Goal: Task Accomplishment & Management: Manage account settings

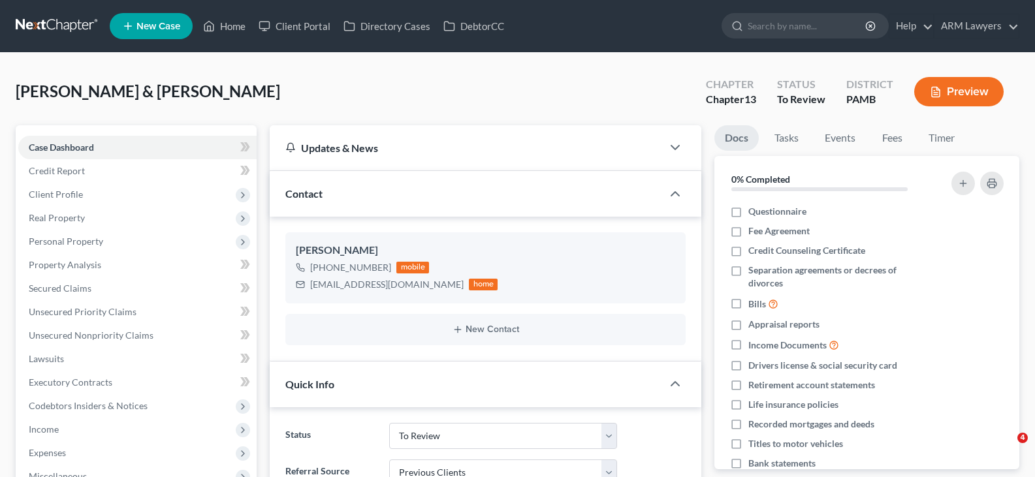
select select "20"
select select "1"
click at [784, 25] on input "search" at bounding box center [808, 26] width 120 height 24
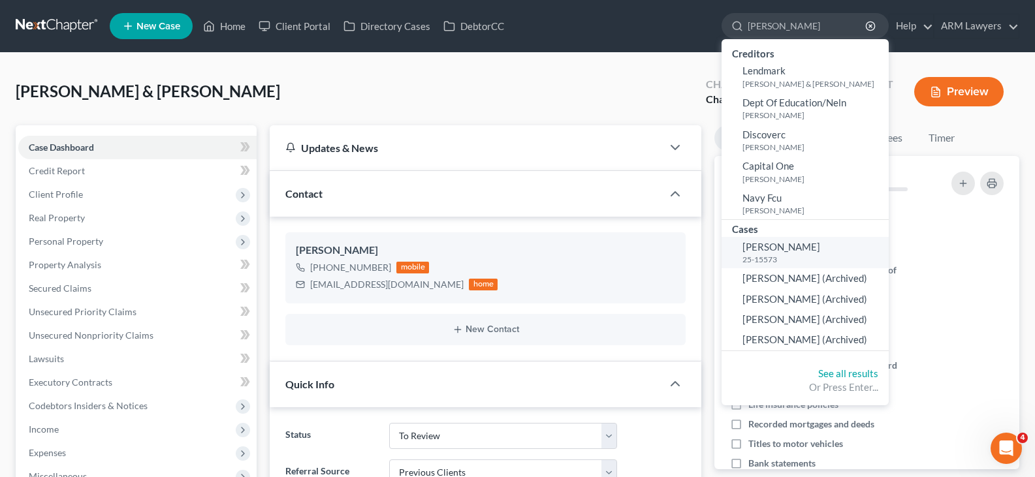
type input "[PERSON_NAME]"
click at [790, 259] on small "25-15573" at bounding box center [814, 259] width 143 height 11
select select "6"
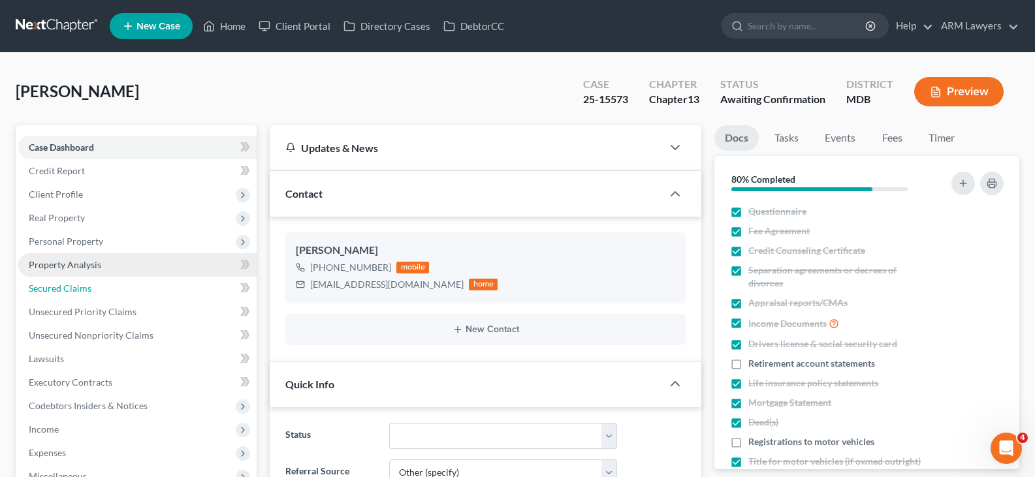
click at [100, 287] on link "Secured Claims" at bounding box center [137, 289] width 238 height 24
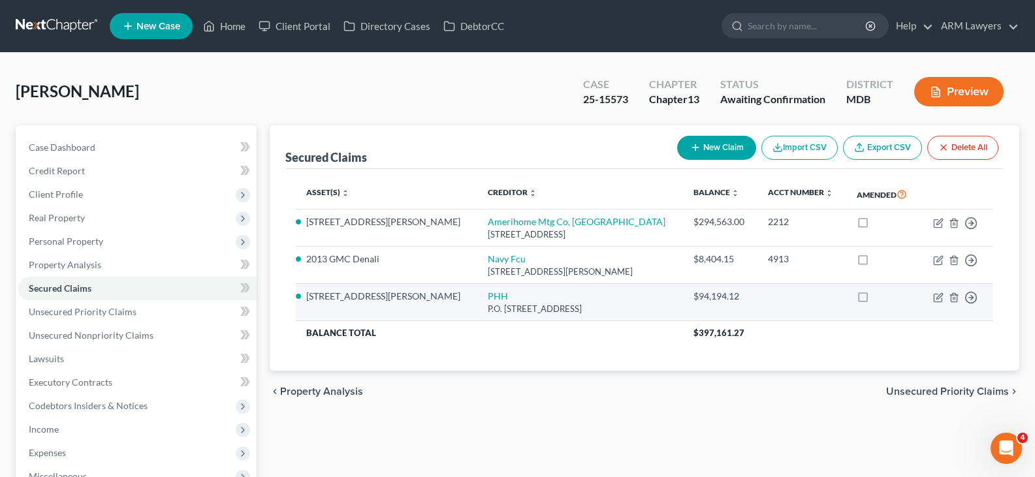
drag, startPoint x: 569, startPoint y: 312, endPoint x: 413, endPoint y: 299, distance: 156.0
click at [477, 299] on td "PHH P.O. [STREET_ADDRESS]" at bounding box center [580, 302] width 206 height 37
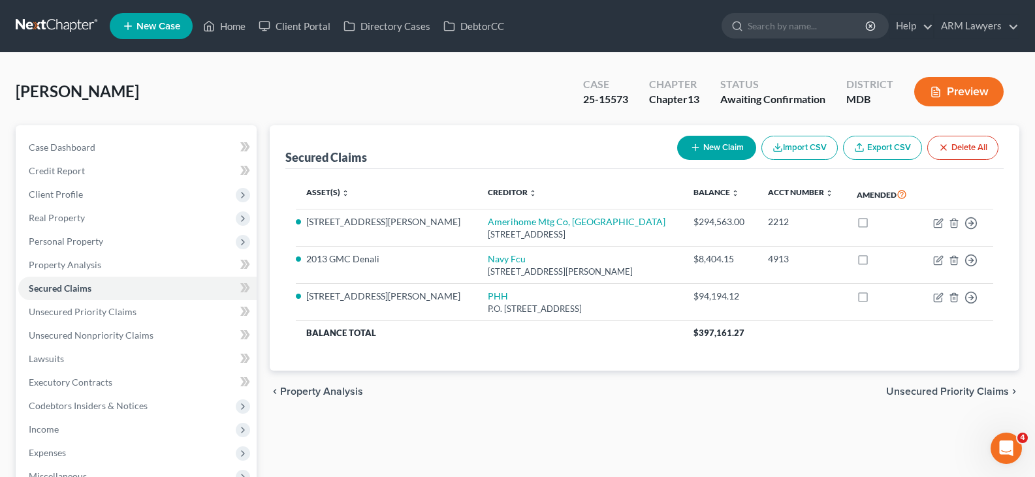
copy td "PHH P.O. [STREET_ADDRESS]"
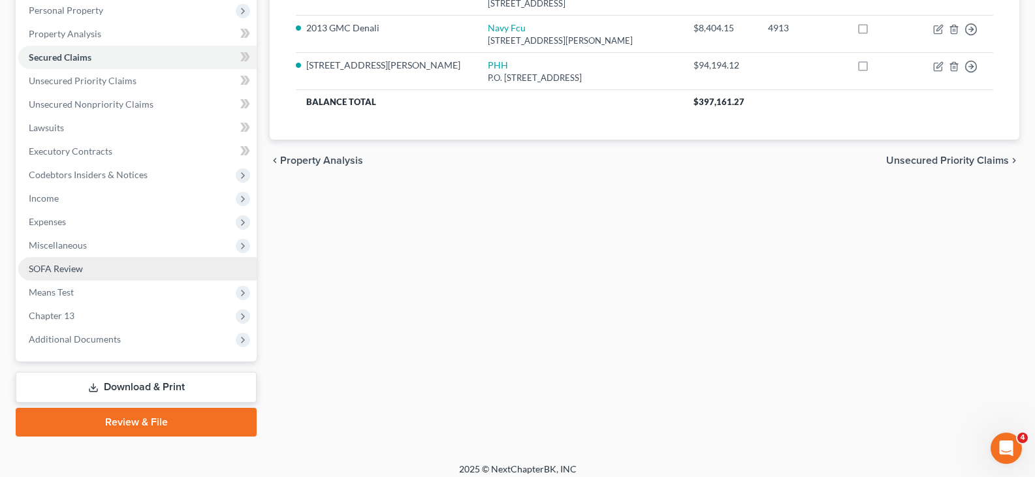
scroll to position [240, 0]
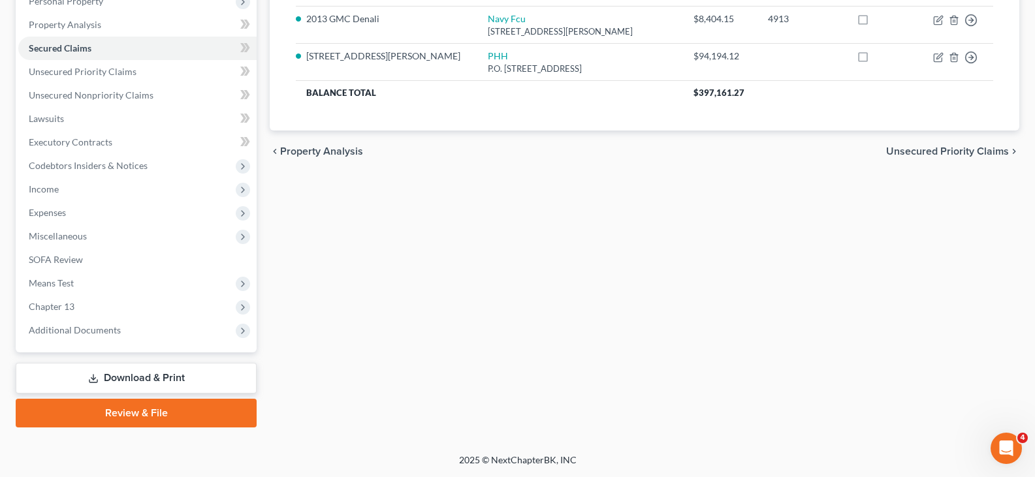
click at [152, 380] on link "Download & Print" at bounding box center [136, 378] width 241 height 31
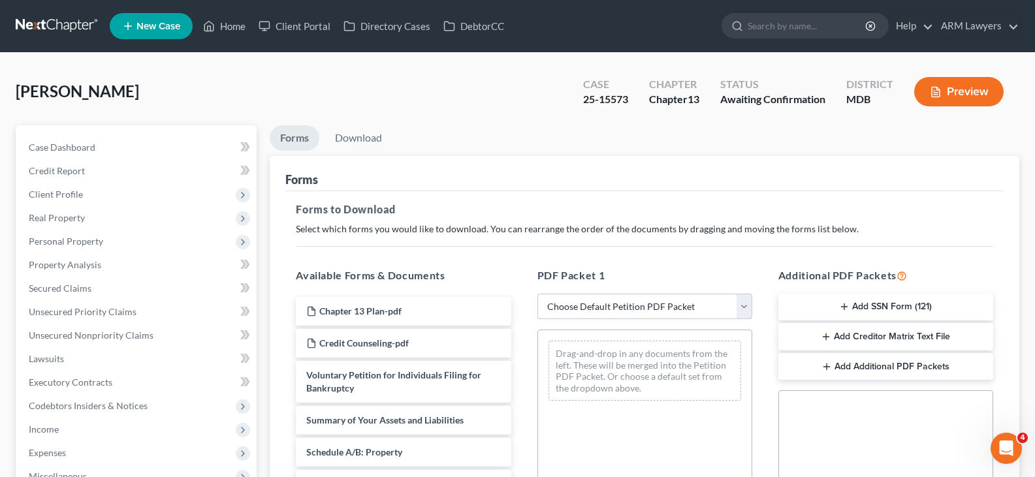
click at [619, 308] on select "Choose Default Petition PDF Packet Complete Bankruptcy Petition (all forms and …" at bounding box center [645, 307] width 215 height 26
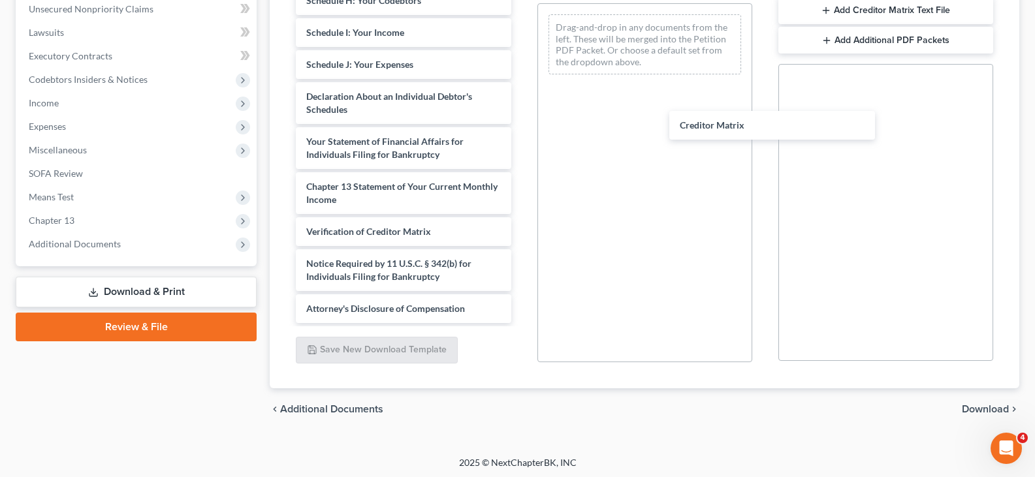
scroll to position [338, 0]
drag, startPoint x: 364, startPoint y: 206, endPoint x: 730, endPoint y: 120, distance: 375.8
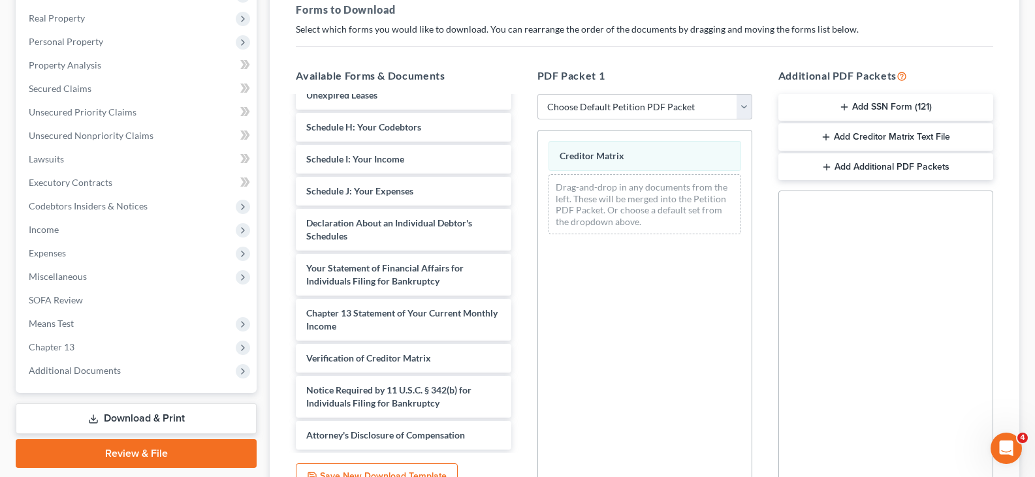
scroll to position [196, 0]
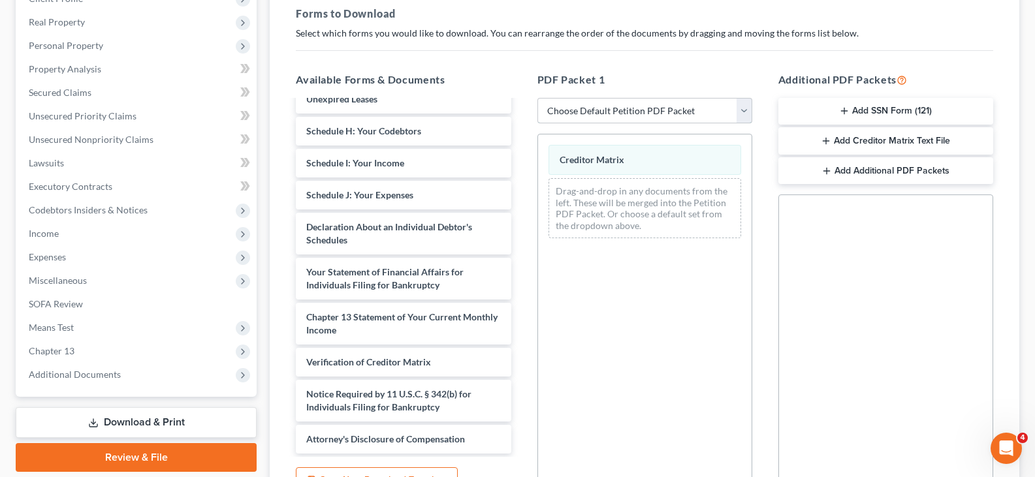
click at [619, 101] on select "Choose Default Petition PDF Packet Complete Bankruptcy Petition (all forms and …" at bounding box center [645, 111] width 215 height 26
select select "2"
click at [538, 98] on select "Choose Default Petition PDF Packet Complete Bankruptcy Petition (all forms and …" at bounding box center [645, 111] width 215 height 26
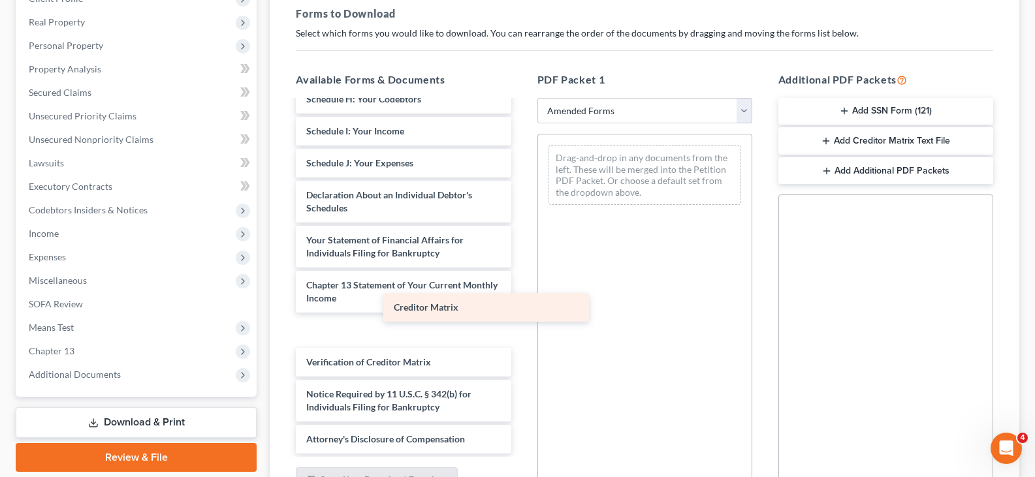
scroll to position [274, 0]
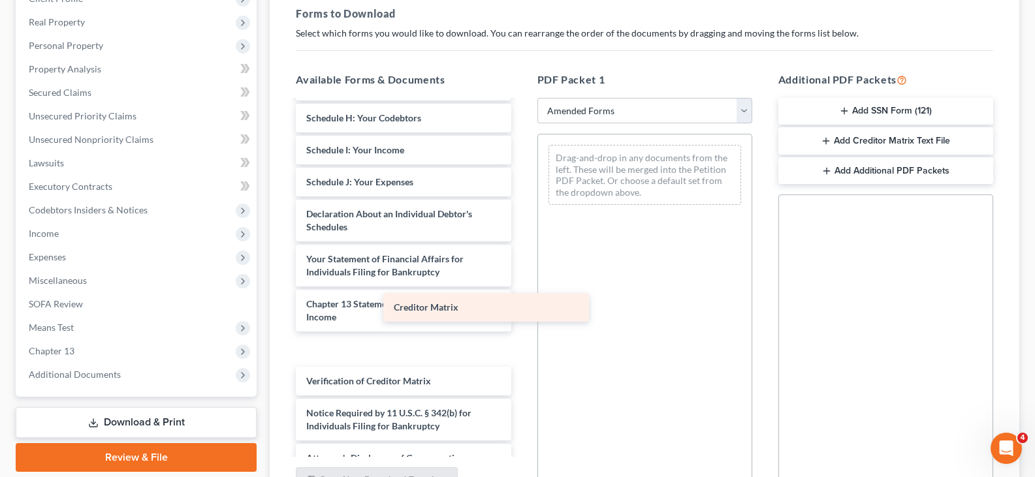
drag, startPoint x: 391, startPoint y: 332, endPoint x: 674, endPoint y: 184, distance: 319.0
click at [521, 186] on div "Creditor Matrix Voluntary Petition for Individuals Filing for Bankruptcy Summar…" at bounding box center [403, 150] width 236 height 645
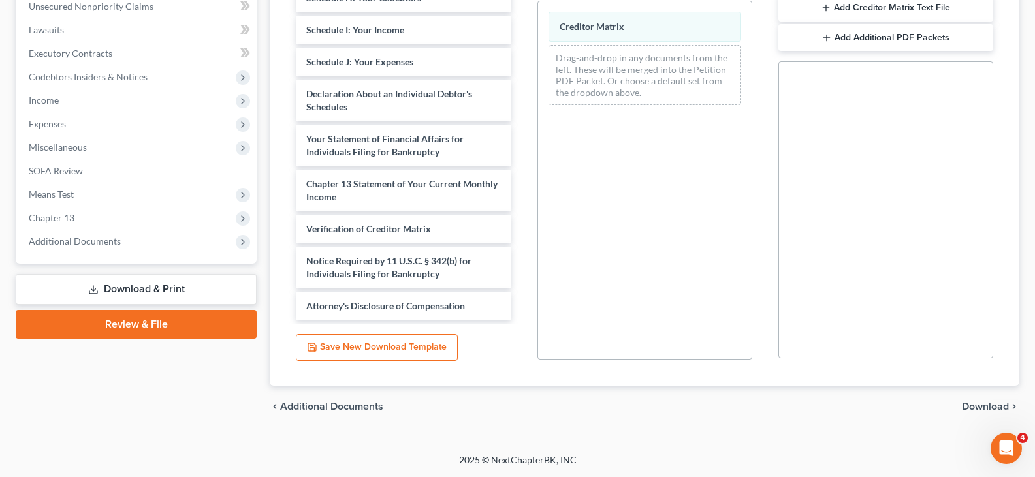
click at [973, 412] on span "Download" at bounding box center [985, 407] width 47 height 10
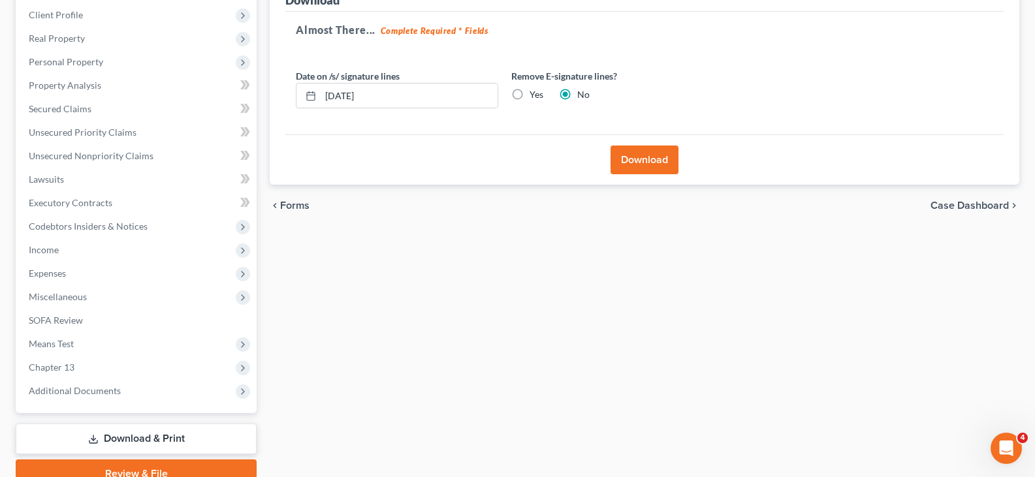
scroll to position [110, 0]
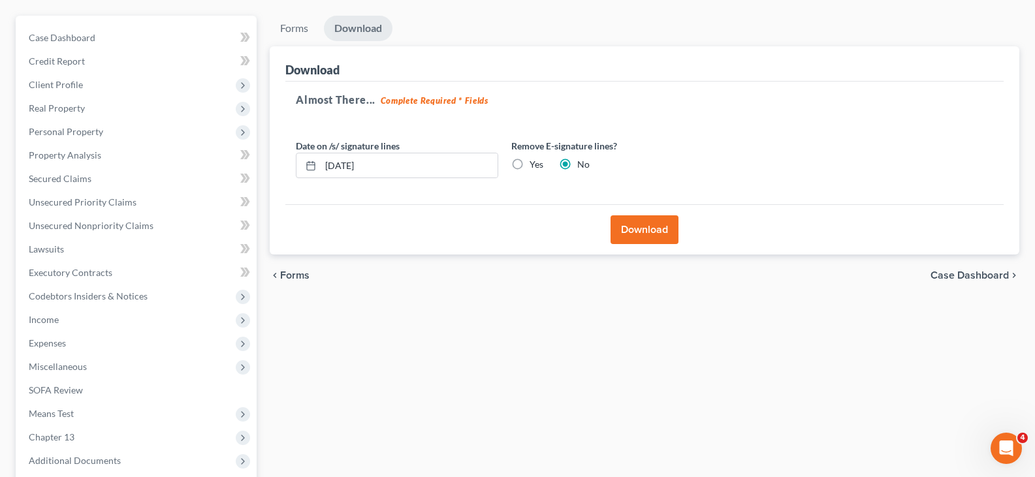
click at [645, 233] on button "Download" at bounding box center [645, 230] width 68 height 29
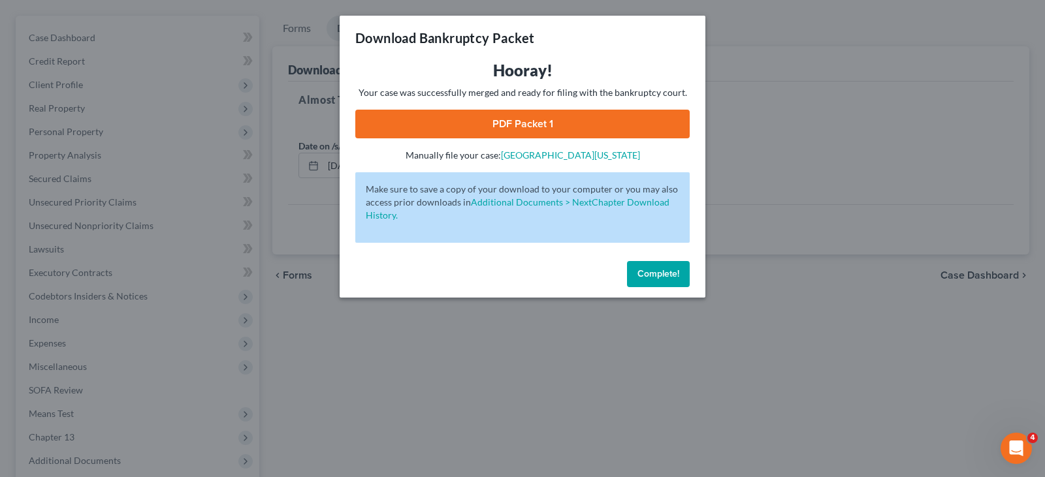
click at [519, 133] on link "PDF Packet 1" at bounding box center [522, 124] width 334 height 29
click at [696, 278] on div "Complete!" at bounding box center [523, 277] width 366 height 42
click at [638, 273] on span "Complete!" at bounding box center [659, 273] width 42 height 11
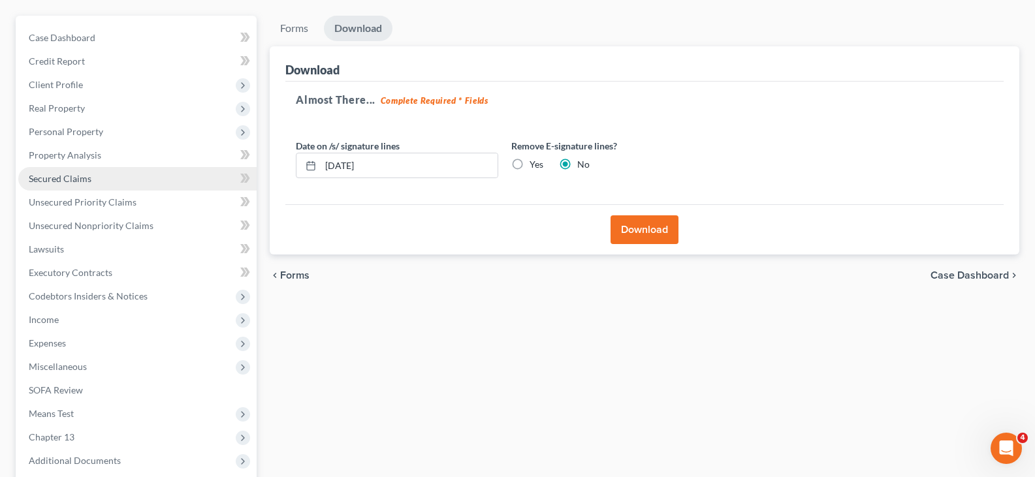
click at [93, 182] on link "Secured Claims" at bounding box center [137, 179] width 238 height 24
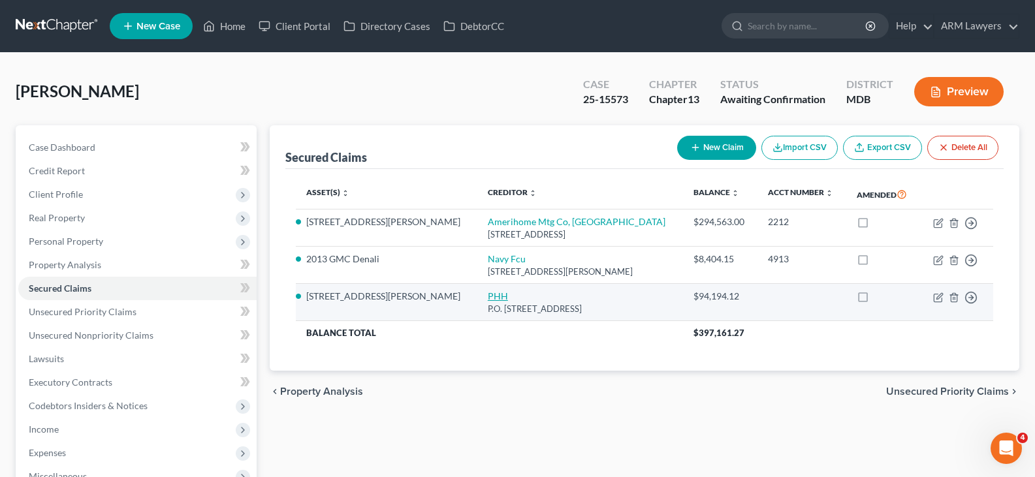
drag, startPoint x: 576, startPoint y: 314, endPoint x: 417, endPoint y: 293, distance: 160.7
click at [477, 293] on td "PHH P.O. [STREET_ADDRESS]" at bounding box center [580, 302] width 206 height 37
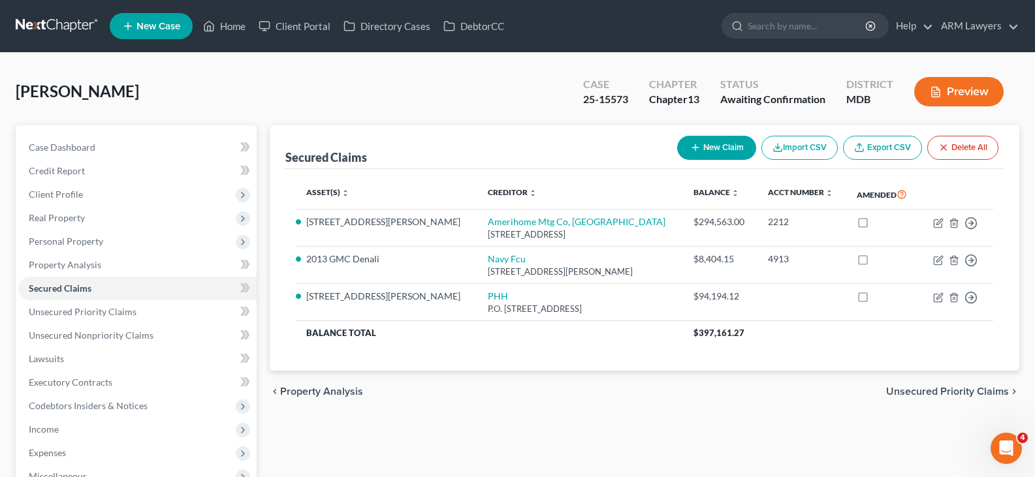
copy td "PHH P.O. [STREET_ADDRESS]"
click at [809, 25] on input "search" at bounding box center [808, 26] width 120 height 24
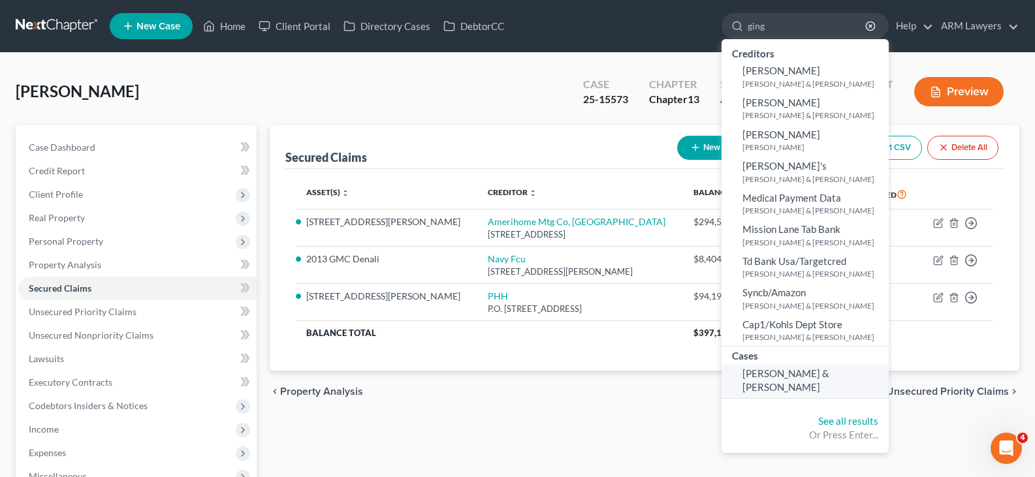
type input "ging"
click at [807, 378] on span "[PERSON_NAME] & [PERSON_NAME]" at bounding box center [786, 380] width 87 height 25
select select "1"
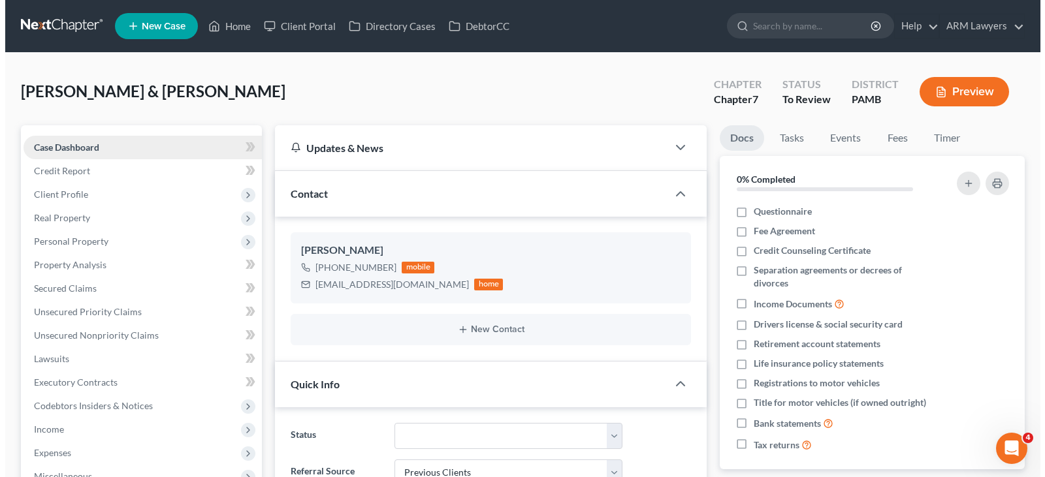
scroll to position [197, 0]
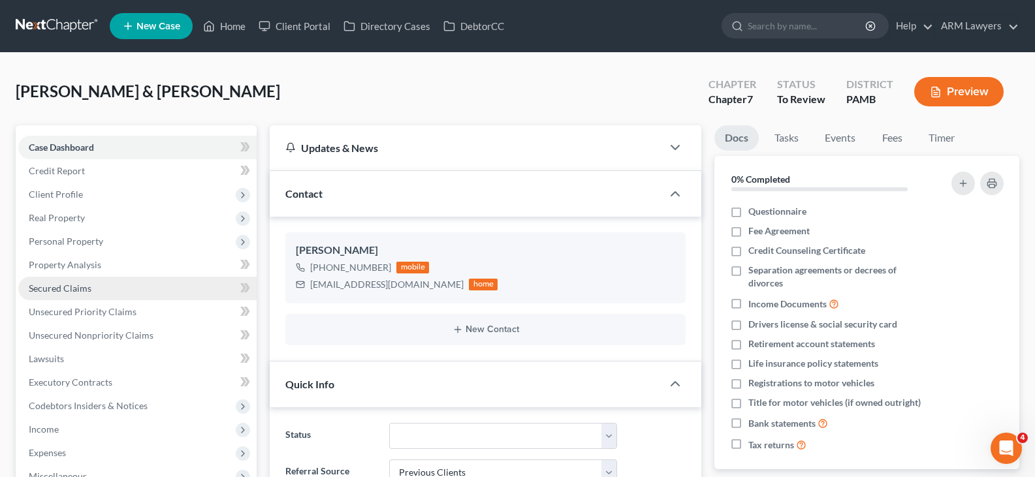
click at [101, 285] on link "Secured Claims" at bounding box center [137, 289] width 238 height 24
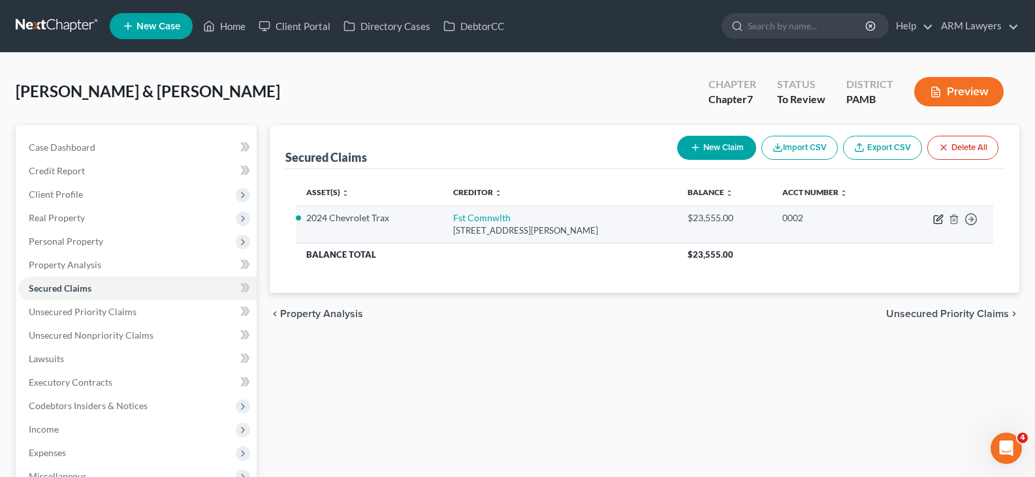
click at [939, 219] on icon "button" at bounding box center [940, 218] width 6 height 6
select select "39"
select select "2"
select select "0"
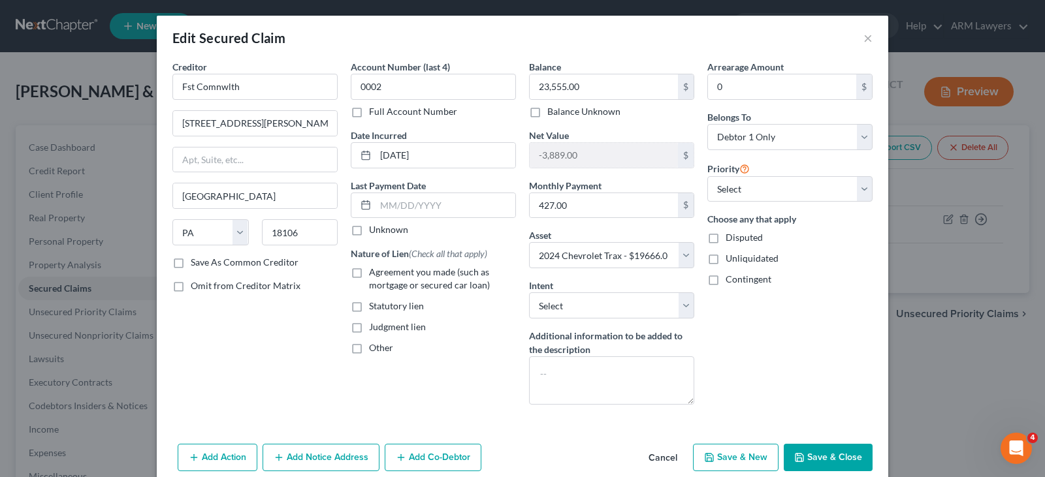
click at [383, 278] on label "Agreement you made (such as mortgage or secured car loan)" at bounding box center [442, 279] width 147 height 26
click at [383, 274] on input "Agreement you made (such as mortgage or secured car loan)" at bounding box center [378, 270] width 8 height 8
checkbox input "true"
click at [589, 304] on select "Select Surrender Redeem Reaffirm Avoid Other" at bounding box center [611, 306] width 165 height 26
select select "4"
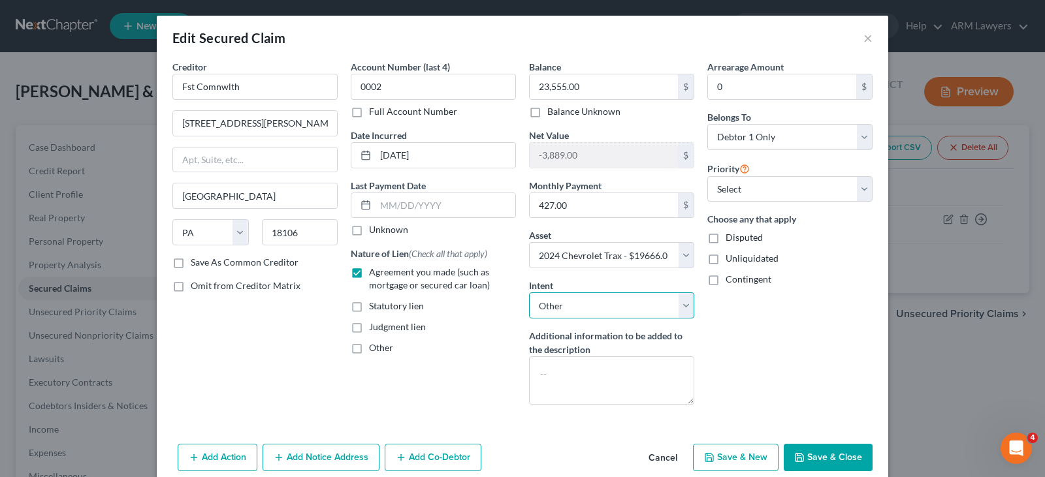
click at [529, 293] on select "Select Surrender Redeem Reaffirm Avoid Other" at bounding box center [611, 306] width 165 height 26
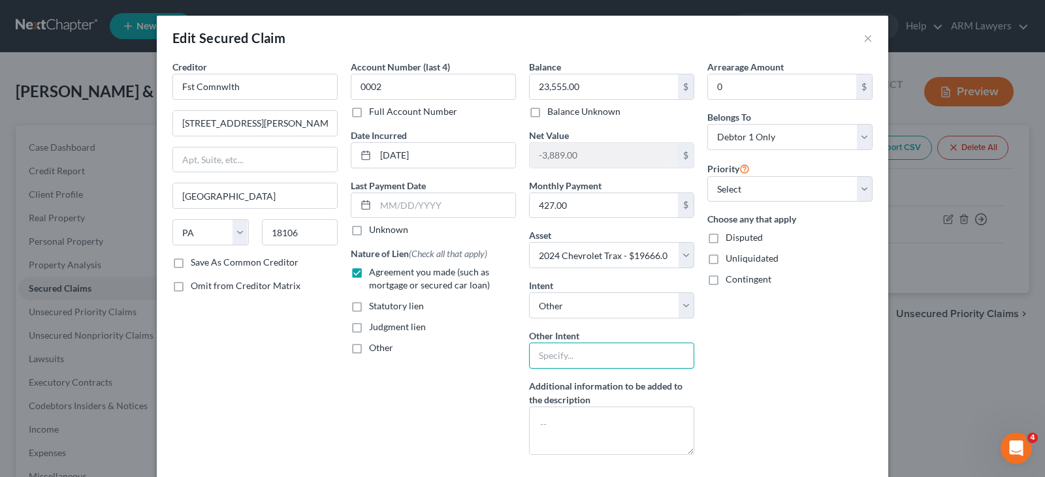
click at [583, 355] on input "text" at bounding box center [611, 356] width 165 height 26
type input "Retain and Pay"
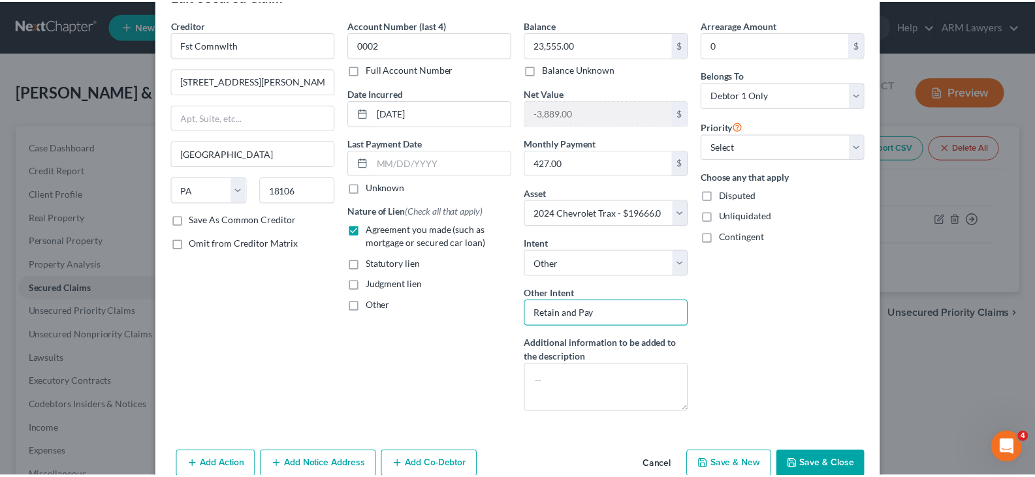
scroll to position [80, 0]
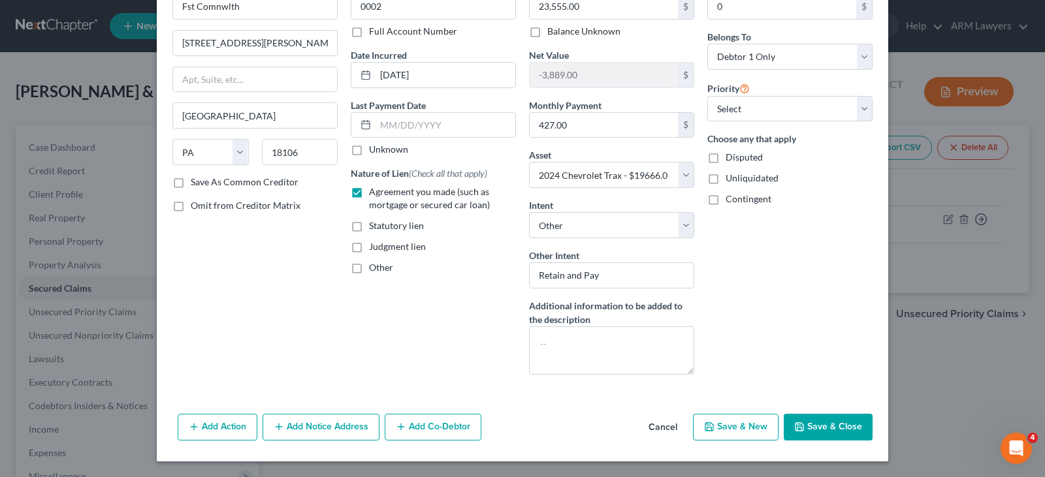
click at [858, 428] on button "Save & Close" at bounding box center [828, 427] width 89 height 27
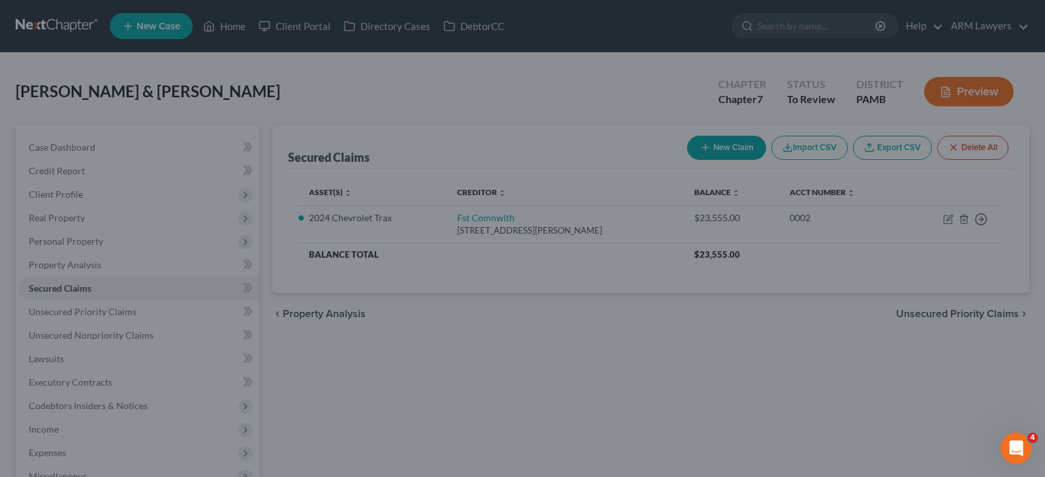
select select "2"
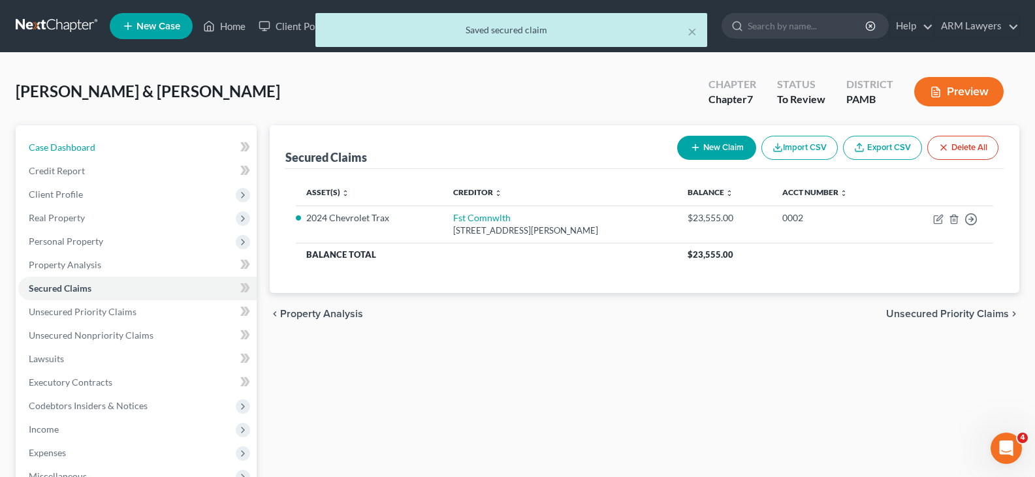
drag, startPoint x: 117, startPoint y: 142, endPoint x: 219, endPoint y: 120, distance: 104.8
click at [117, 142] on link "Case Dashboard" at bounding box center [137, 148] width 238 height 24
select select "20"
select select "1"
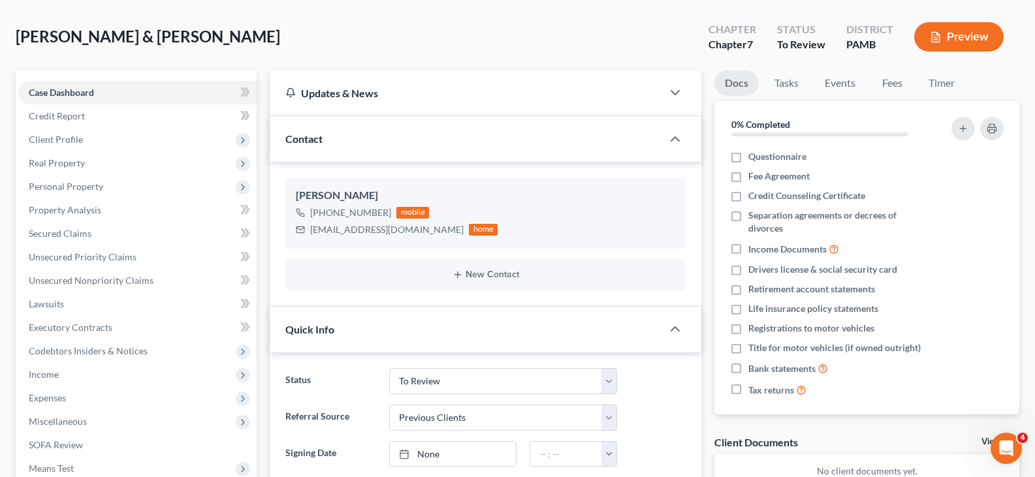
scroll to position [131, 0]
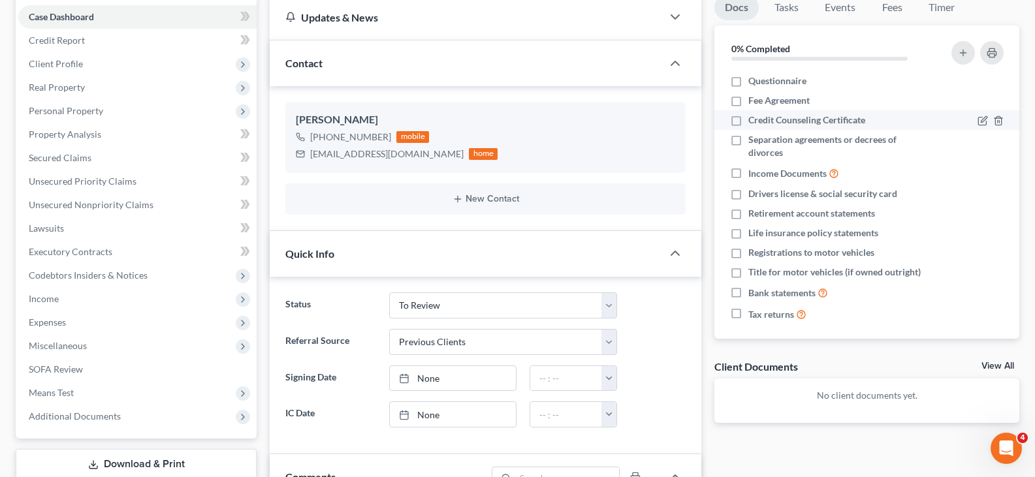
click at [831, 121] on span "Credit Counseling Certificate" at bounding box center [807, 120] width 117 height 13
click at [762, 121] on input "Credit Counseling Certificate" at bounding box center [758, 118] width 8 height 8
checkbox input "true"
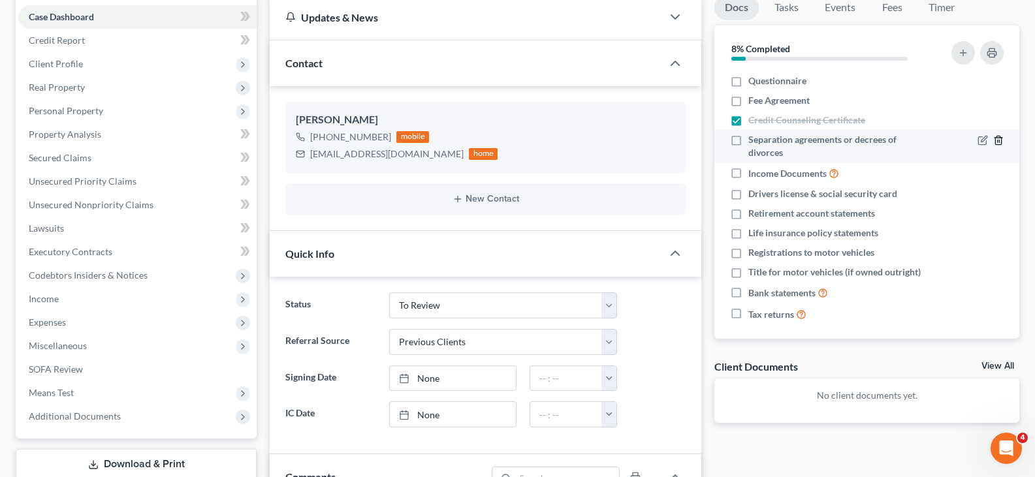
click at [994, 136] on icon "button" at bounding box center [999, 140] width 10 height 10
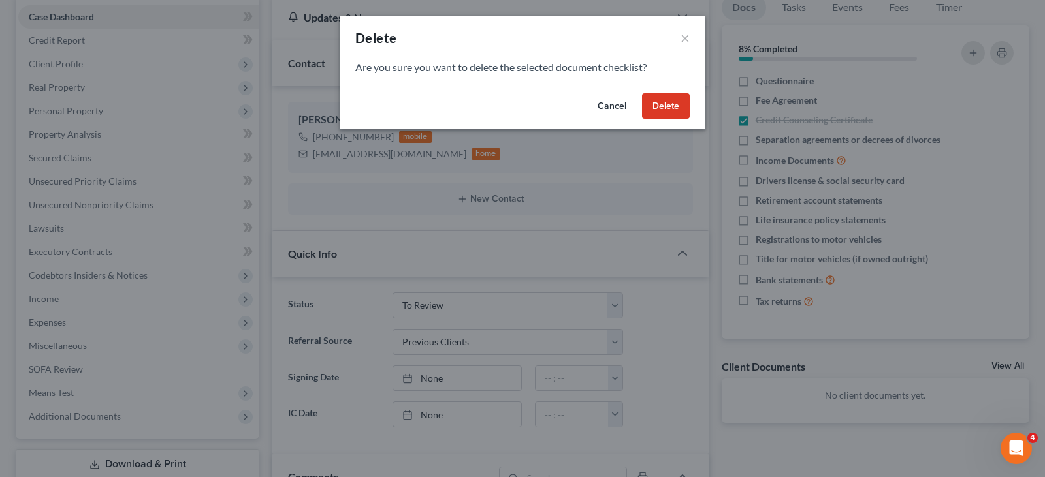
click at [669, 108] on button "Delete" at bounding box center [666, 106] width 48 height 26
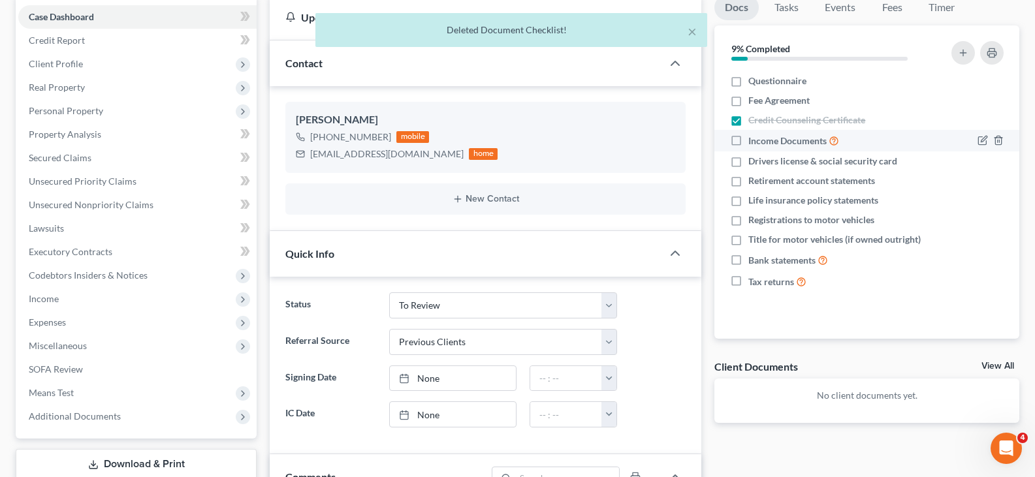
click at [783, 140] on span "Income Documents" at bounding box center [788, 141] width 78 height 13
click at [762, 140] on input "Income Documents" at bounding box center [758, 137] width 8 height 8
checkbox input "true"
click at [809, 165] on span "Drivers license & social security card" at bounding box center [823, 161] width 149 height 13
click at [762, 163] on input "Drivers license & social security card" at bounding box center [758, 159] width 8 height 8
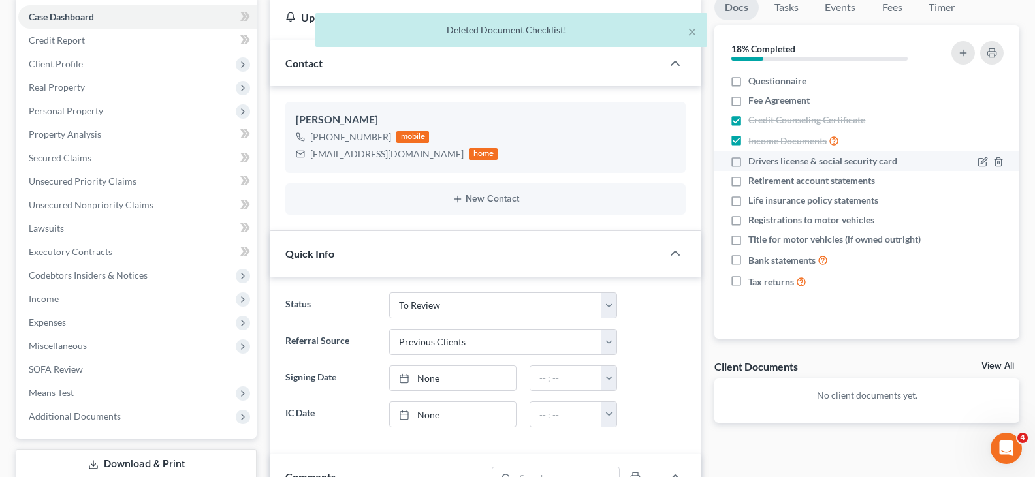
checkbox input "true"
click at [1001, 184] on icon "button" at bounding box center [999, 181] width 10 height 10
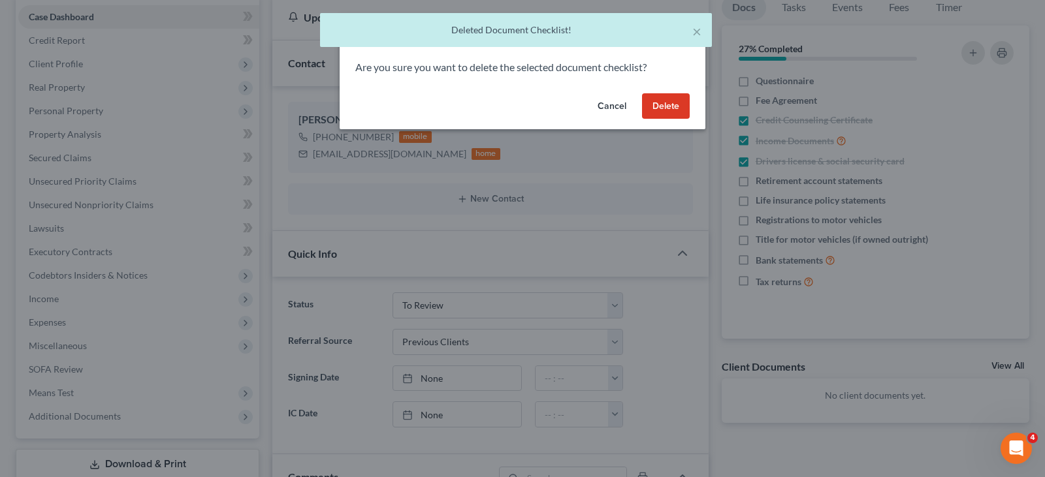
click at [676, 104] on button "Delete" at bounding box center [666, 106] width 48 height 26
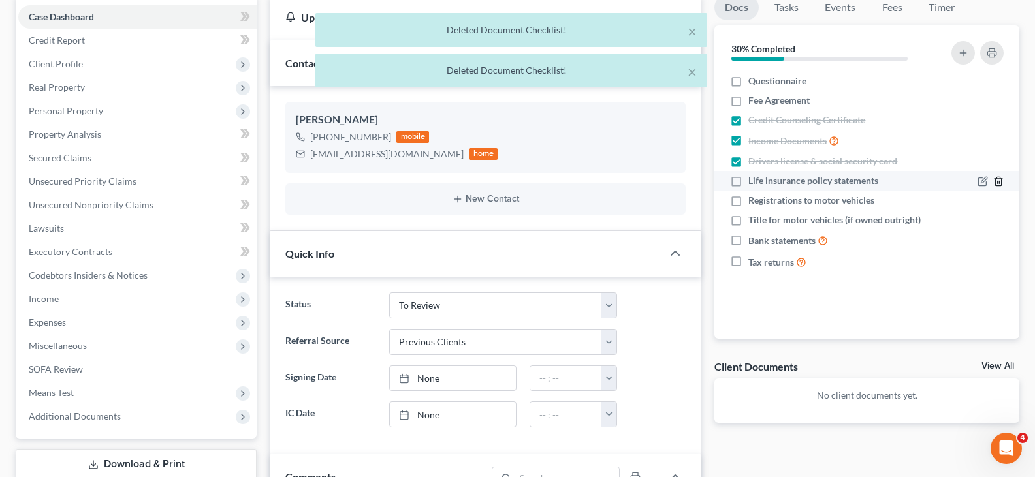
click at [999, 182] on line "button" at bounding box center [999, 183] width 0 height 3
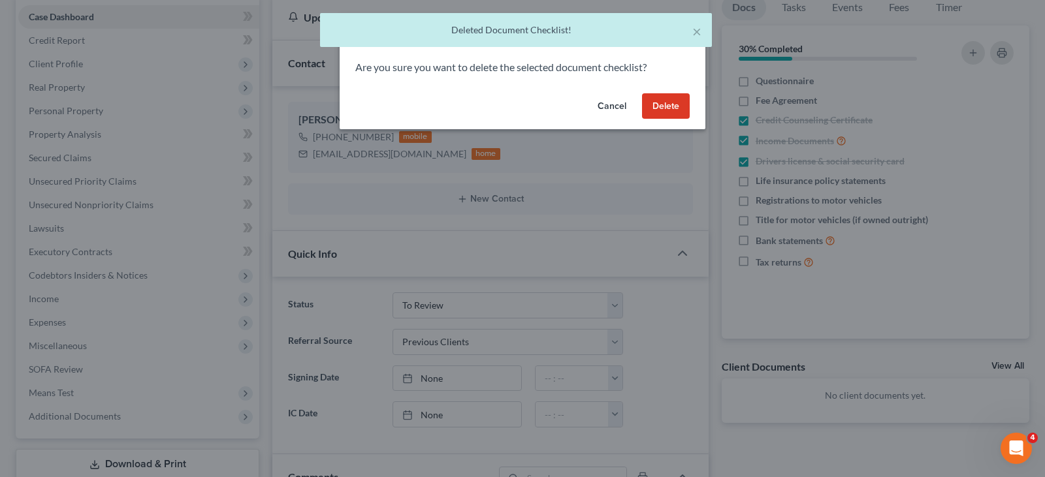
click at [678, 106] on button "Delete" at bounding box center [666, 106] width 48 height 26
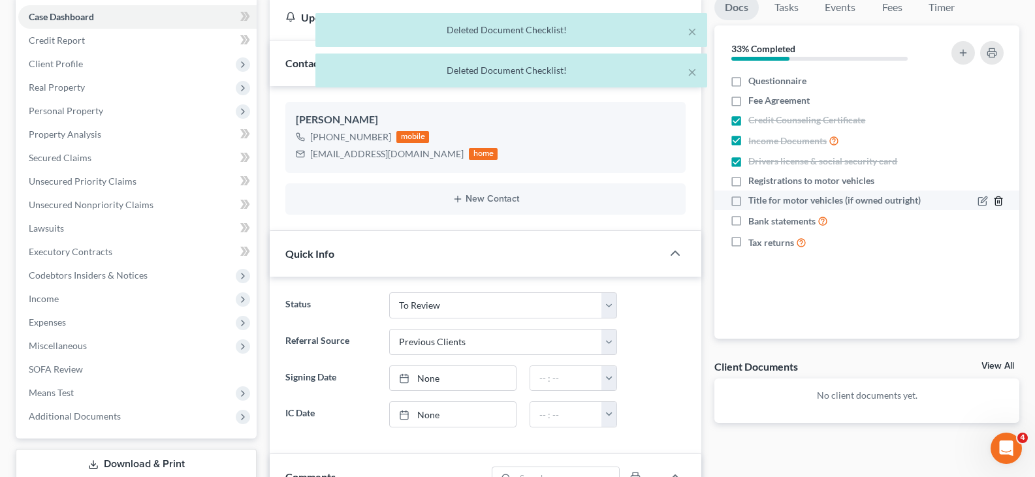
click at [1001, 201] on icon "button" at bounding box center [999, 201] width 10 height 10
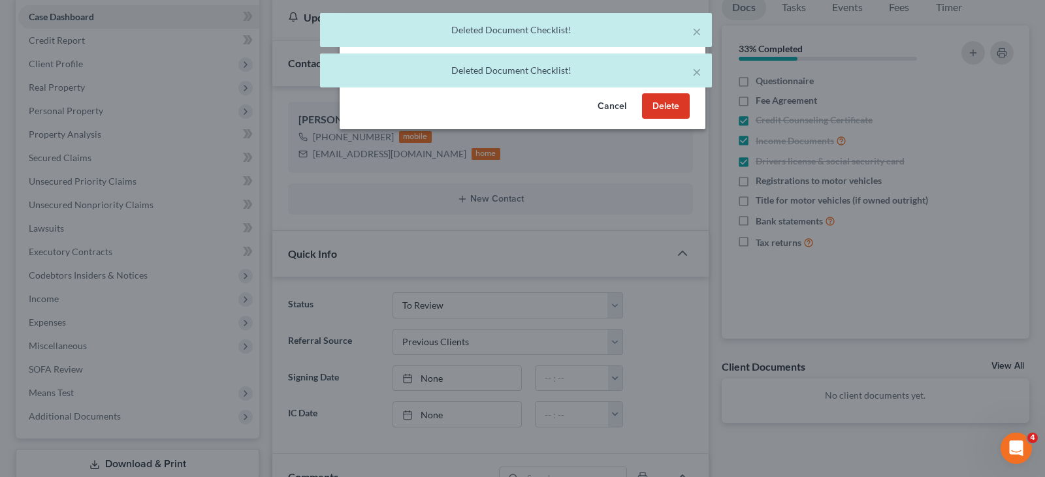
click at [655, 104] on button "Delete" at bounding box center [666, 106] width 48 height 26
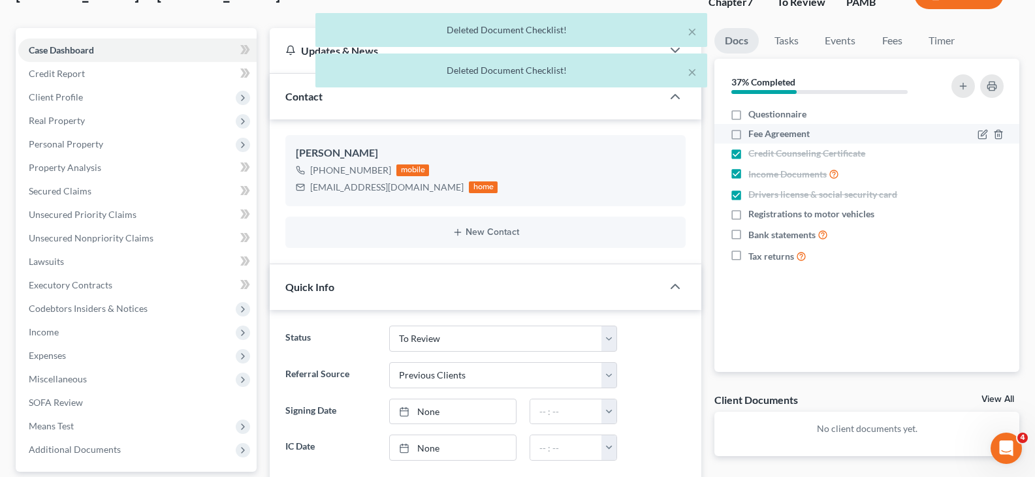
scroll to position [65, 0]
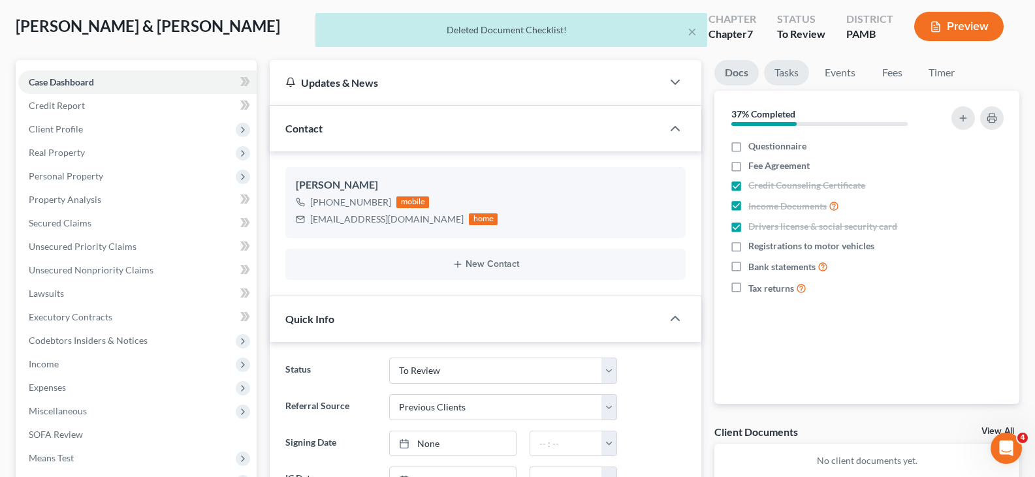
click at [792, 84] on link "Tasks" at bounding box center [786, 72] width 45 height 25
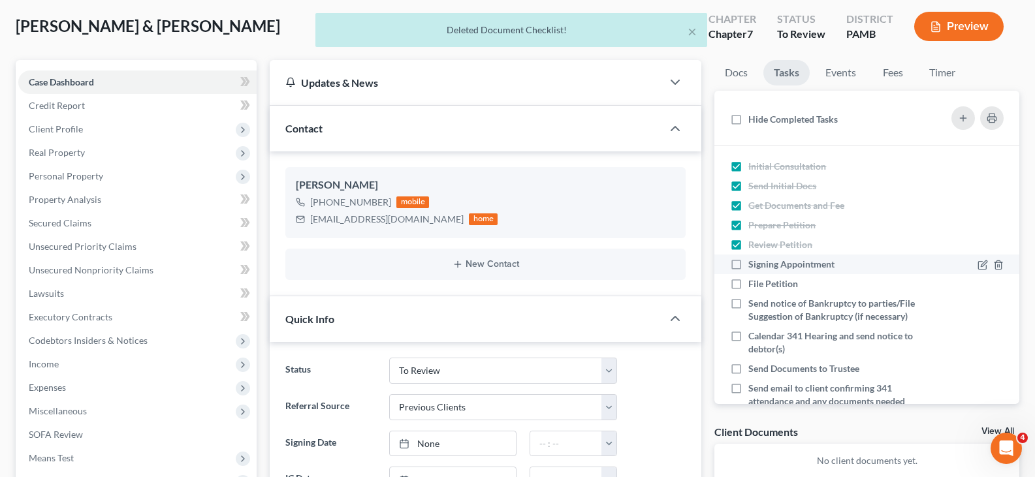
click at [790, 264] on span "Signing Appointment" at bounding box center [792, 264] width 86 height 11
click at [762, 264] on input "Signing Appointment" at bounding box center [758, 262] width 8 height 8
checkbox input "true"
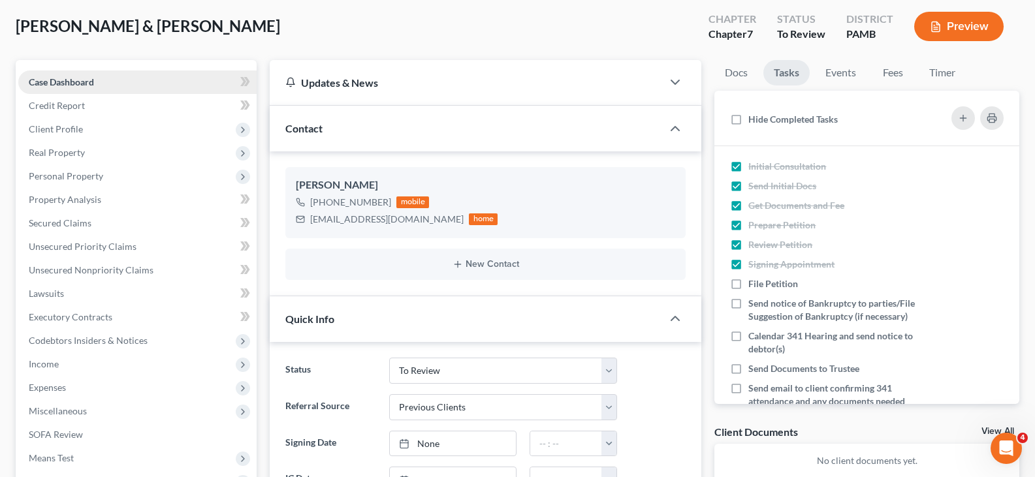
click at [128, 84] on link "Case Dashboard" at bounding box center [137, 83] width 238 height 24
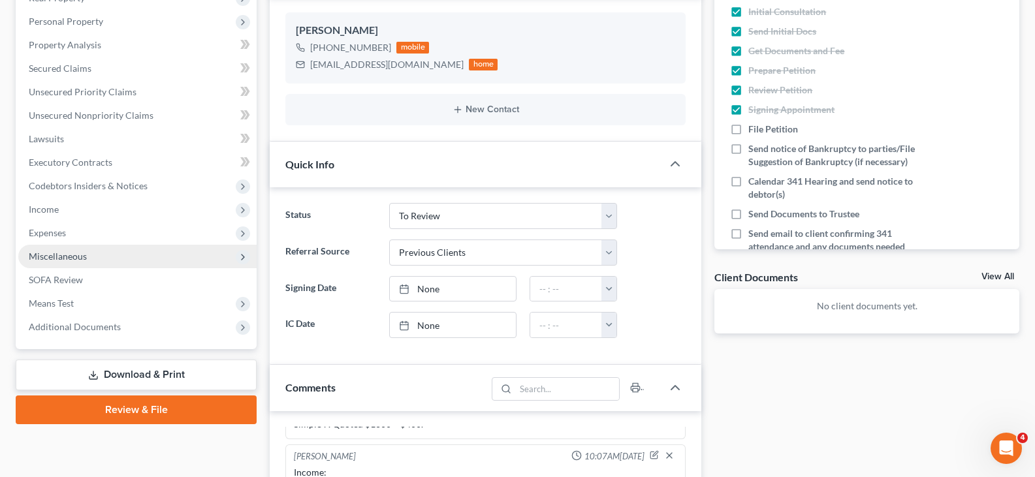
scroll to position [327, 0]
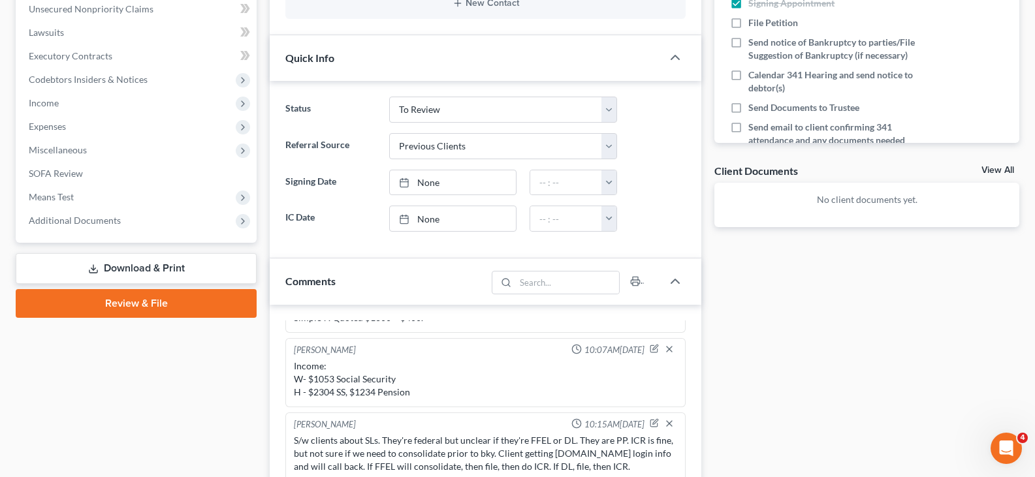
click at [126, 271] on link "Download & Print" at bounding box center [136, 268] width 241 height 31
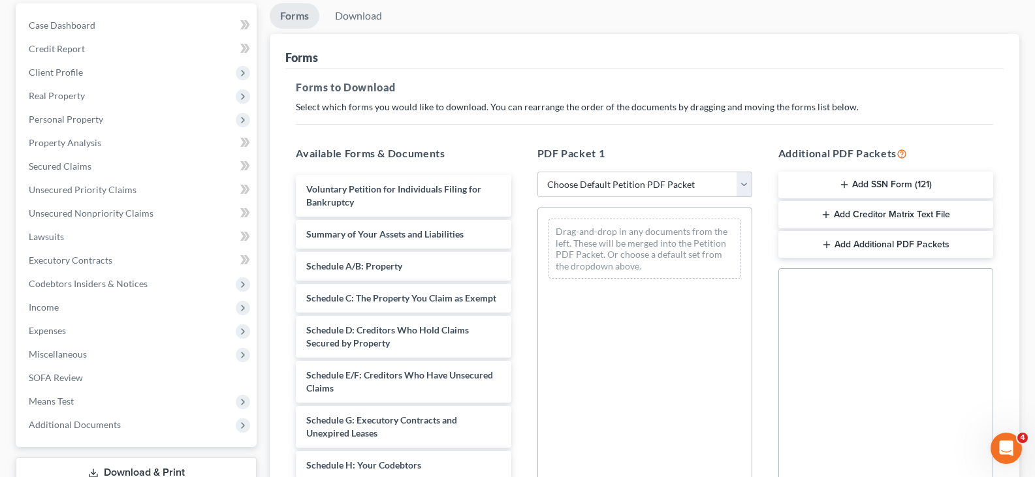
scroll to position [327, 0]
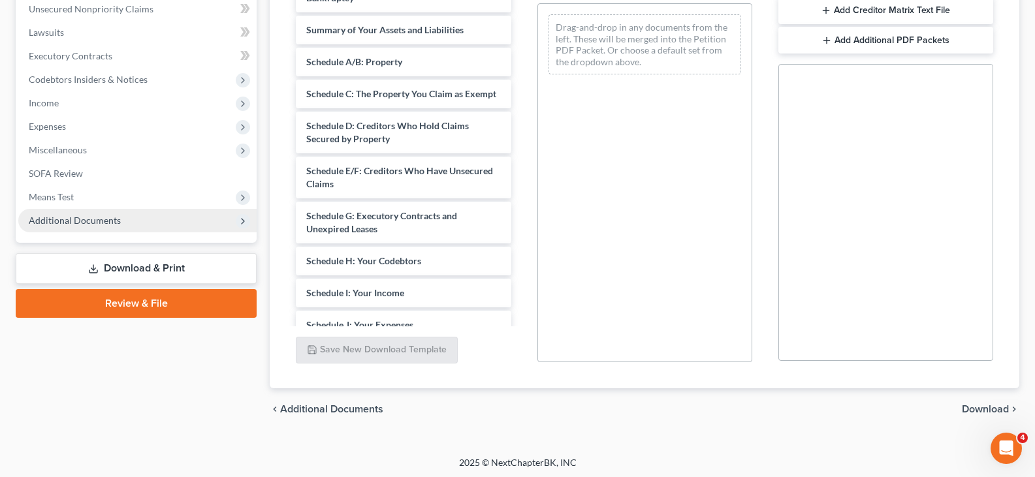
click at [122, 224] on span "Additional Documents" at bounding box center [137, 221] width 238 height 24
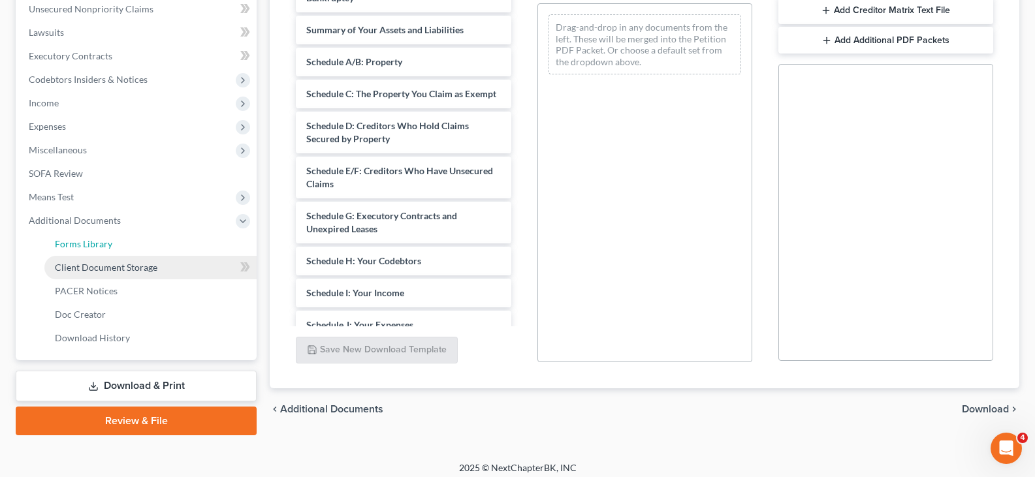
click at [135, 252] on link "Forms Library" at bounding box center [150, 245] width 212 height 24
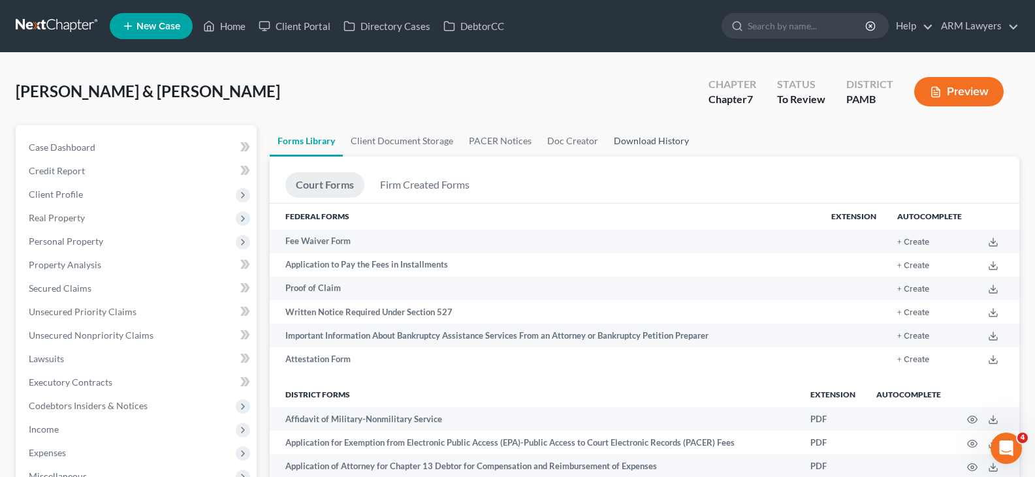
click at [637, 141] on link "Download History" at bounding box center [651, 140] width 91 height 31
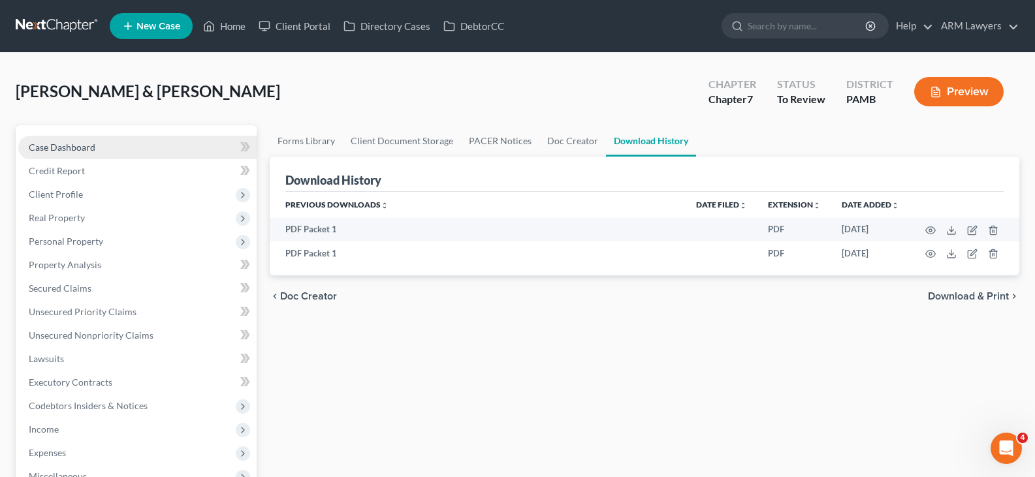
click at [141, 144] on link "Case Dashboard" at bounding box center [137, 148] width 238 height 24
select select "1"
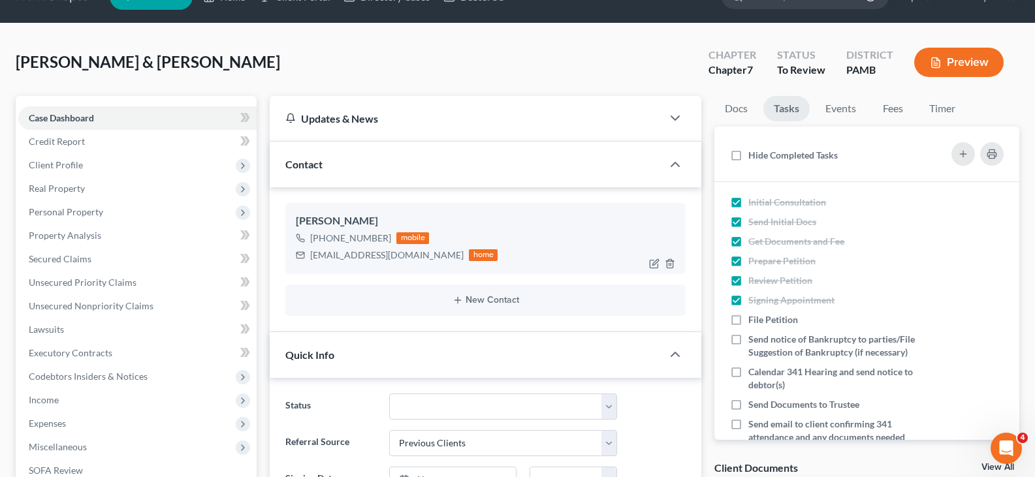
scroll to position [261, 0]
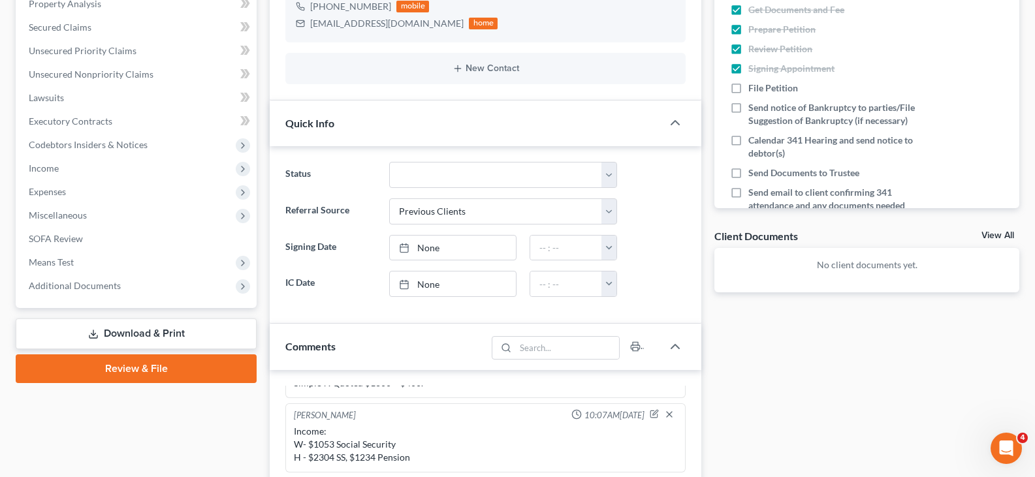
click at [165, 334] on link "Download & Print" at bounding box center [136, 334] width 241 height 31
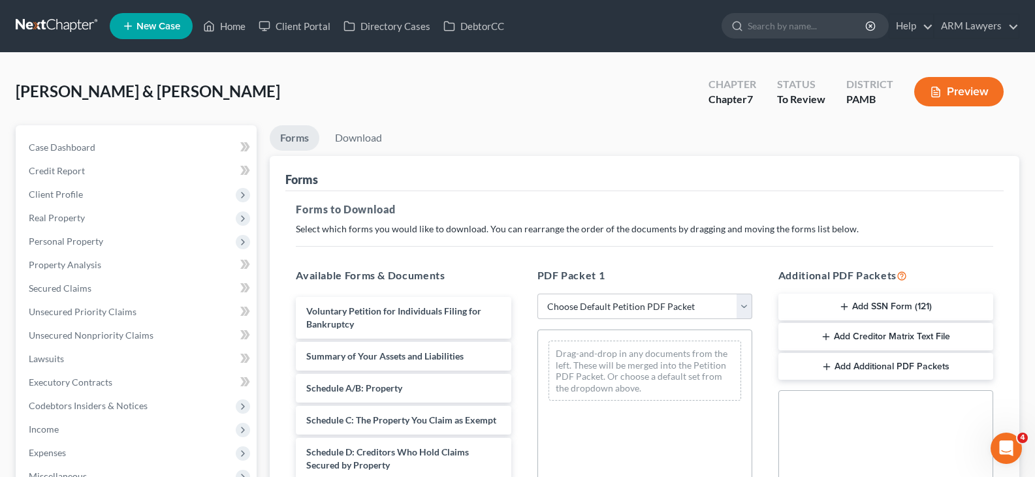
click at [892, 299] on button "Add SSN Form (121)" at bounding box center [886, 307] width 215 height 27
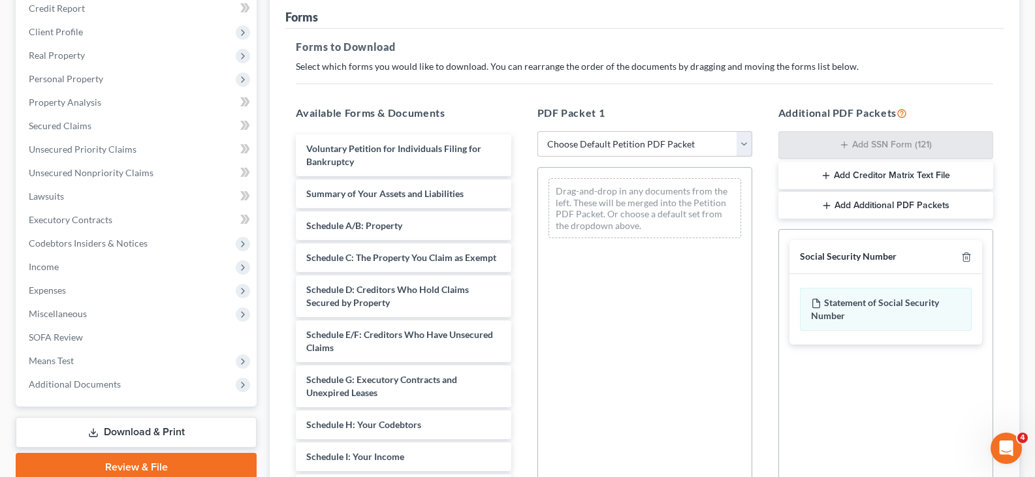
scroll to position [327, 0]
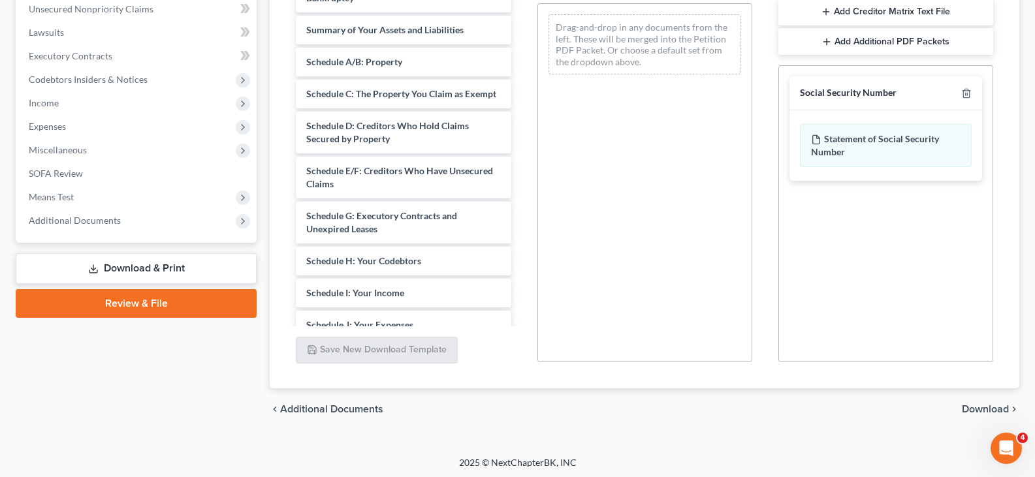
click at [992, 404] on span "Download" at bounding box center [985, 409] width 47 height 10
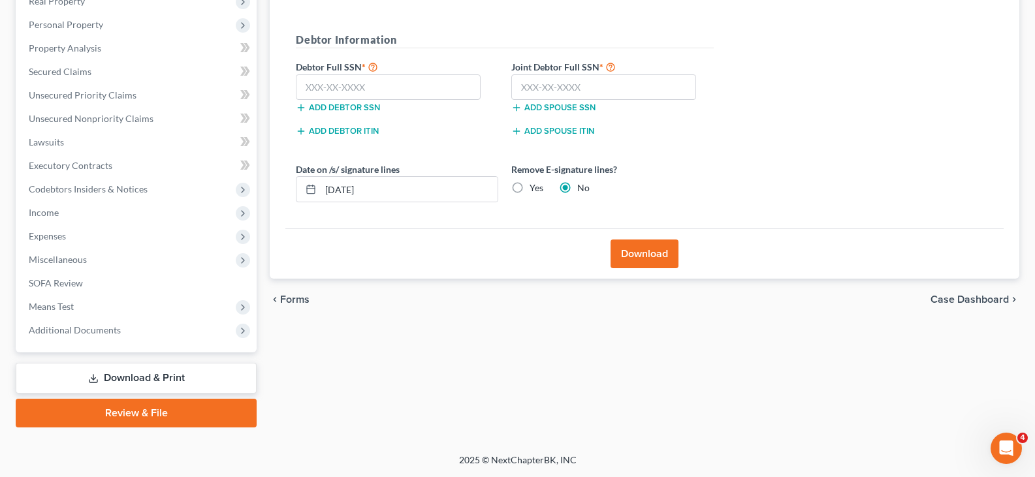
scroll to position [217, 0]
click at [429, 86] on input "text" at bounding box center [388, 87] width 185 height 26
type input "132-36-6609"
click at [562, 88] on input "text" at bounding box center [603, 87] width 185 height 26
type input "094-52-0768"
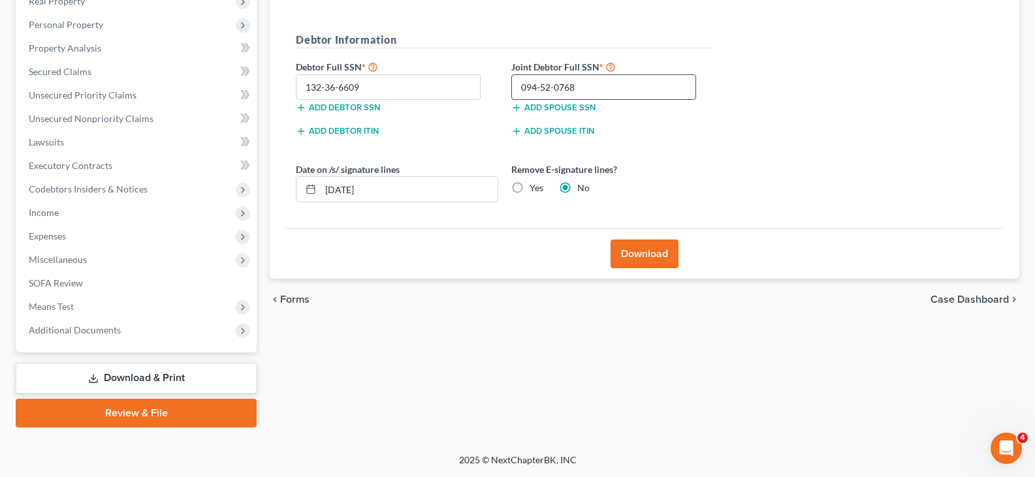
drag, startPoint x: 626, startPoint y: 26, endPoint x: 623, endPoint y: 99, distance: 73.2
click at [626, 26] on div "Almost There... Complete Required * Fields Debtor Information Debtor Full SSN *…" at bounding box center [644, 102] width 719 height 255
click at [634, 260] on button "Download" at bounding box center [645, 254] width 68 height 29
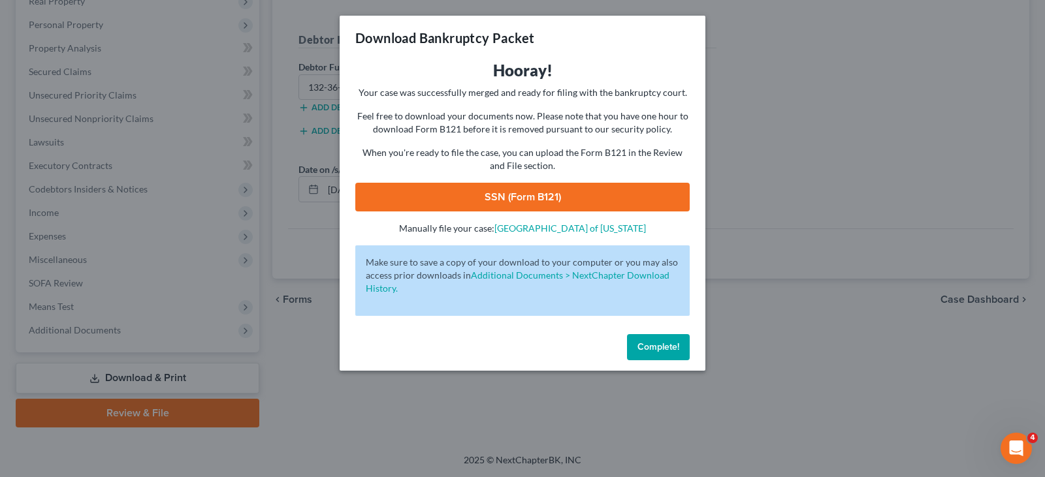
click at [581, 204] on link "SSN (Form B121)" at bounding box center [522, 197] width 334 height 29
click at [658, 343] on span "Complete!" at bounding box center [659, 347] width 42 height 11
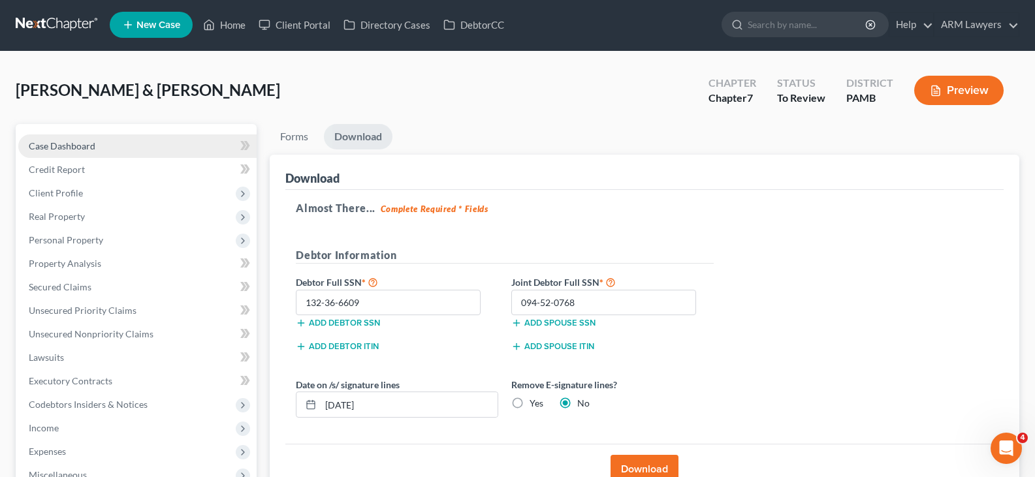
scroll to position [0, 0]
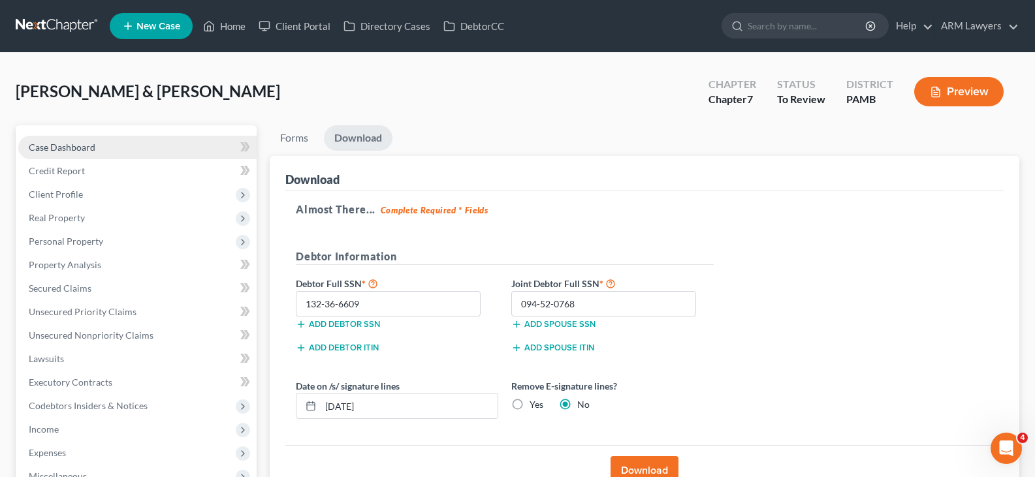
click at [132, 142] on link "Case Dashboard" at bounding box center [137, 148] width 238 height 24
select select "1"
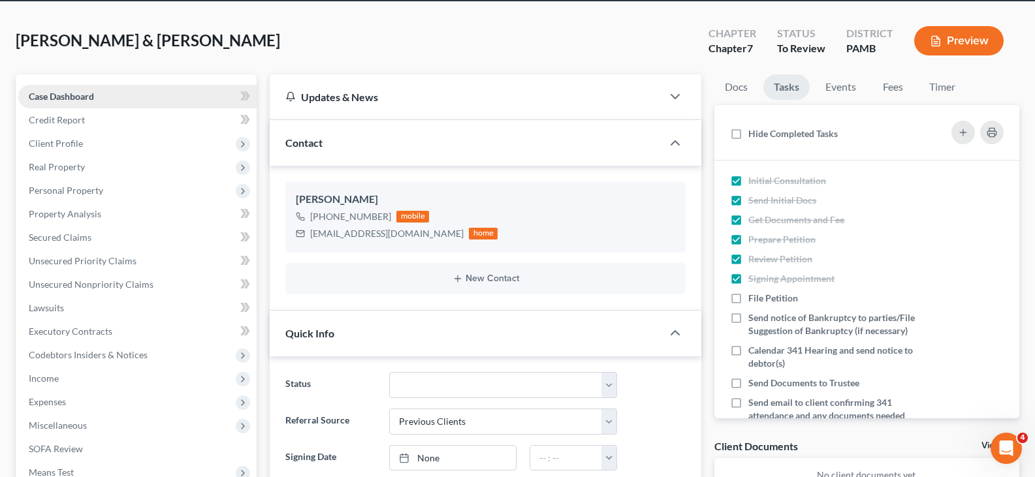
scroll to position [65, 0]
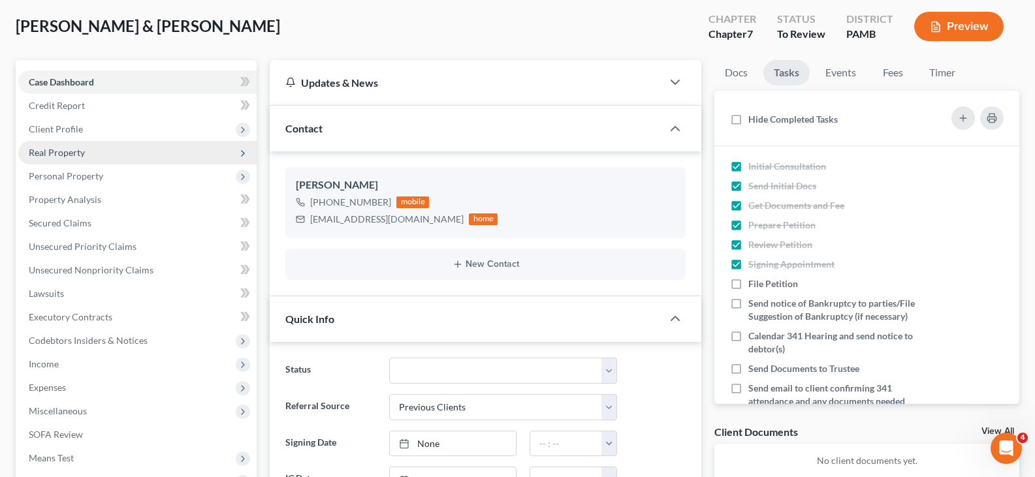
click at [115, 155] on span "Real Property" at bounding box center [137, 153] width 238 height 24
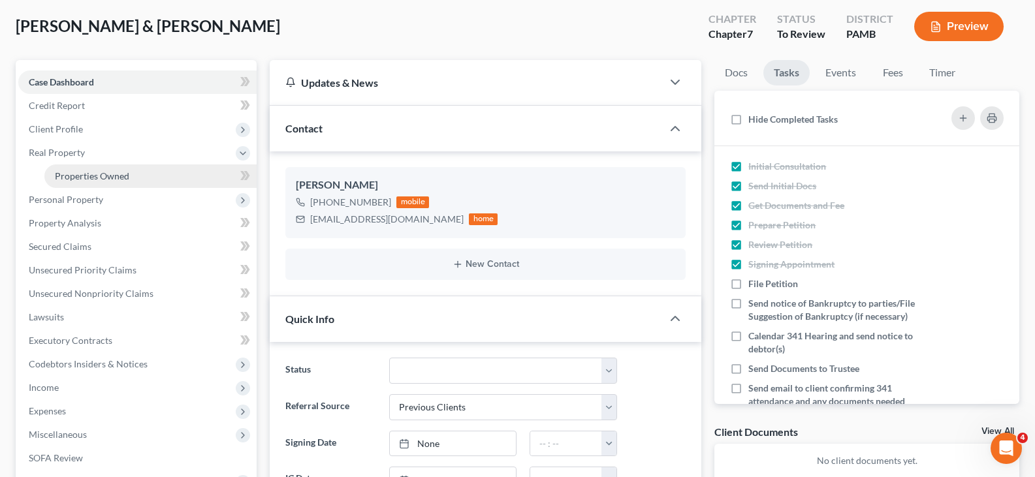
click at [121, 175] on span "Properties Owned" at bounding box center [92, 175] width 74 height 11
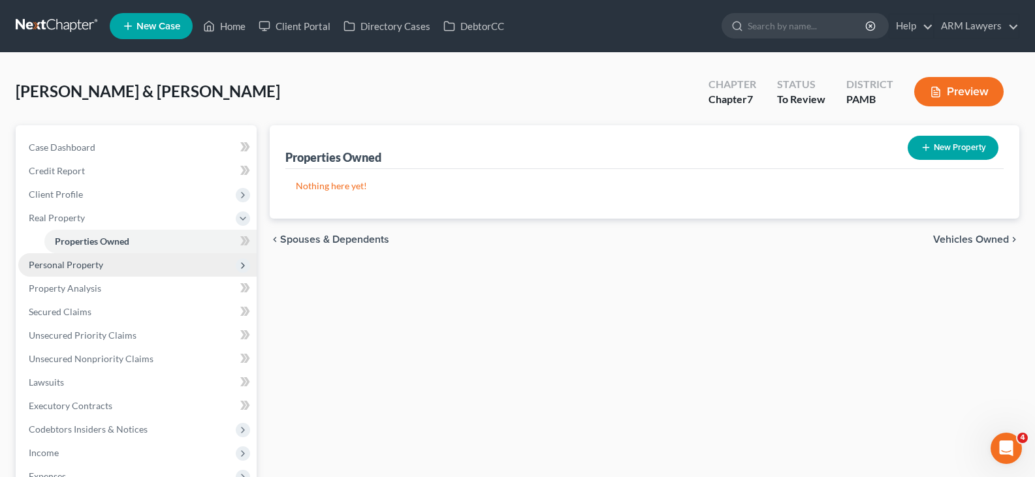
click at [125, 274] on span "Personal Property" at bounding box center [137, 265] width 238 height 24
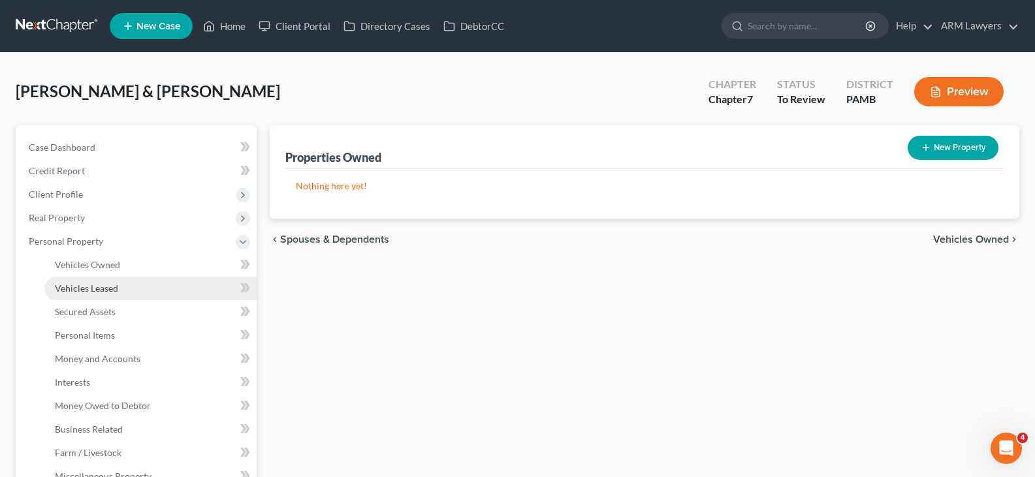
click at [123, 289] on link "Vehicles Leased" at bounding box center [150, 289] width 212 height 24
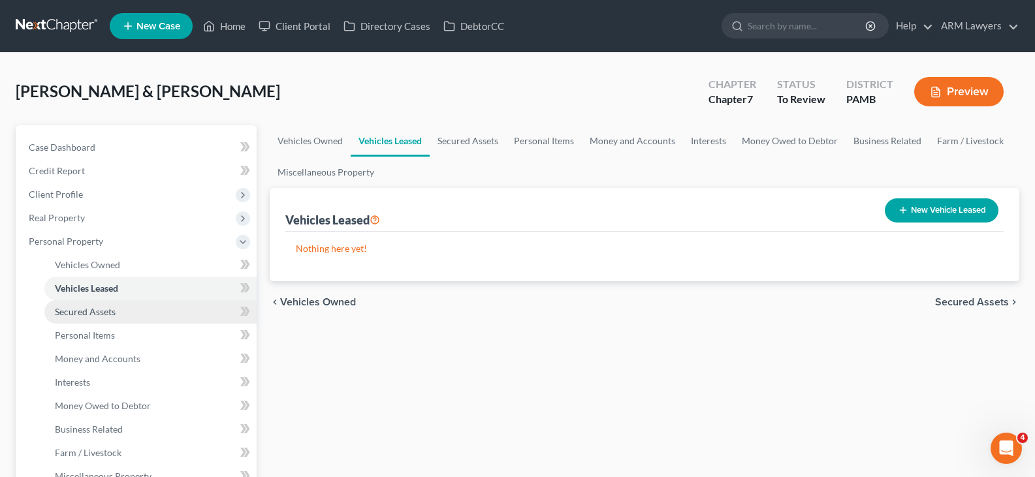
click at [125, 309] on link "Secured Assets" at bounding box center [150, 312] width 212 height 24
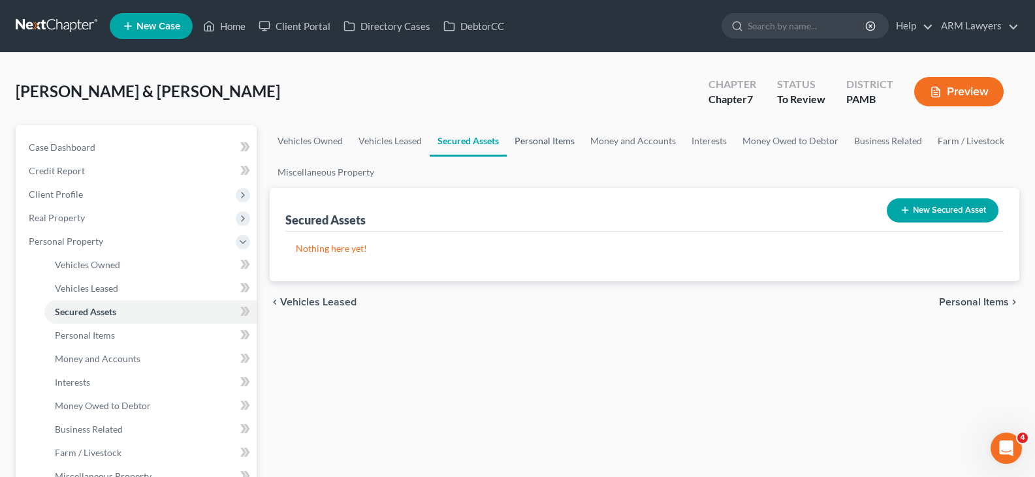
click at [573, 146] on link "Personal Items" at bounding box center [545, 140] width 76 height 31
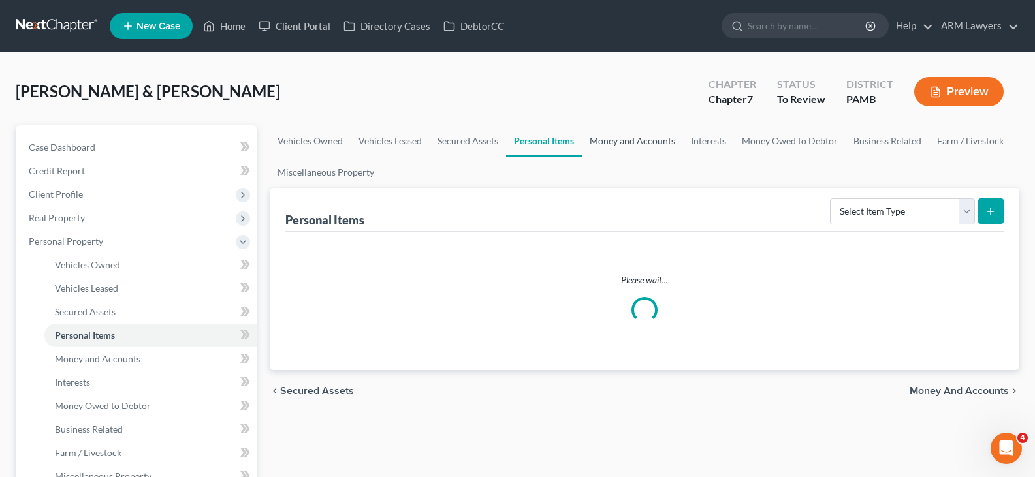
click at [641, 136] on link "Money and Accounts" at bounding box center [632, 140] width 101 height 31
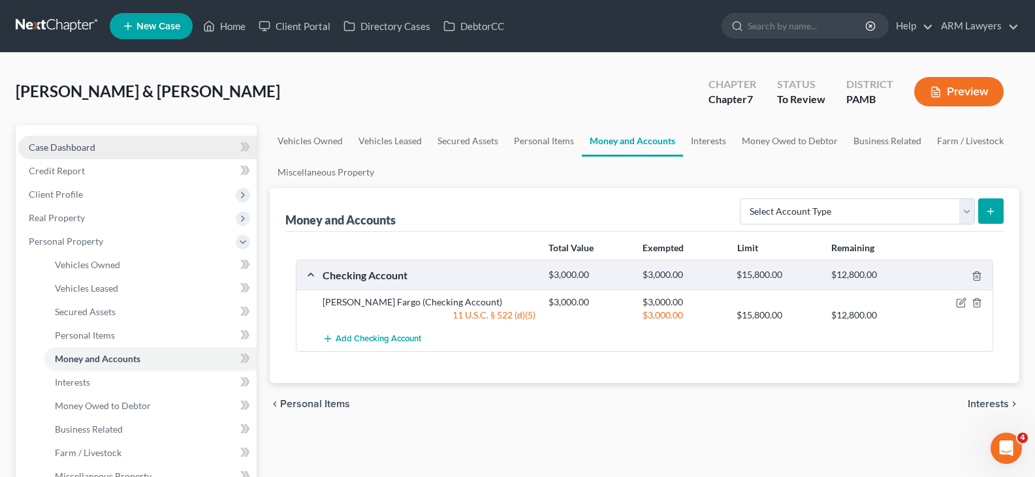
click at [89, 153] on link "Case Dashboard" at bounding box center [137, 148] width 238 height 24
select select "1"
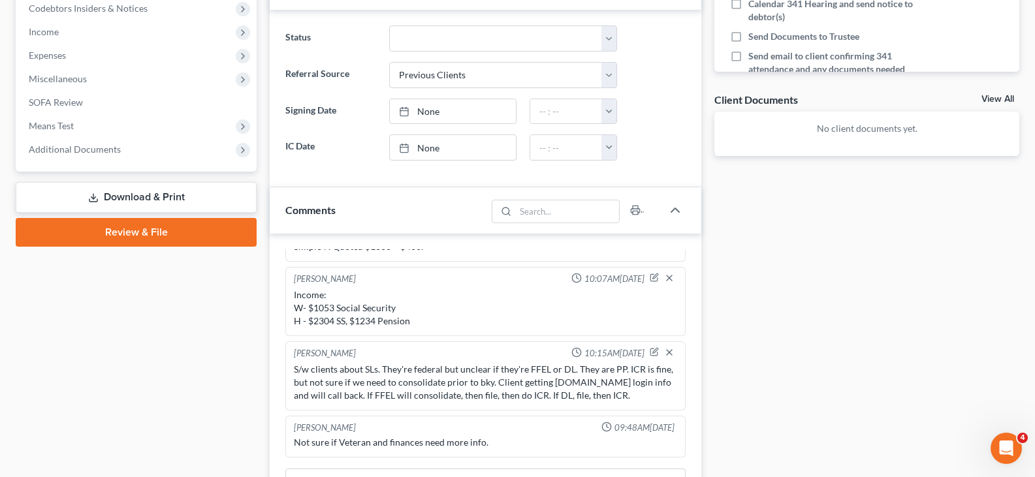
scroll to position [202, 0]
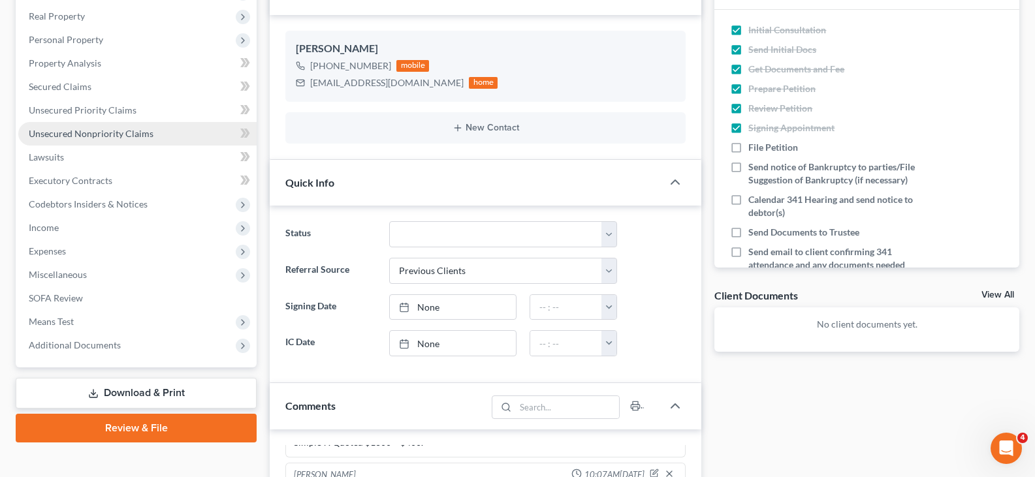
click at [125, 131] on span "Unsecured Nonpriority Claims" at bounding box center [91, 133] width 125 height 11
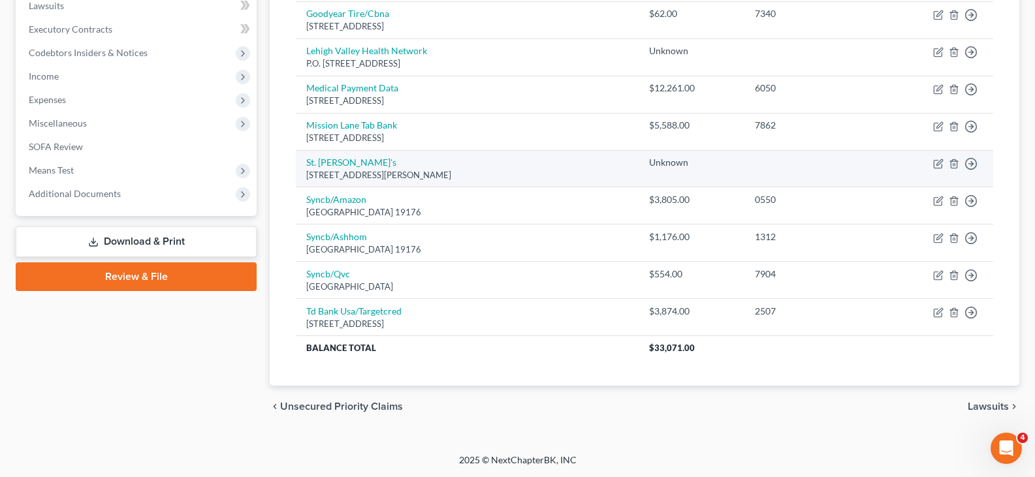
scroll to position [27, 0]
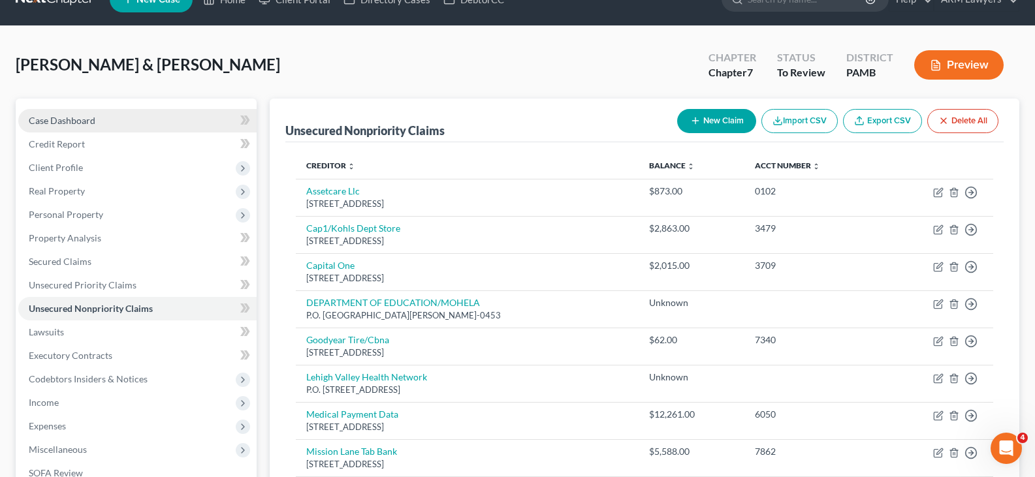
click at [100, 128] on link "Case Dashboard" at bounding box center [137, 121] width 238 height 24
select select "1"
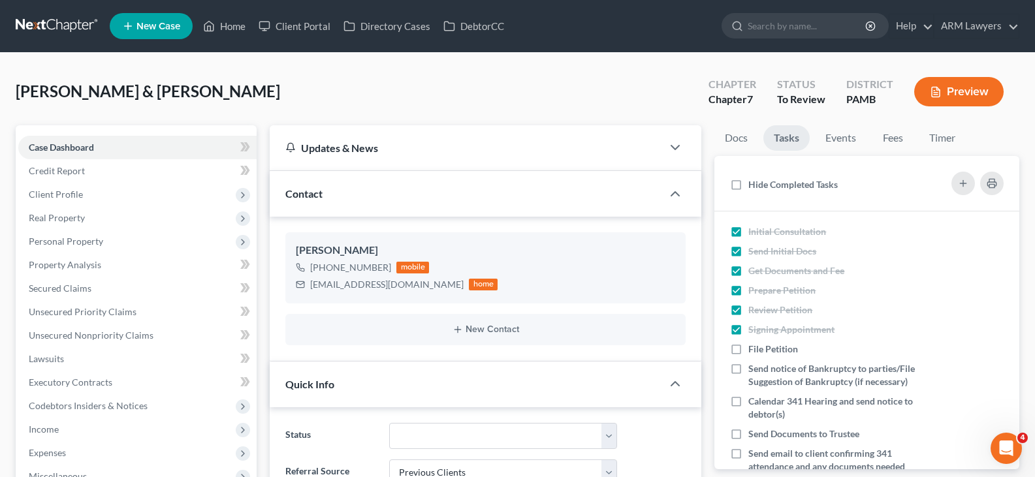
scroll to position [197, 0]
click at [827, 21] on input "search" at bounding box center [808, 26] width 120 height 24
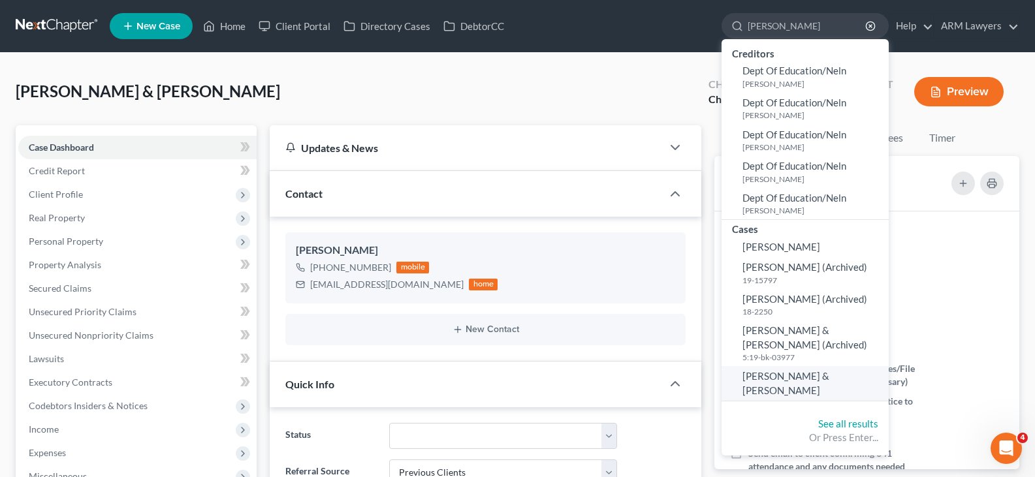
type input "[PERSON_NAME]"
click at [822, 381] on span "[PERSON_NAME] & [PERSON_NAME]" at bounding box center [786, 382] width 87 height 25
select select "1"
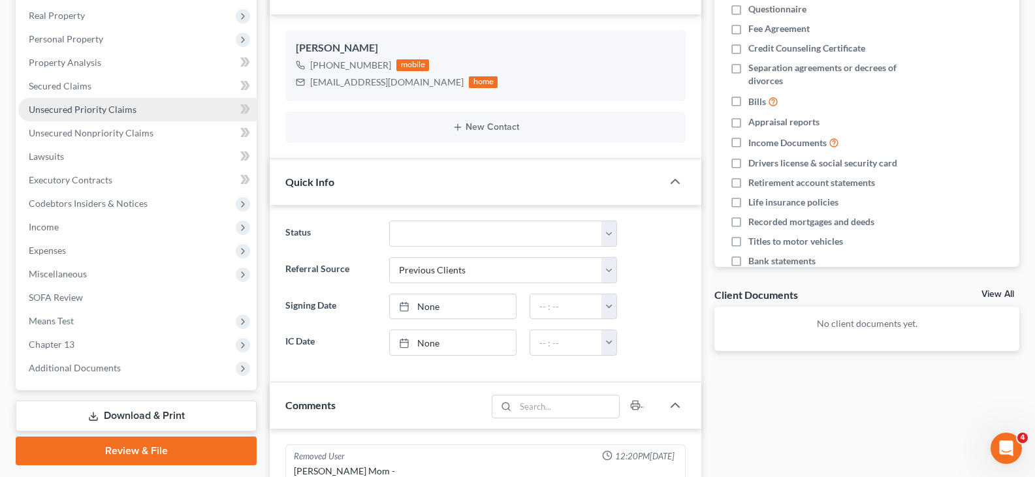
scroll to position [131, 0]
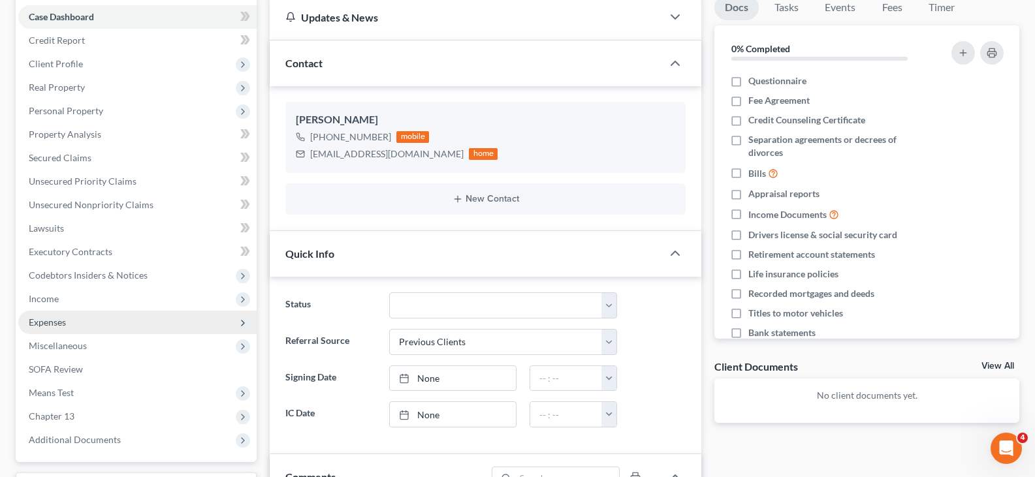
drag, startPoint x: 69, startPoint y: 300, endPoint x: 69, endPoint y: 316, distance: 16.3
click at [69, 300] on span "Income" at bounding box center [137, 299] width 238 height 24
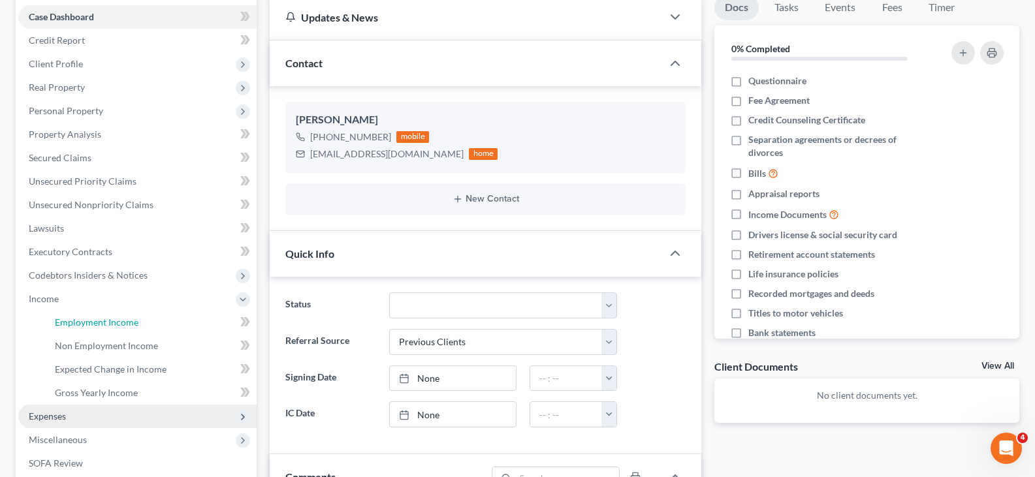
click at [69, 319] on span "Employment Income" at bounding box center [97, 322] width 84 height 11
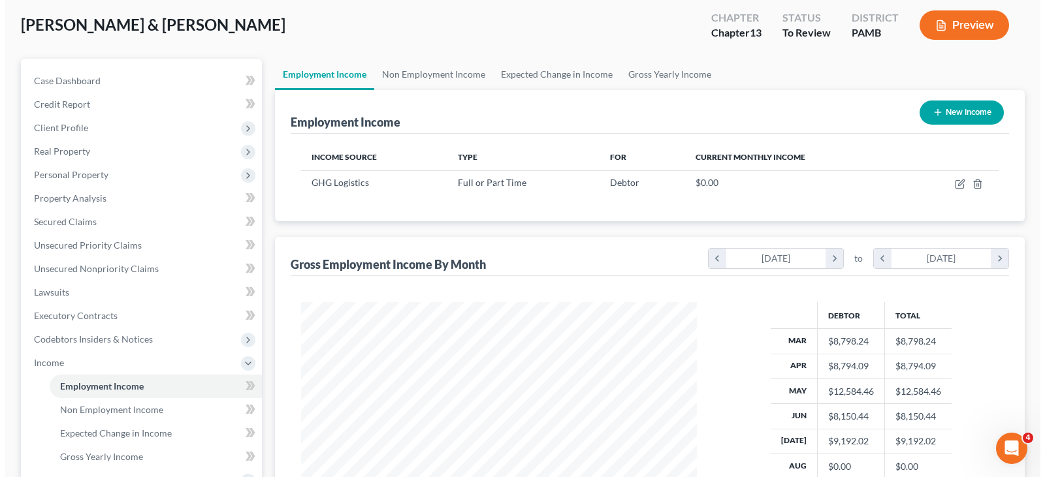
scroll to position [131, 0]
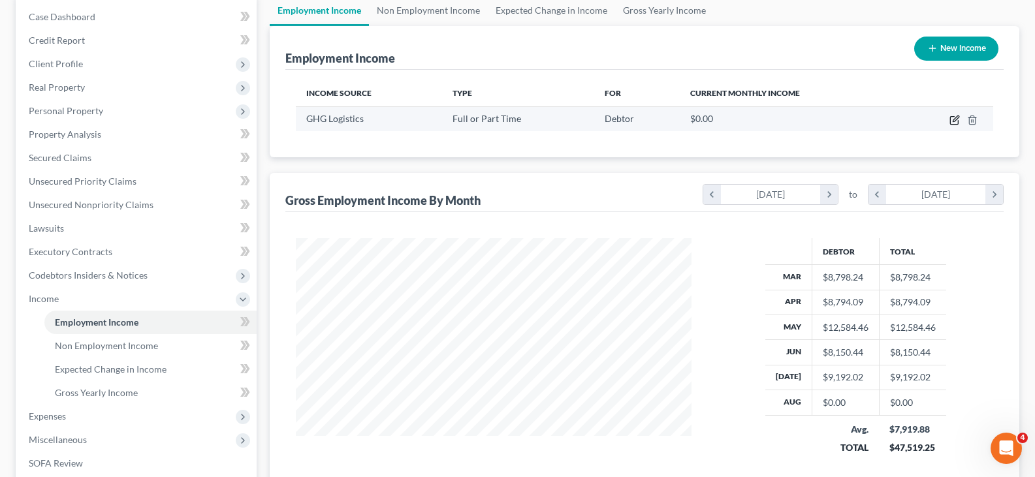
click at [958, 116] on icon "button" at bounding box center [956, 119] width 6 height 6
select select "0"
select select "39"
select select "2"
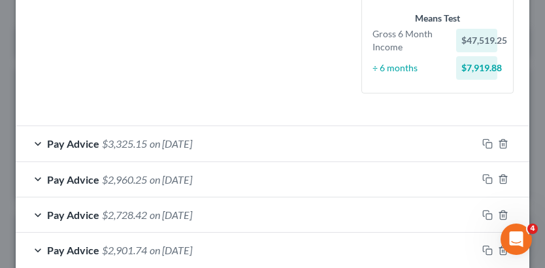
scroll to position [392, 0]
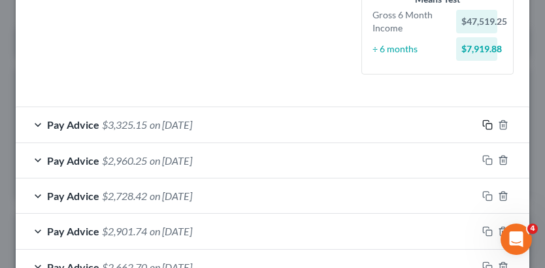
click at [482, 130] on icon "button" at bounding box center [487, 125] width 10 height 10
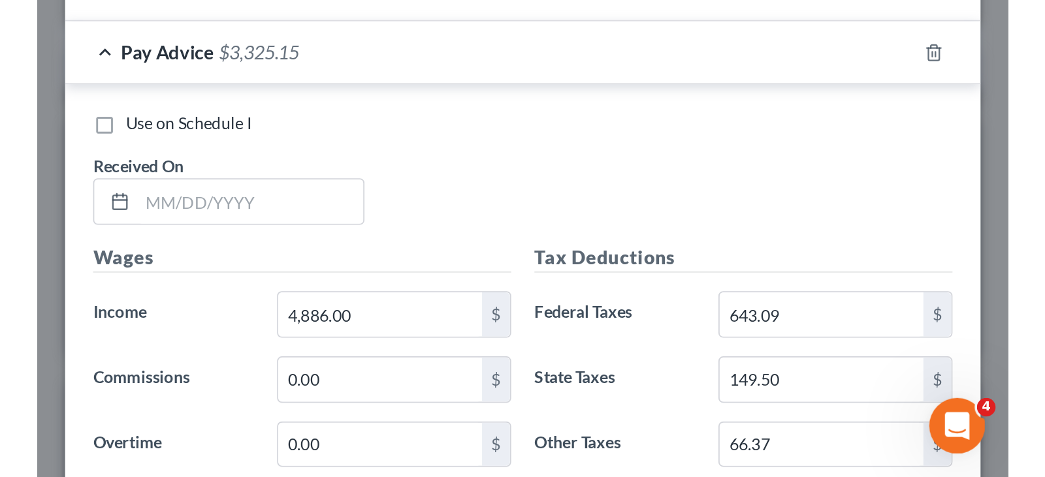
scroll to position [1764, 0]
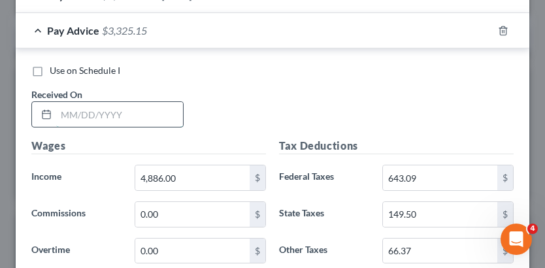
click at [143, 116] on input "text" at bounding box center [119, 114] width 127 height 25
type input "[DATE]"
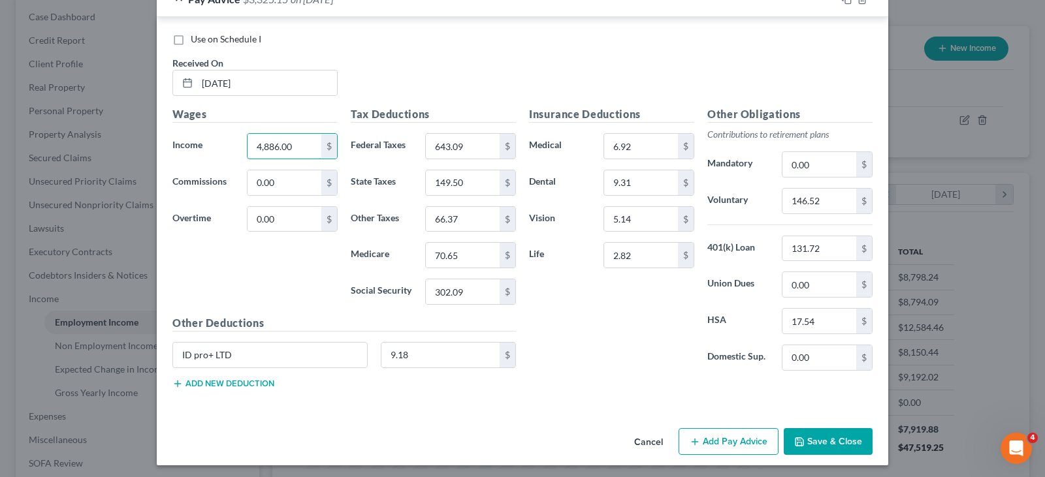
scroll to position [1719, 0]
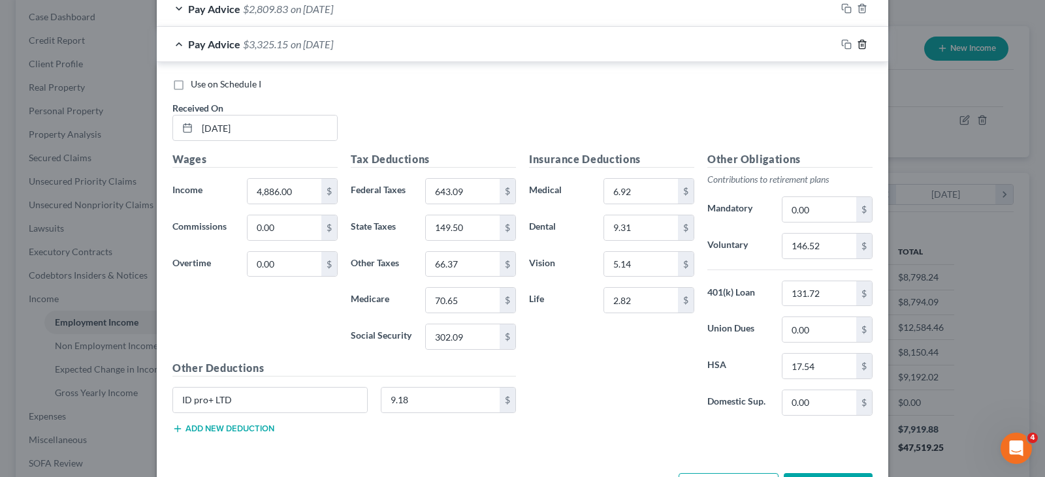
click at [857, 48] on icon "button" at bounding box center [862, 44] width 10 height 10
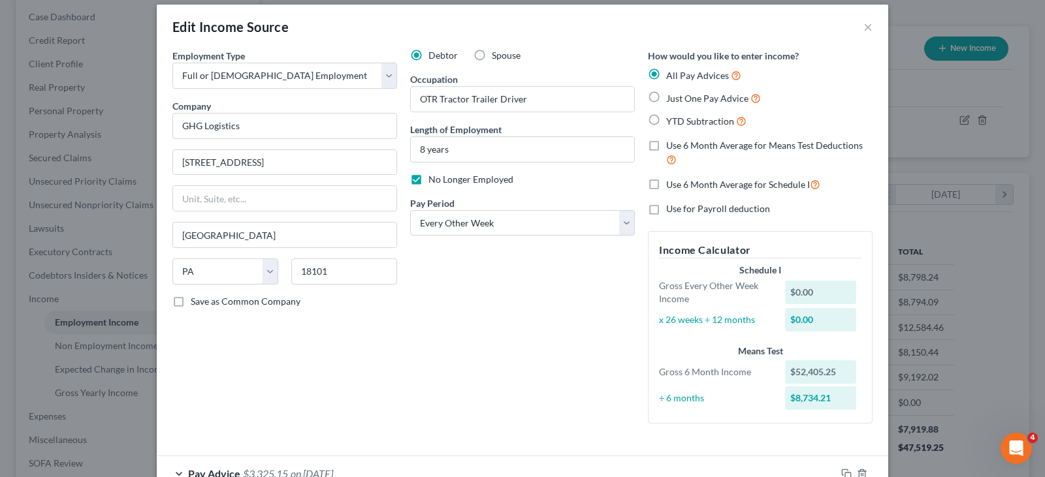
scroll to position [0, 0]
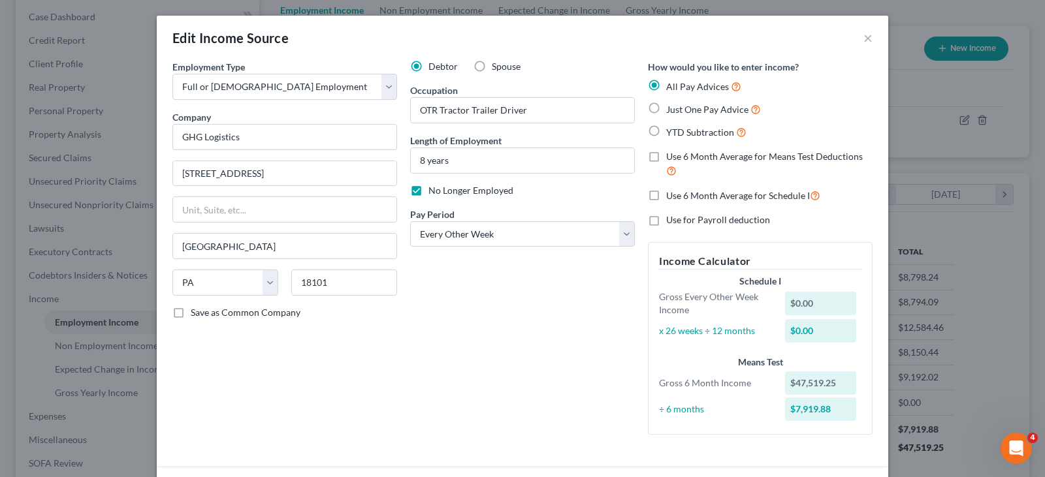
click at [700, 131] on span "YTD Subtraction" at bounding box center [700, 132] width 68 height 11
click at [680, 131] on input "YTD Subtraction" at bounding box center [675, 129] width 8 height 8
radio input "true"
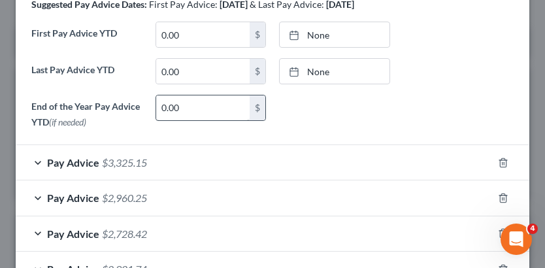
scroll to position [523, 0]
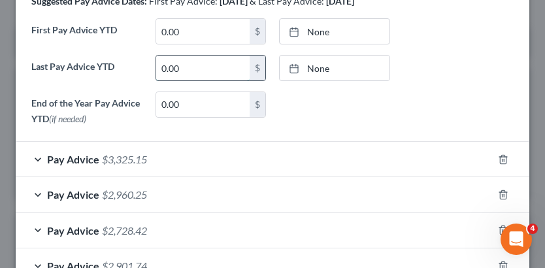
click at [203, 78] on input "0.00" at bounding box center [203, 68] width 94 height 25
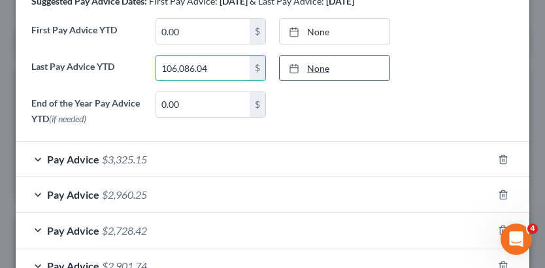
type input "106,086.04"
click at [320, 80] on link "None" at bounding box center [335, 68] width 110 height 25
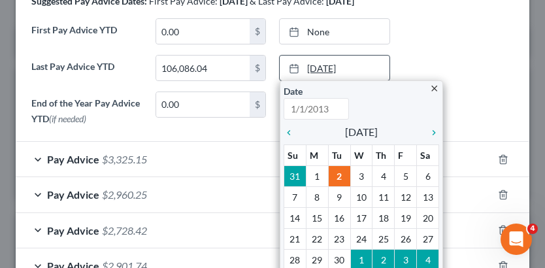
type input "[DATE]"
click at [284, 138] on icon "chevron_left" at bounding box center [291, 132] width 17 height 10
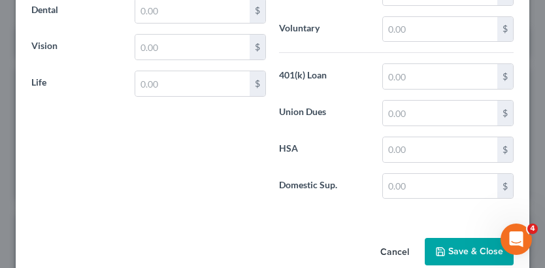
scroll to position [2389, 0]
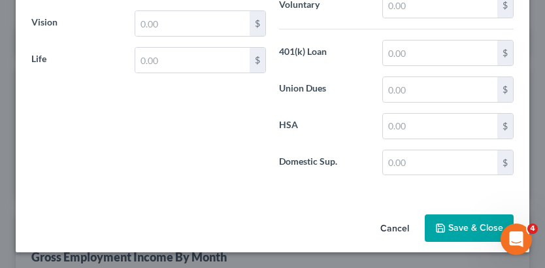
click at [455, 235] on button "Save & Close" at bounding box center [469, 227] width 89 height 27
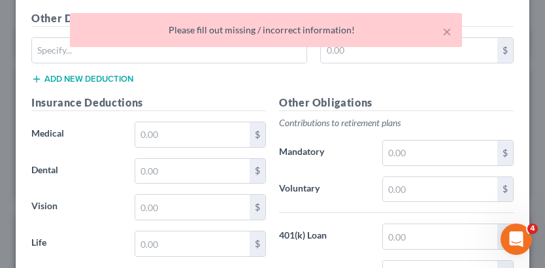
scroll to position [2193, 0]
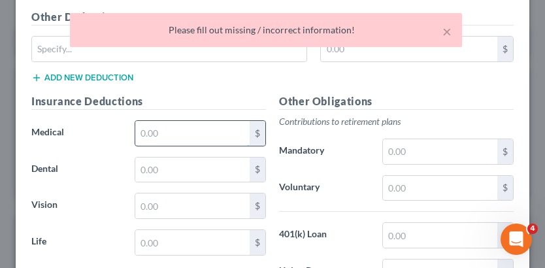
click at [180, 142] on input "text" at bounding box center [192, 133] width 114 height 25
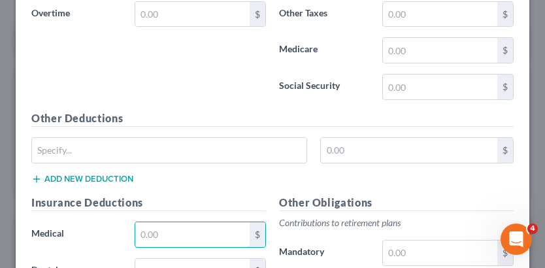
scroll to position [1997, 0]
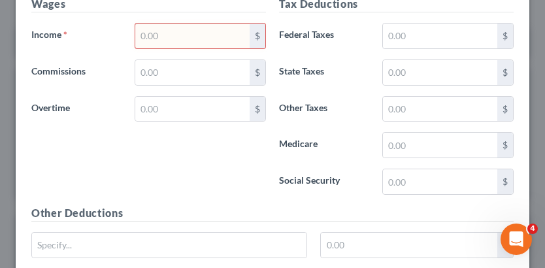
click at [178, 48] on input "text" at bounding box center [192, 36] width 114 height 25
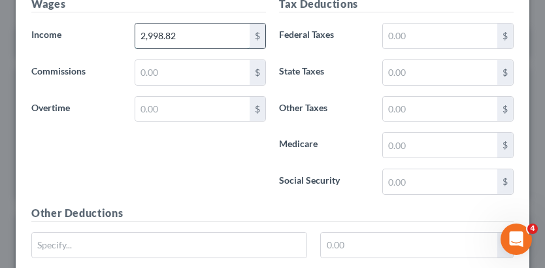
type input "2,998.82"
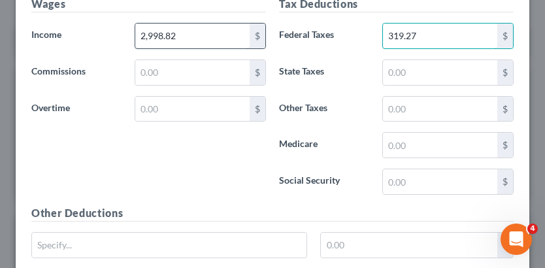
type input "319.27"
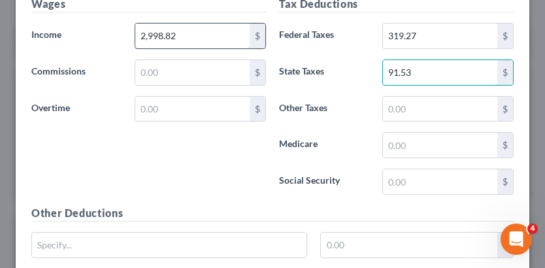
type input "91.53"
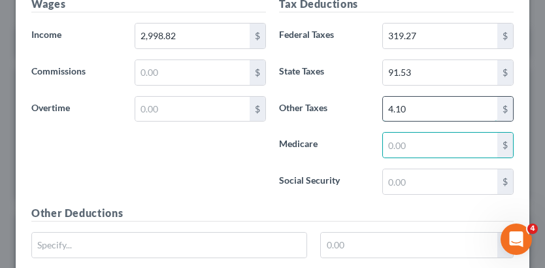
click at [413, 121] on input "4.10" at bounding box center [440, 109] width 114 height 25
type input "41.37"
type input "43.27"
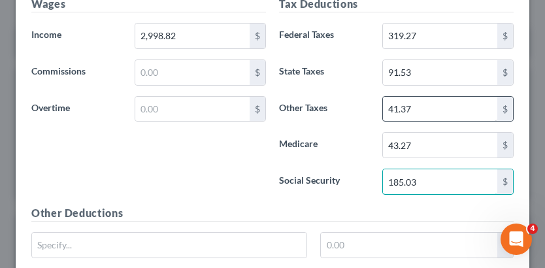
type input "185.03"
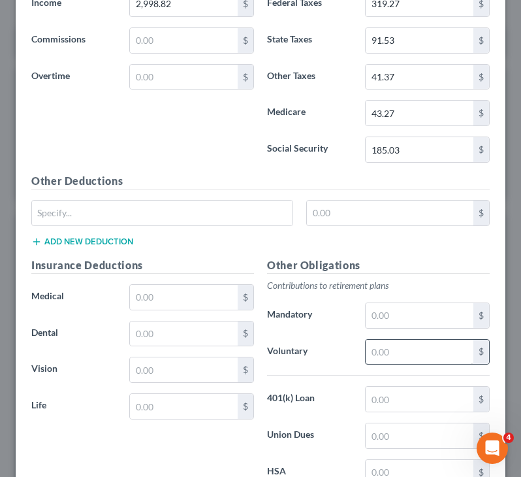
scroll to position [2065, 0]
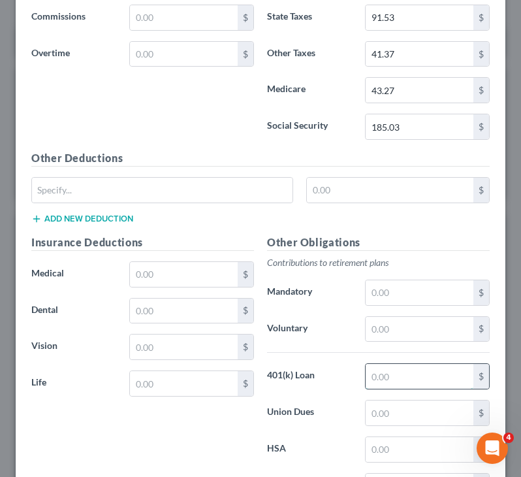
click at [393, 380] on input "text" at bounding box center [420, 376] width 108 height 25
type input "131.72"
click at [178, 387] on input "text" at bounding box center [184, 383] width 108 height 25
type input "6"
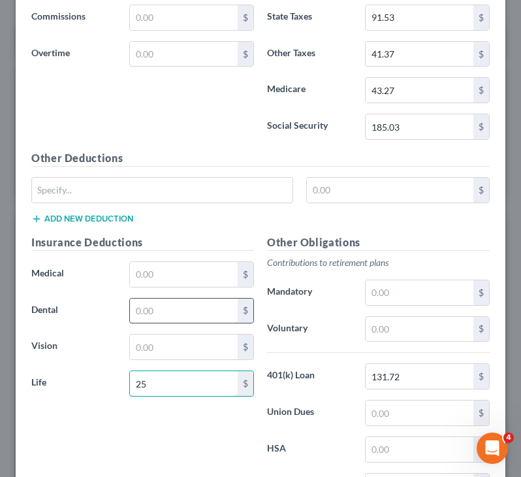
type input "25"
click at [163, 312] on input "text" at bounding box center [184, 311] width 108 height 25
type input "9.31"
type input "58"
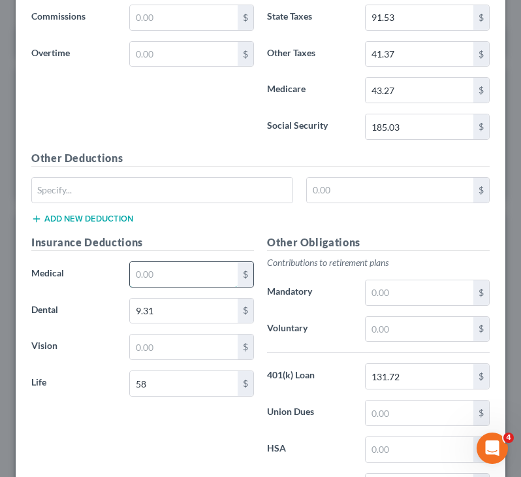
click at [165, 275] on input "text" at bounding box center [184, 274] width 108 height 25
click at [368, 291] on input "text" at bounding box center [420, 292] width 108 height 25
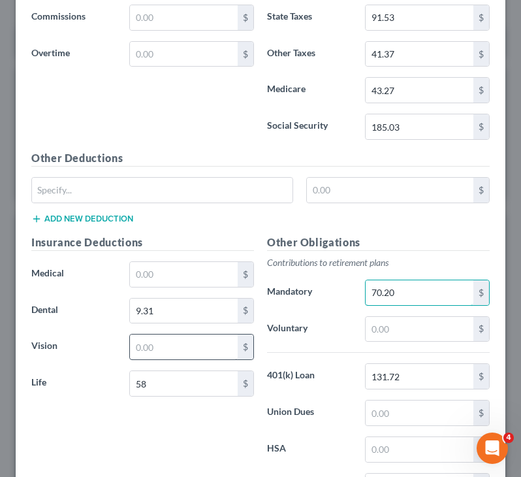
type input "70.20"
click at [210, 344] on input "text" at bounding box center [184, 346] width 108 height 25
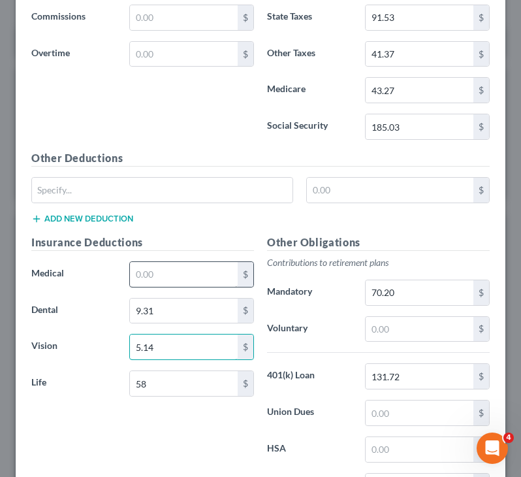
type input "5.14"
click at [153, 274] on input "text" at bounding box center [184, 274] width 108 height 25
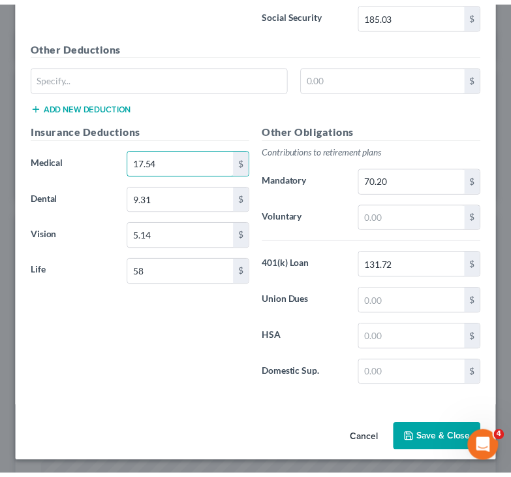
scroll to position [2180, 0]
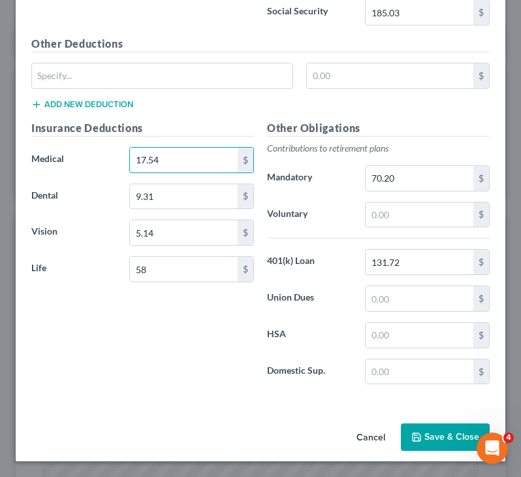
type input "17.54"
click at [436, 434] on button "Save & Close" at bounding box center [445, 436] width 89 height 27
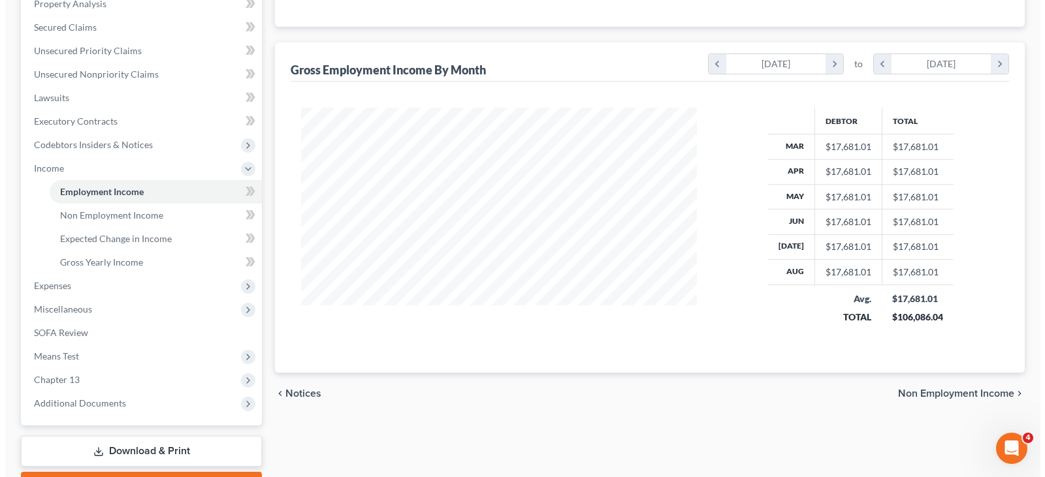
scroll to position [131, 0]
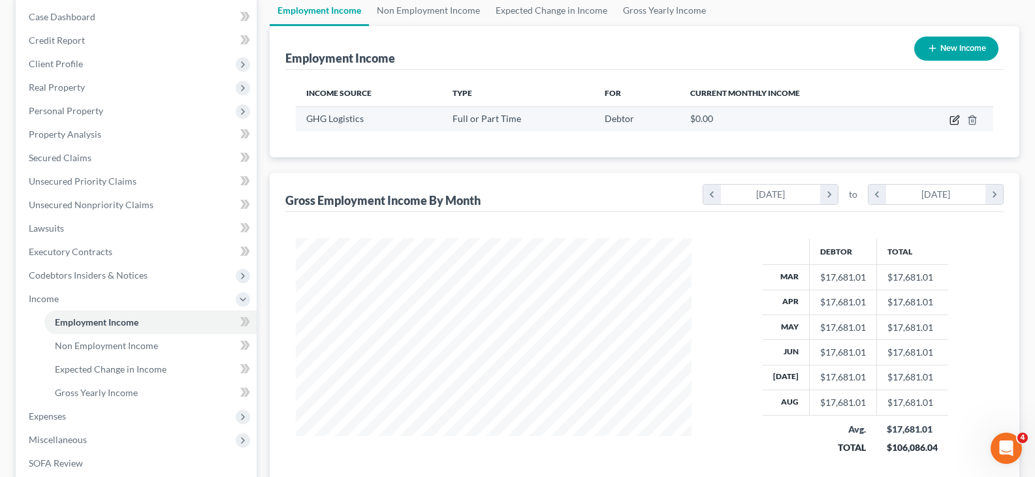
click at [955, 118] on icon "button" at bounding box center [955, 120] width 10 height 10
select select "0"
select select "39"
select select "2"
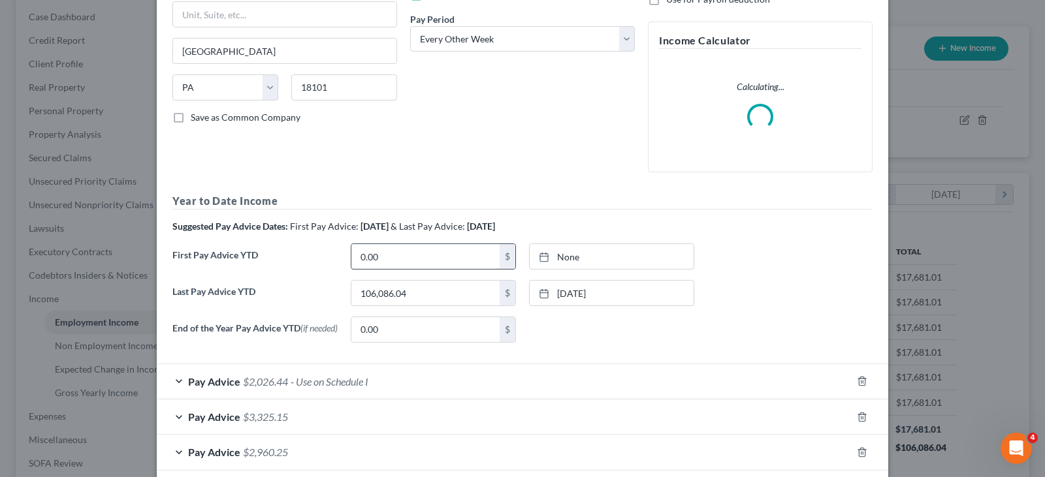
scroll to position [196, 0]
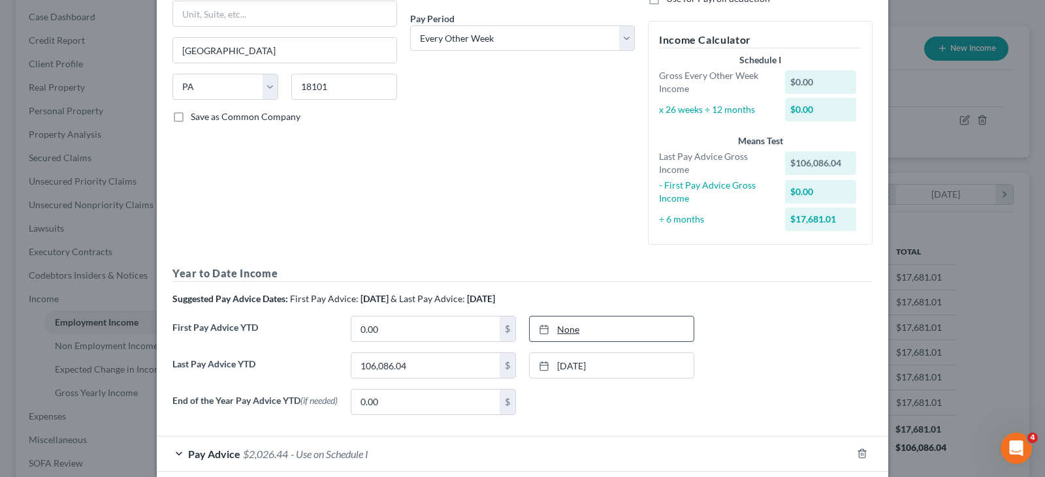
type input "[DATE]"
click at [563, 326] on link "None" at bounding box center [612, 329] width 164 height 25
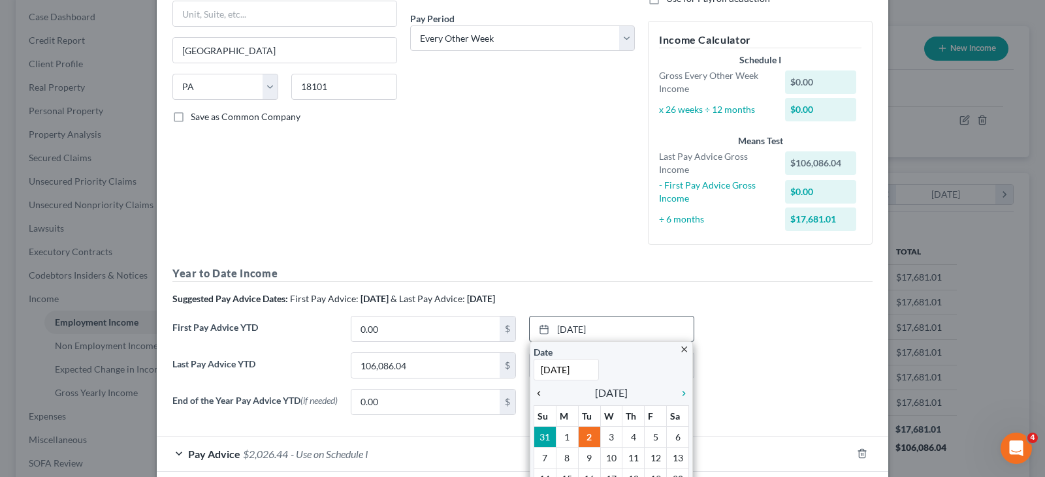
click at [534, 398] on icon "chevron_left" at bounding box center [542, 394] width 17 height 10
click at [539, 391] on icon "chevron_left" at bounding box center [542, 394] width 17 height 10
click at [538, 391] on icon "chevron_left" at bounding box center [542, 394] width 17 height 10
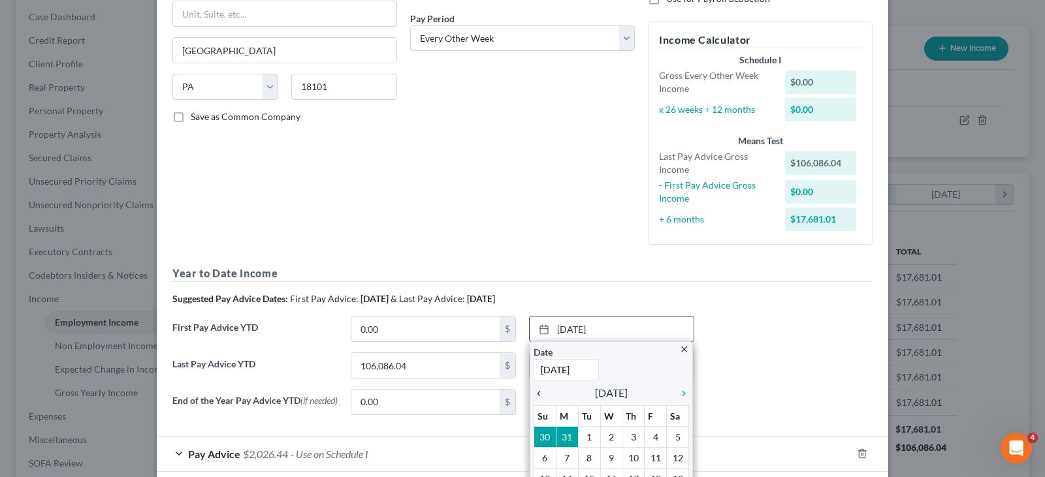
click at [536, 392] on icon "chevron_left" at bounding box center [542, 394] width 17 height 10
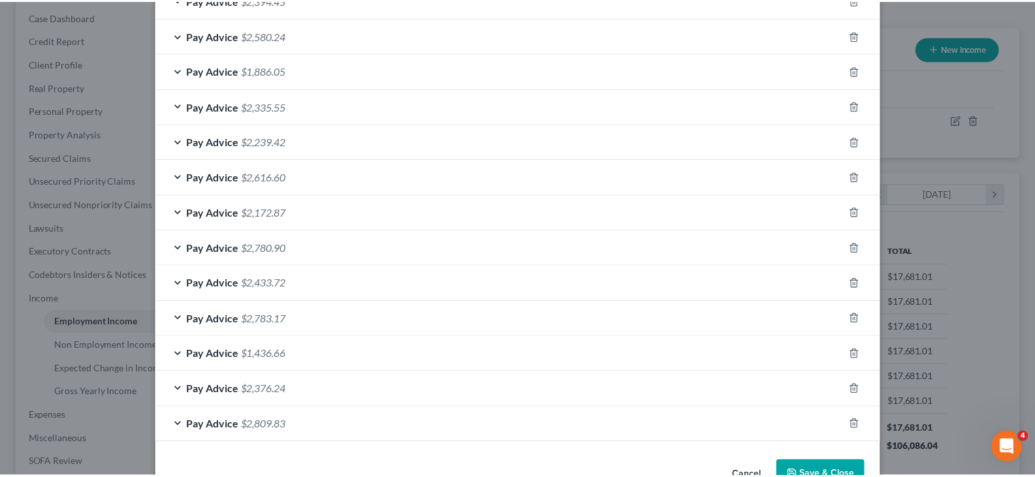
scroll to position [1543, 0]
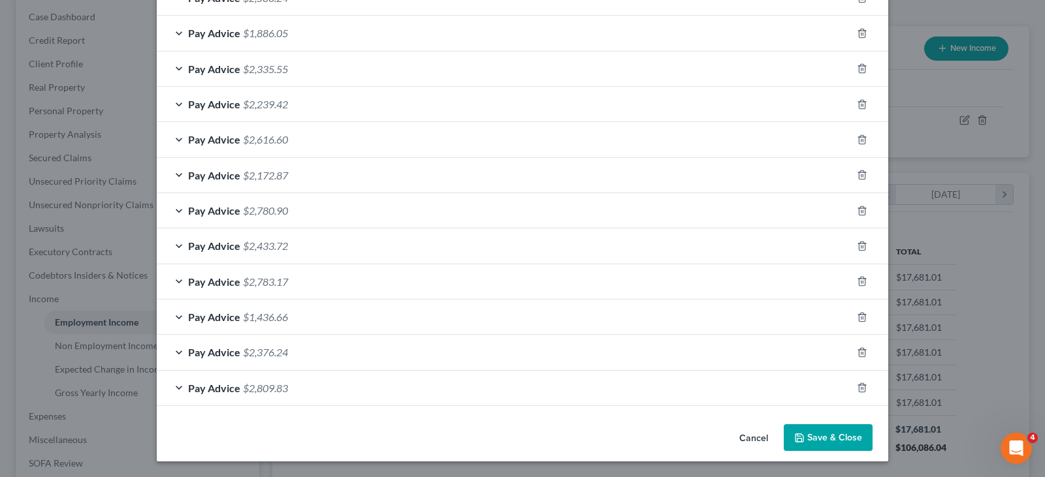
click at [828, 433] on button "Save & Close" at bounding box center [828, 438] width 89 height 27
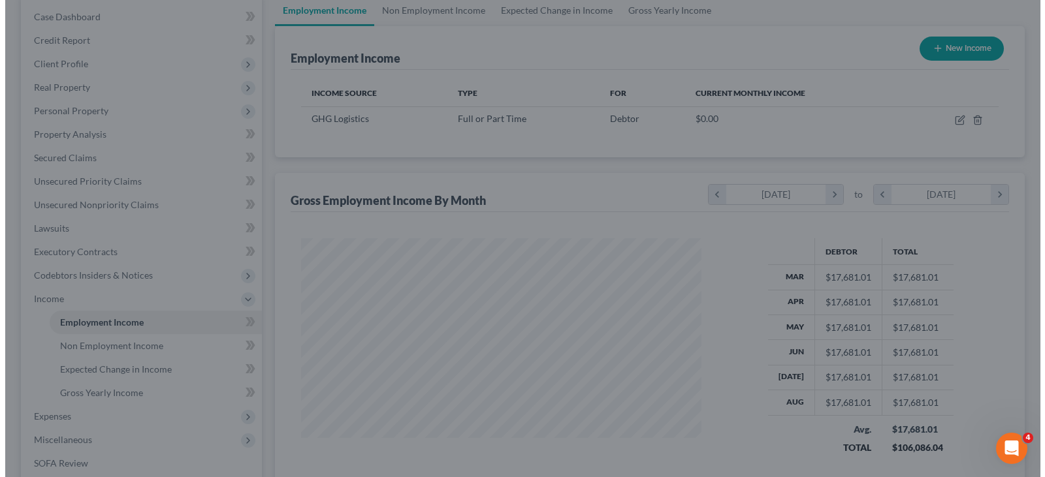
scroll to position [652970, 652781]
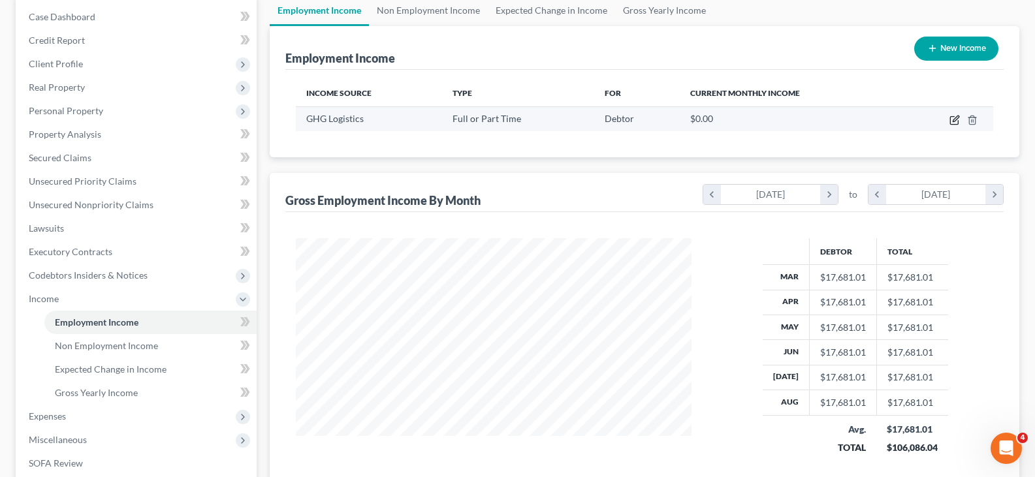
click at [954, 118] on icon "button" at bounding box center [955, 120] width 10 height 10
select select "0"
select select "39"
select select "2"
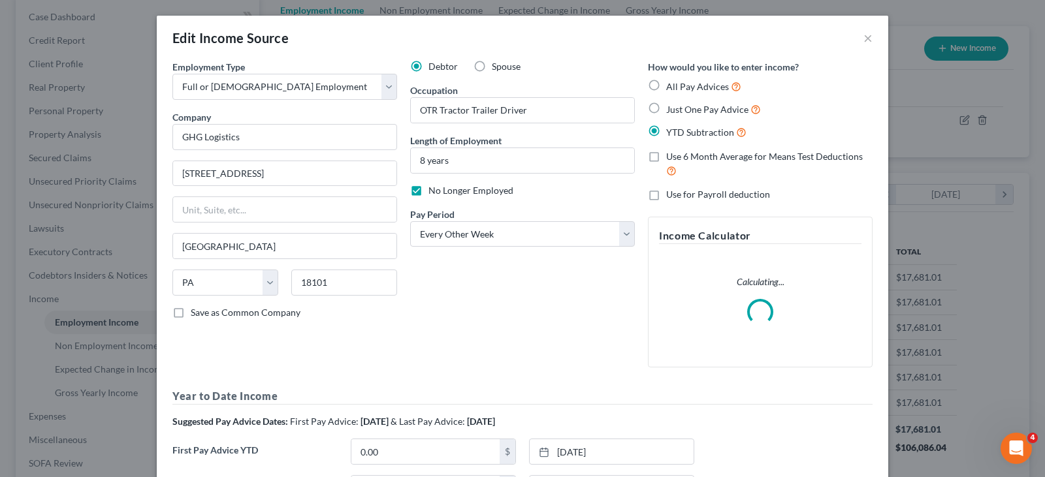
scroll to position [235, 427]
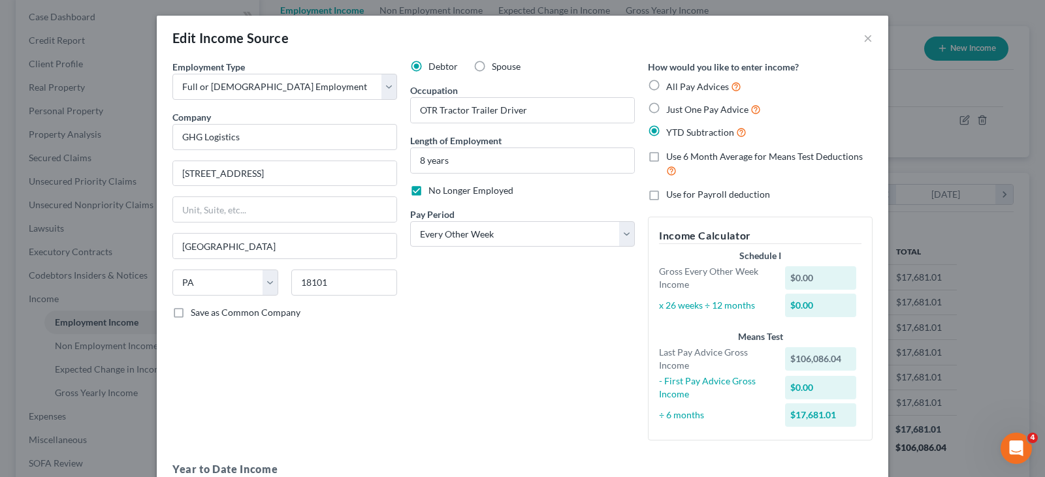
click at [794, 160] on span "Use 6 Month Average for Means Test Deductions" at bounding box center [764, 156] width 197 height 11
click at [680, 159] on input "Use 6 Month Average for Means Test Deductions" at bounding box center [675, 154] width 8 height 8
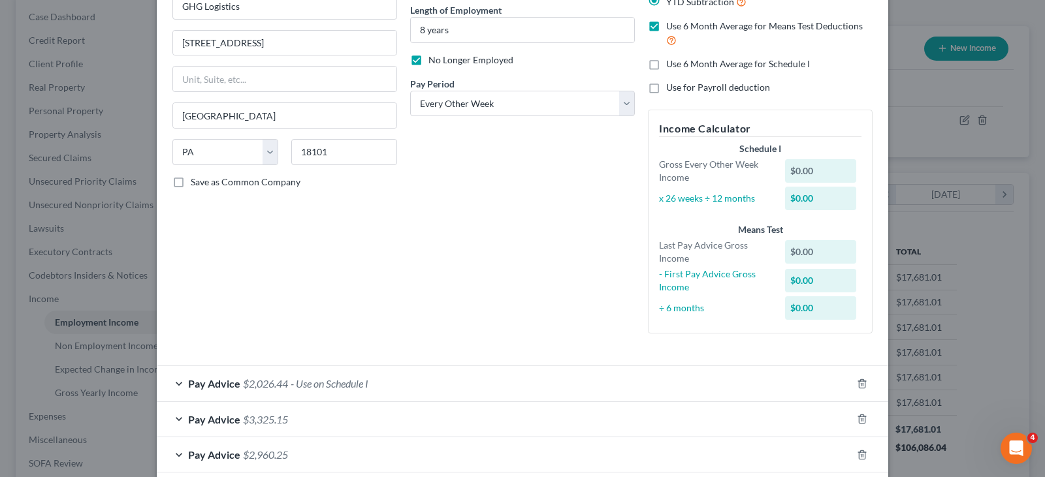
scroll to position [0, 0]
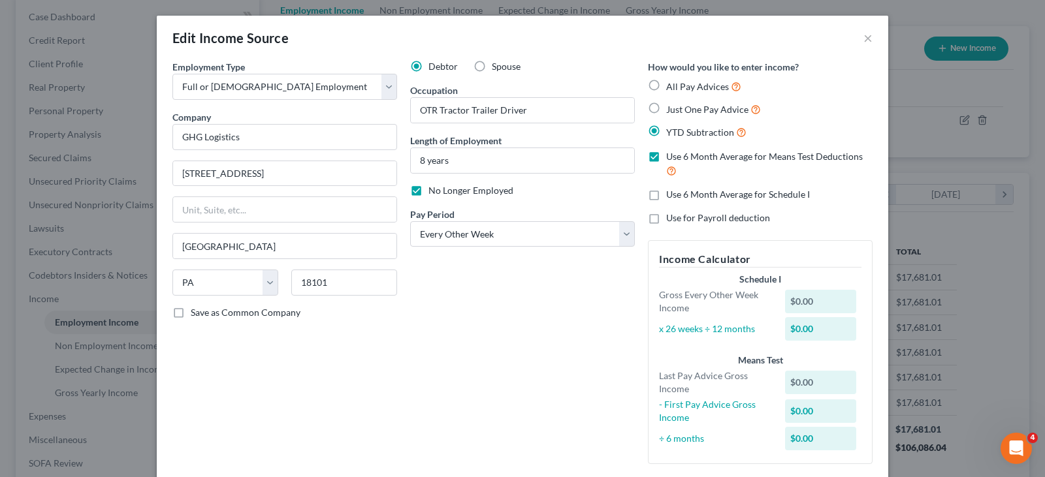
click at [732, 155] on span "Use 6 Month Average for Means Test Deductions" at bounding box center [764, 156] width 197 height 11
click at [680, 155] on input "Use 6 Month Average for Means Test Deductions" at bounding box center [675, 154] width 8 height 8
checkbox input "false"
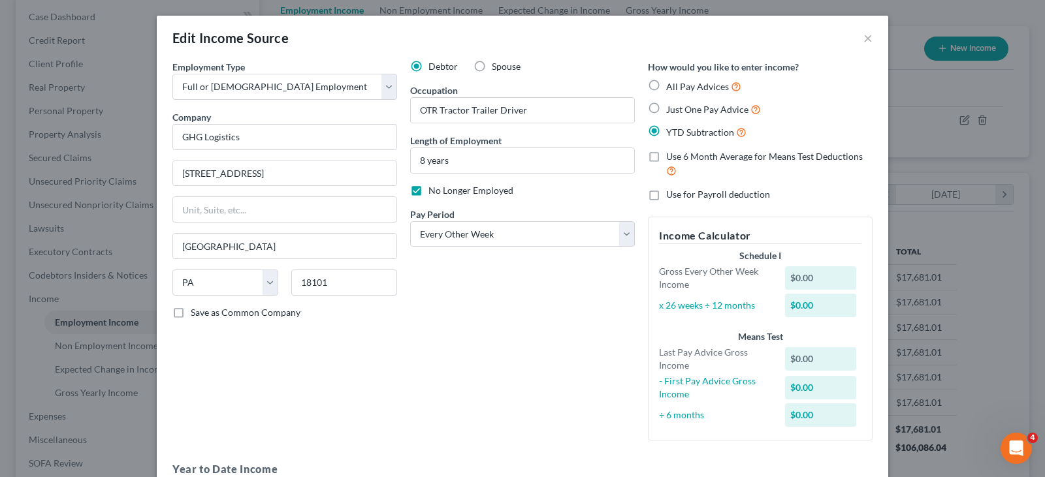
click at [689, 137] on span "YTD Subtraction" at bounding box center [700, 132] width 68 height 11
click at [680, 133] on input "YTD Subtraction" at bounding box center [675, 129] width 8 height 8
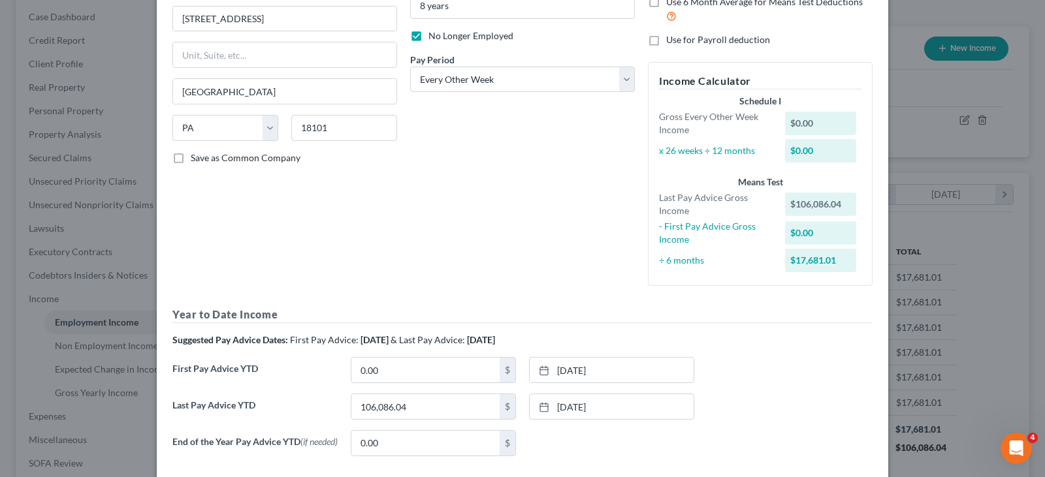
scroll to position [327, 0]
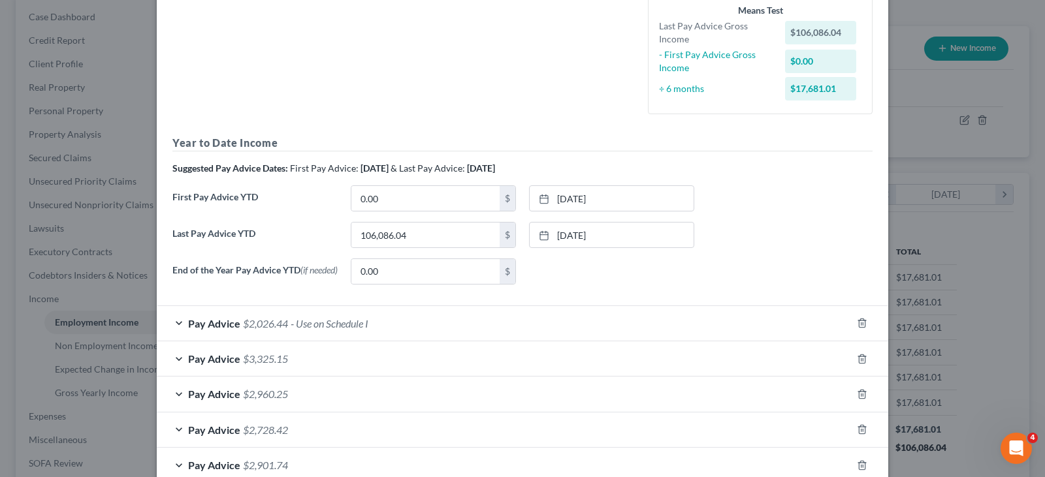
click at [600, 265] on div "None close Date Time chevron_left [DATE] chevron_right Su M Tu W Th F Sa 31 1 2…" at bounding box center [612, 272] width 178 height 26
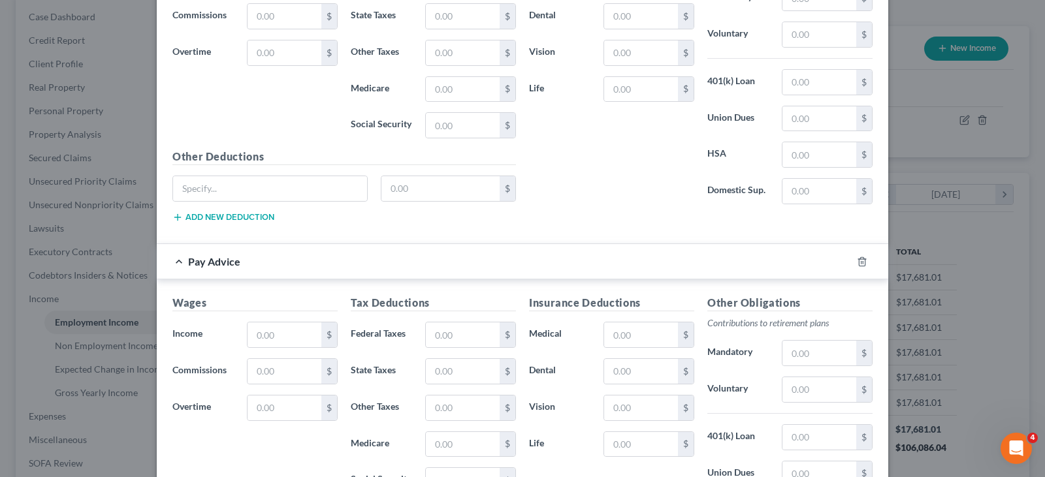
scroll to position [1861, 0]
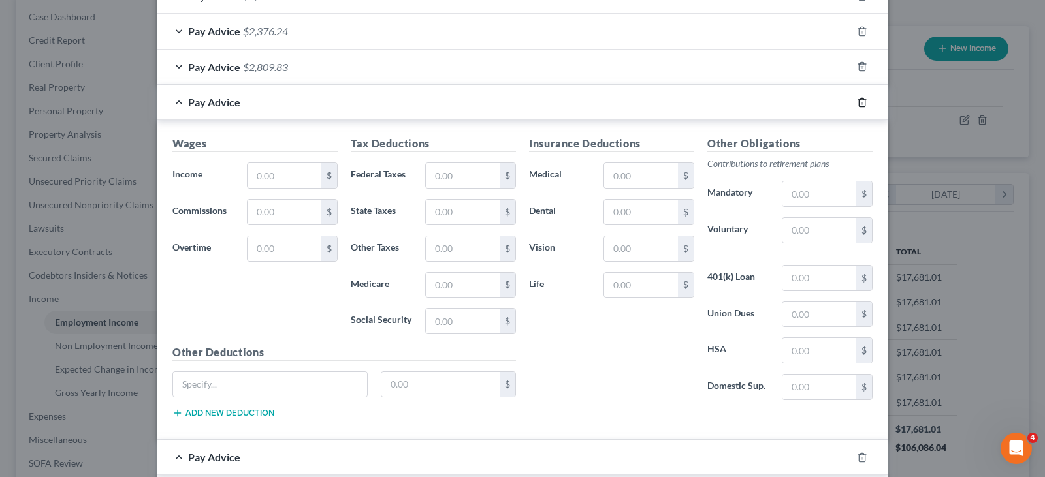
click at [857, 105] on icon "button" at bounding box center [862, 102] width 10 height 10
click at [862, 105] on line "button" at bounding box center [862, 103] width 0 height 3
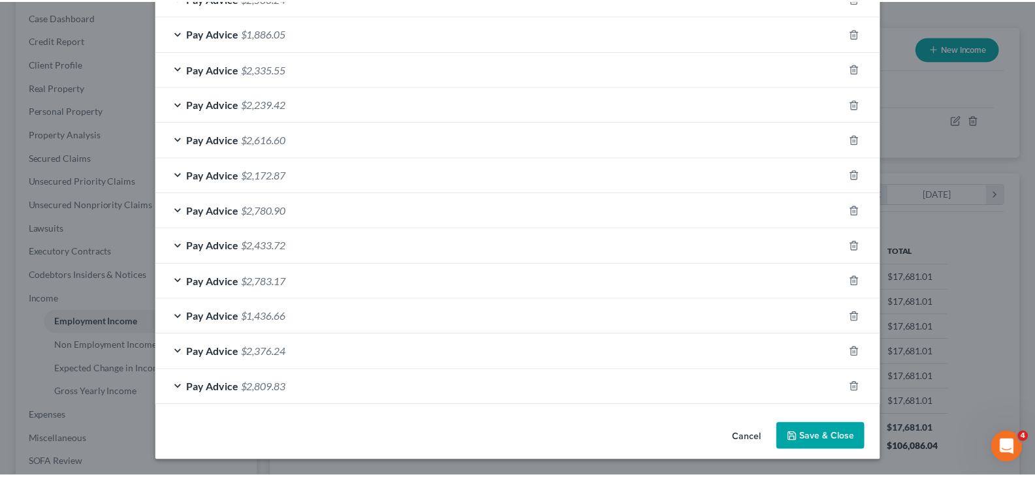
scroll to position [1543, 0]
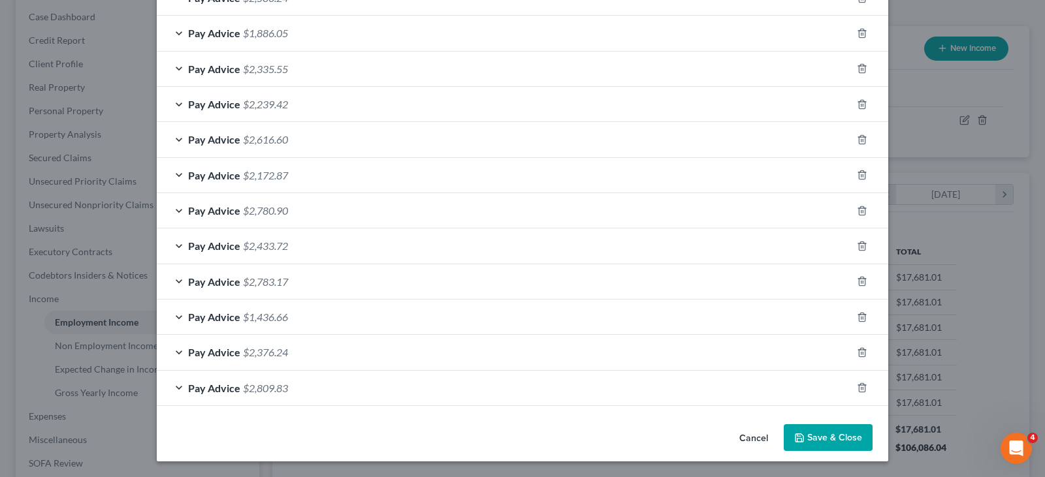
click at [820, 440] on button "Save & Close" at bounding box center [828, 438] width 89 height 27
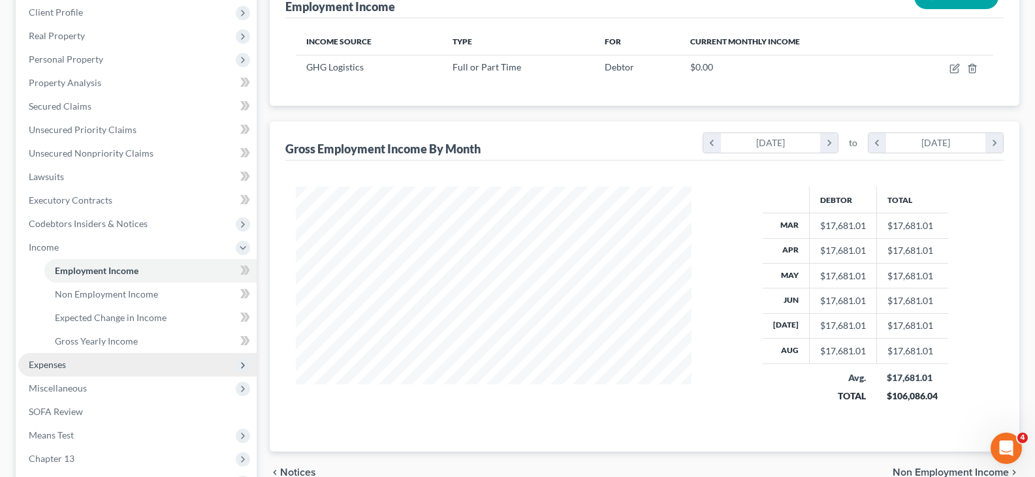
scroll to position [196, 0]
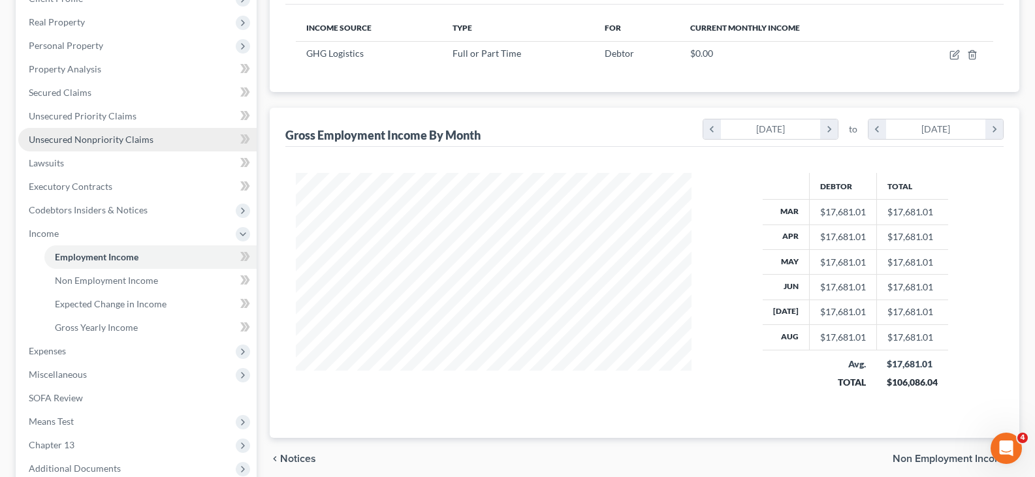
click at [125, 135] on span "Unsecured Nonpriority Claims" at bounding box center [91, 139] width 125 height 11
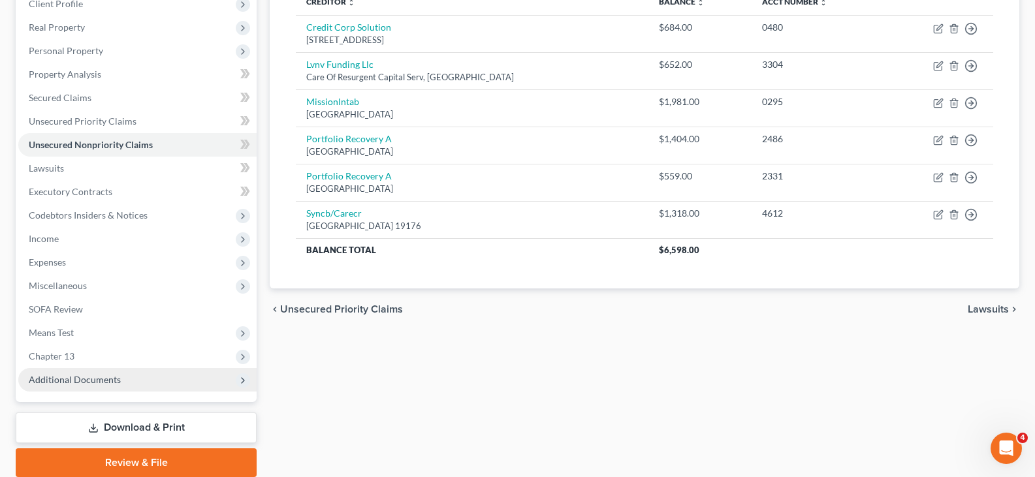
scroll to position [240, 0]
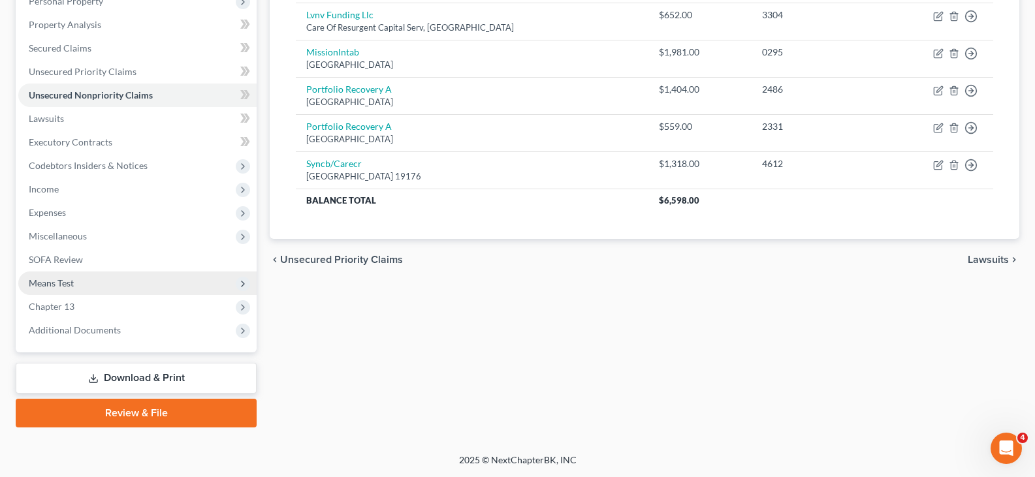
click at [88, 289] on span "Means Test" at bounding box center [137, 284] width 238 height 24
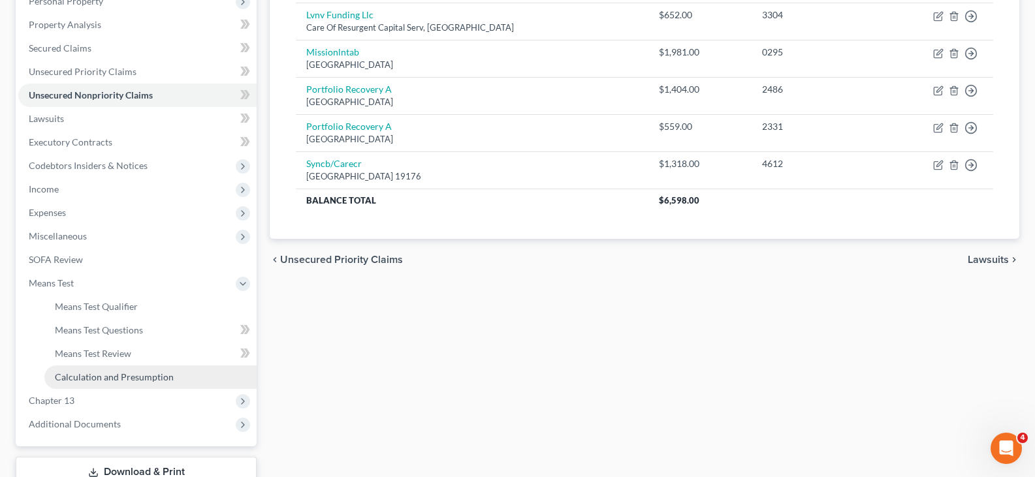
click at [162, 381] on span "Calculation and Presumption" at bounding box center [114, 377] width 119 height 11
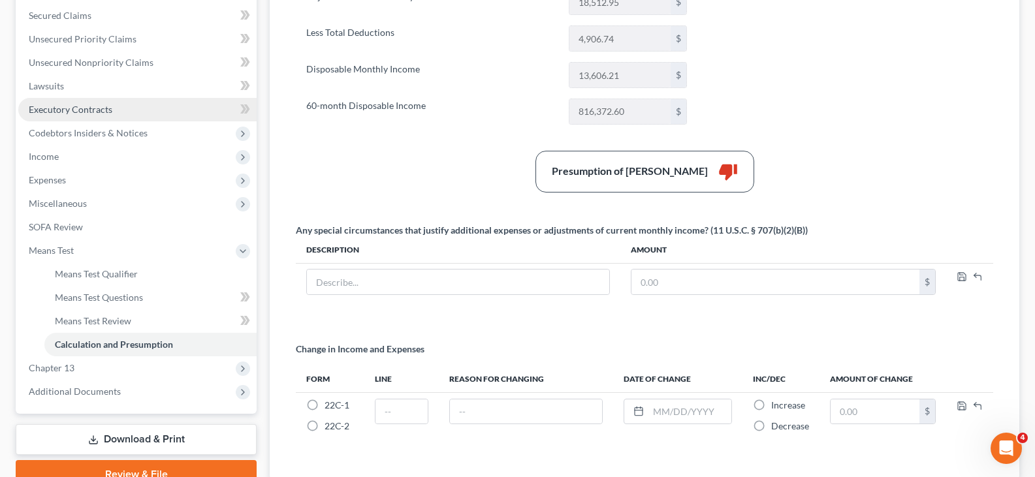
scroll to position [367, 0]
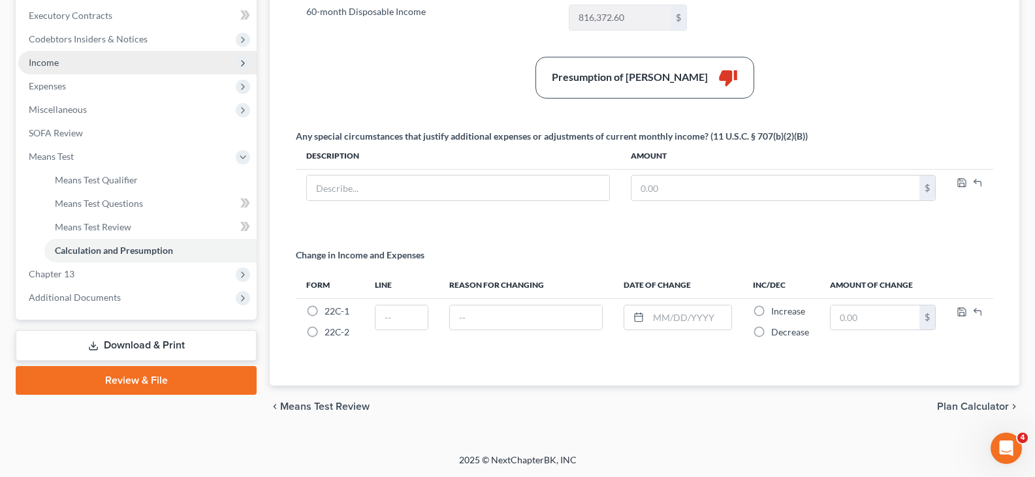
click at [74, 65] on span "Income" at bounding box center [137, 63] width 238 height 24
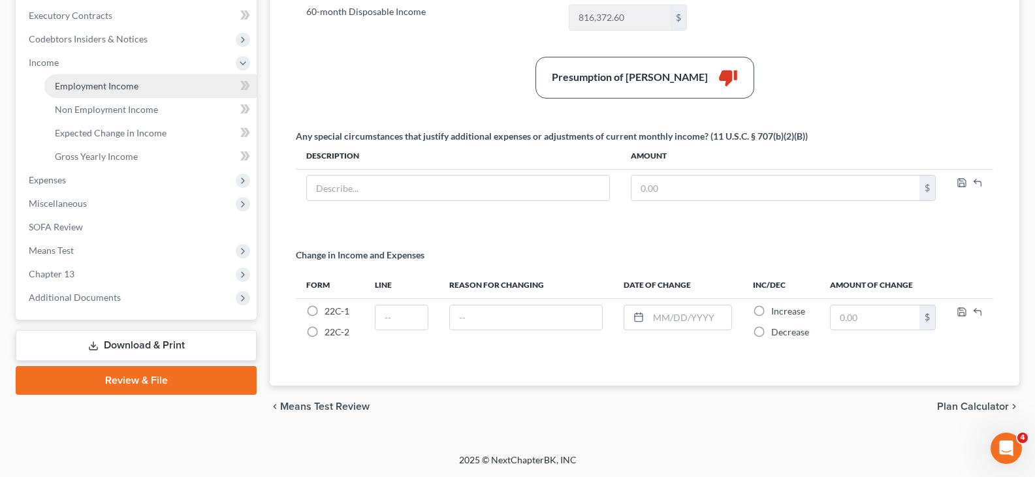
click at [93, 88] on span "Employment Income" at bounding box center [97, 85] width 84 height 11
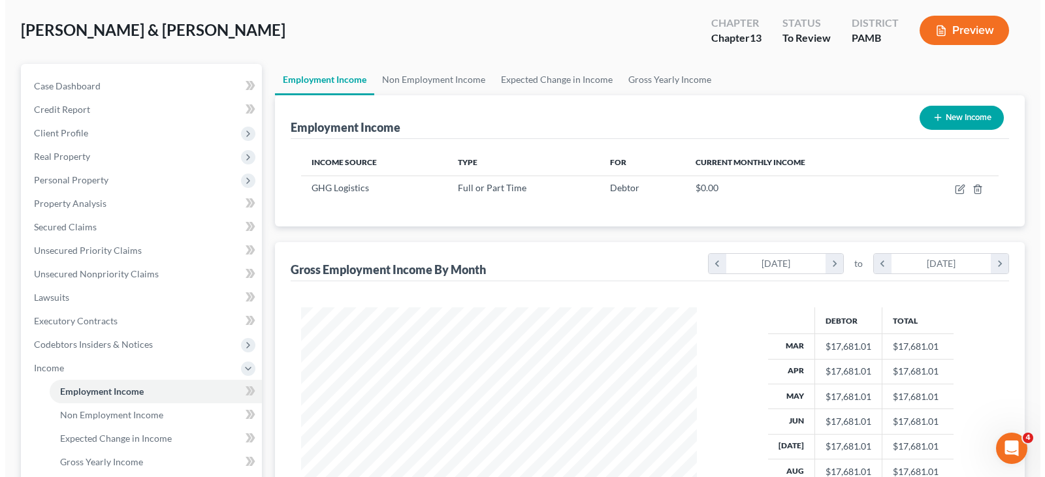
scroll to position [131, 0]
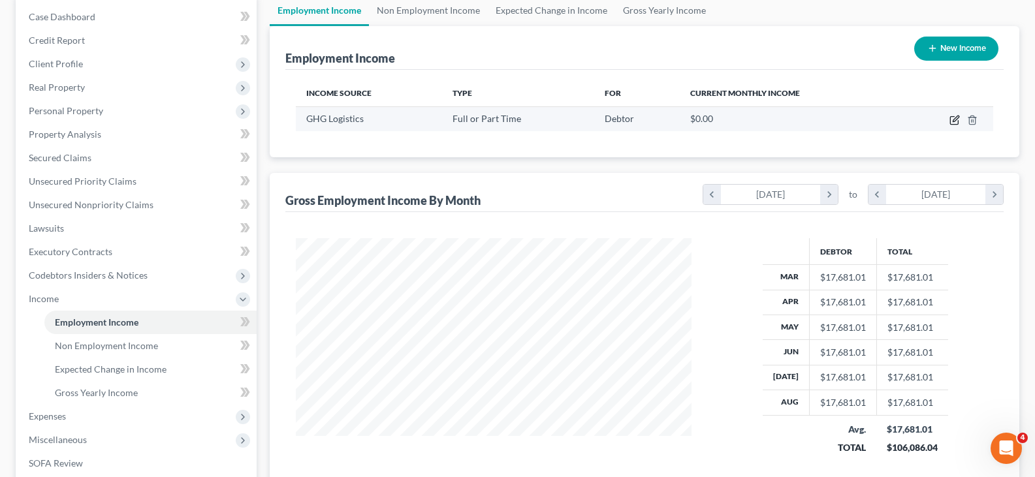
click at [952, 118] on icon "button" at bounding box center [955, 120] width 10 height 10
select select "0"
select select "39"
select select "2"
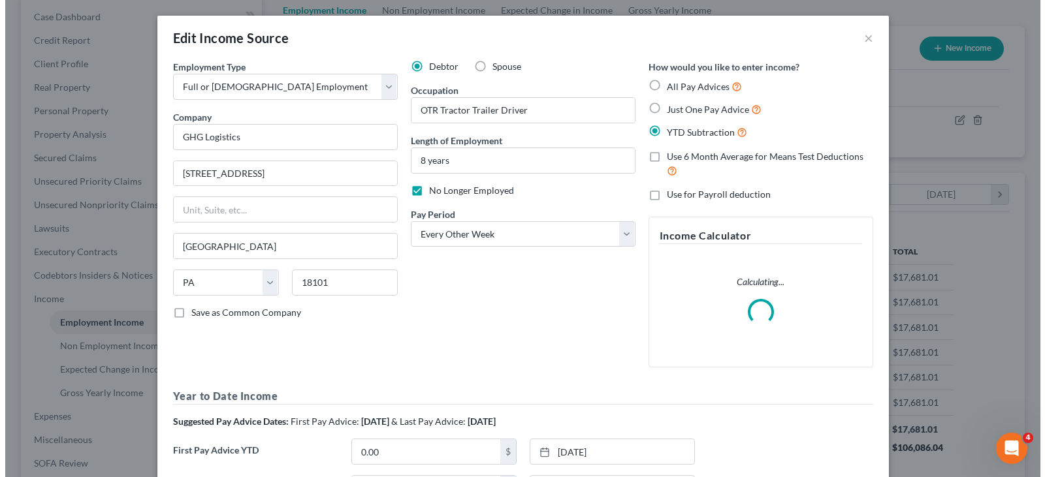
scroll to position [235, 427]
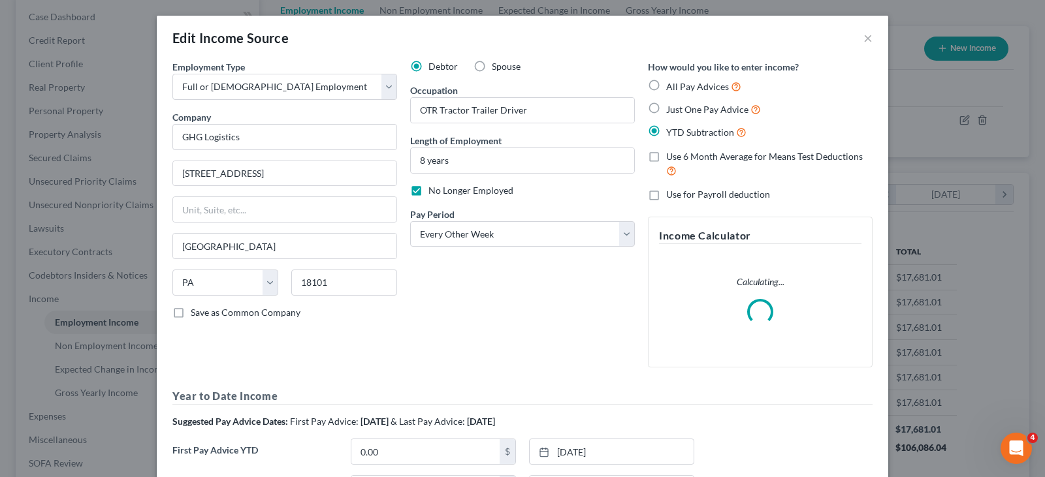
click at [681, 86] on span "All Pay Advices" at bounding box center [697, 86] width 63 height 11
click at [680, 86] on input "All Pay Advices" at bounding box center [675, 83] width 8 height 8
radio input "true"
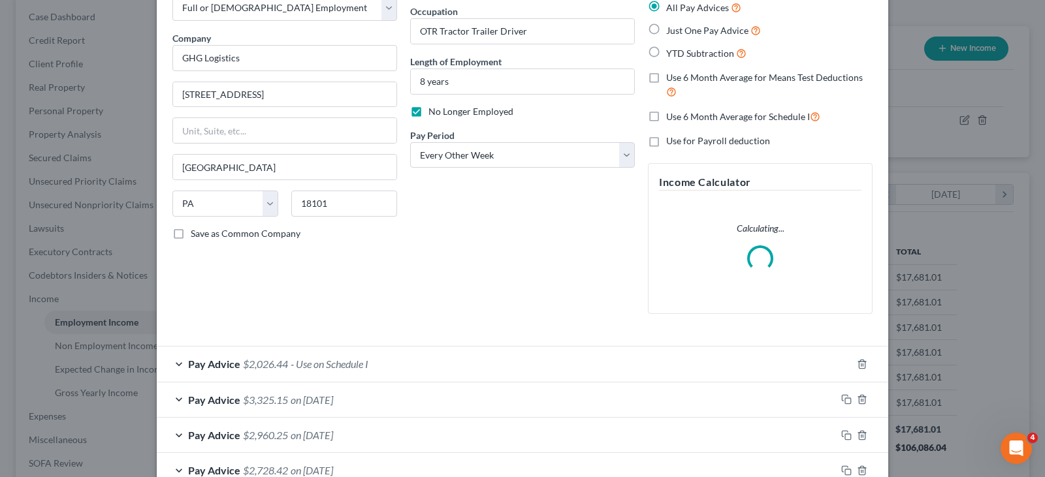
scroll to position [261, 0]
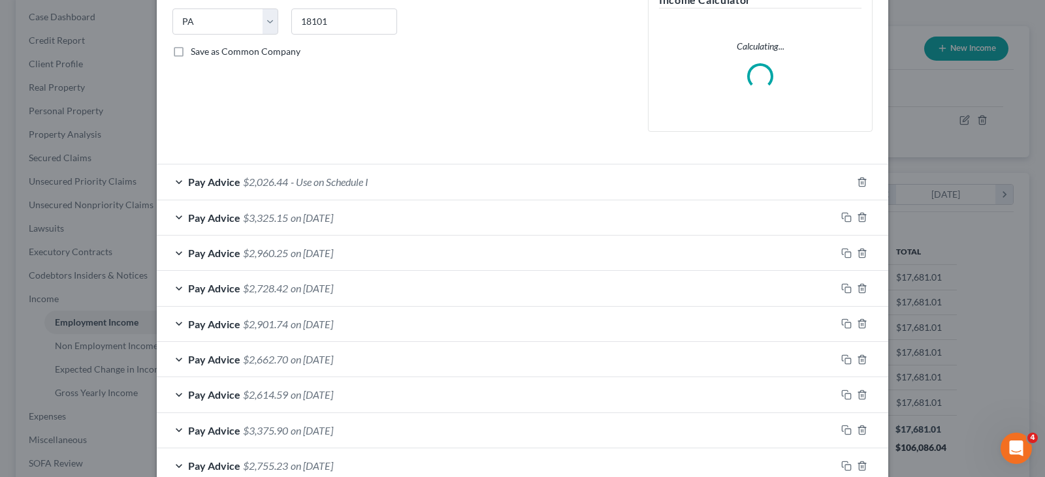
click at [389, 181] on div "Pay Advice $2,026.44 - Use on Schedule I" at bounding box center [504, 182] width 695 height 35
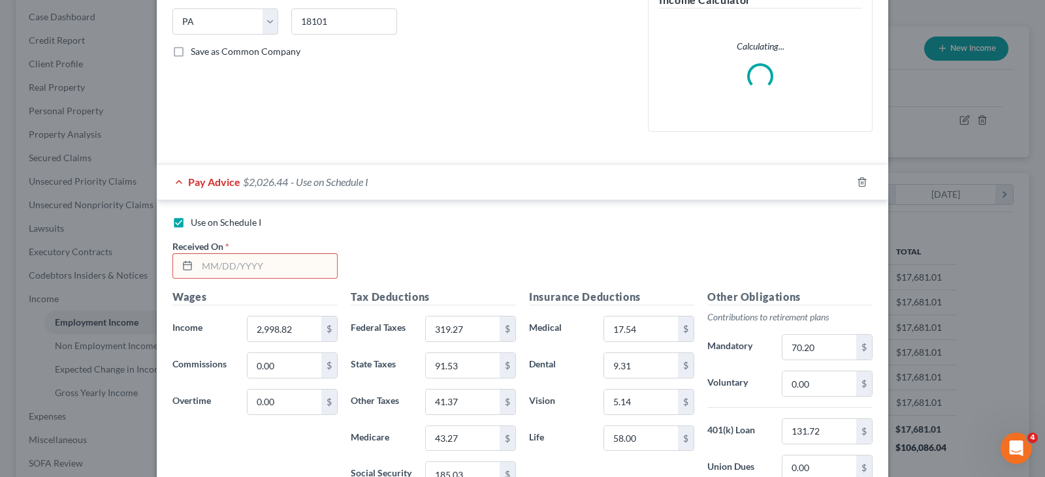
click at [274, 270] on input "text" at bounding box center [267, 266] width 140 height 25
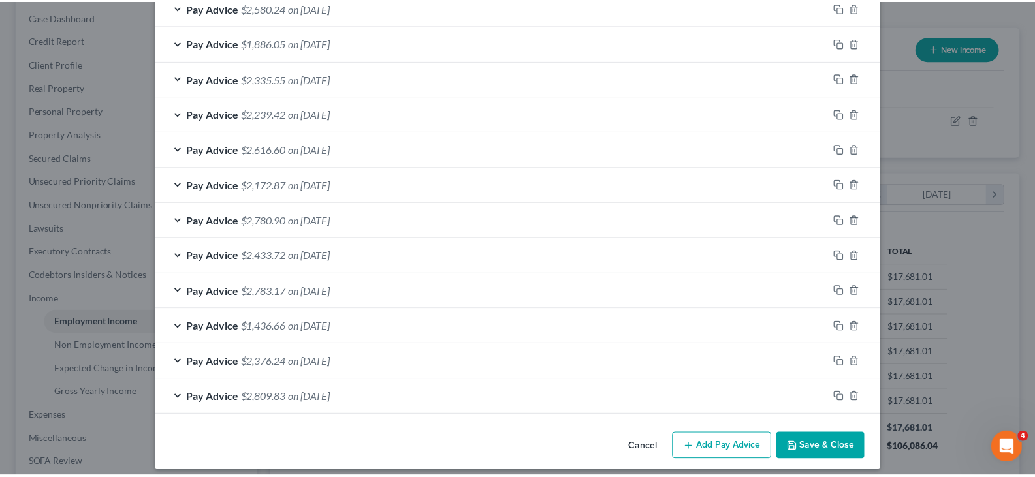
scroll to position [1768, 0]
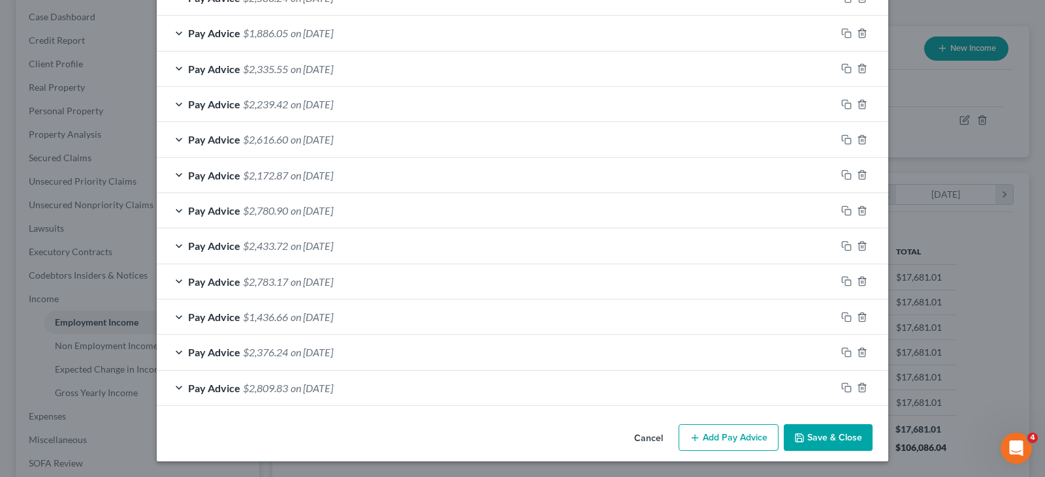
type input "[DATE]"
click at [846, 432] on button "Save & Close" at bounding box center [828, 438] width 89 height 27
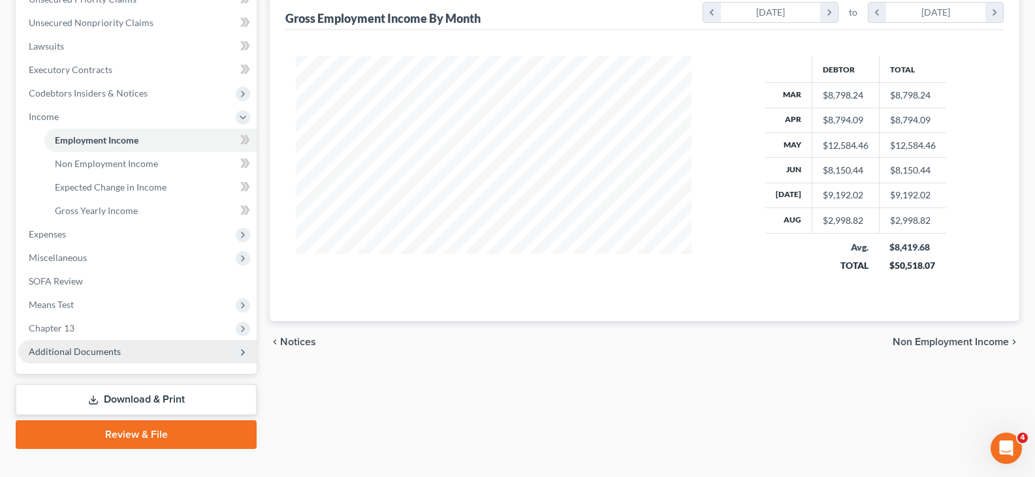
scroll to position [327, 0]
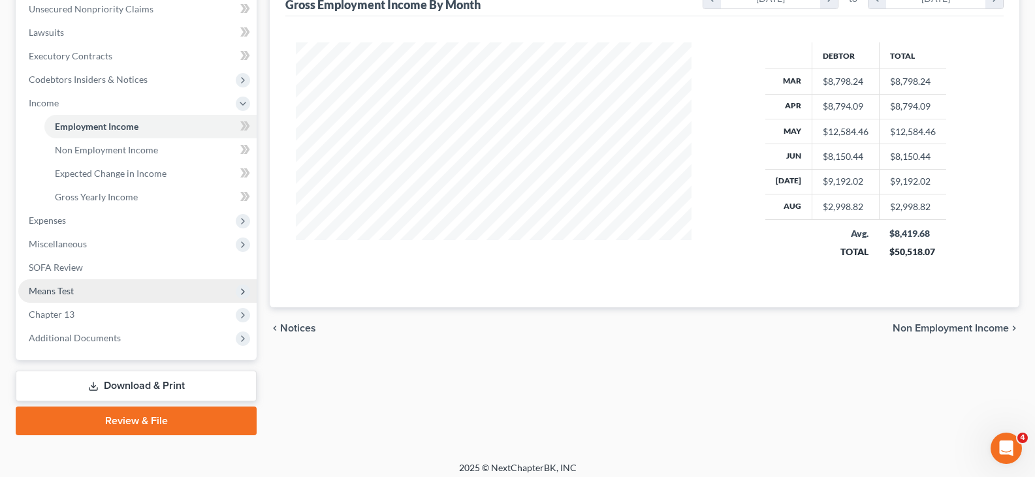
click at [75, 293] on span "Means Test" at bounding box center [137, 292] width 238 height 24
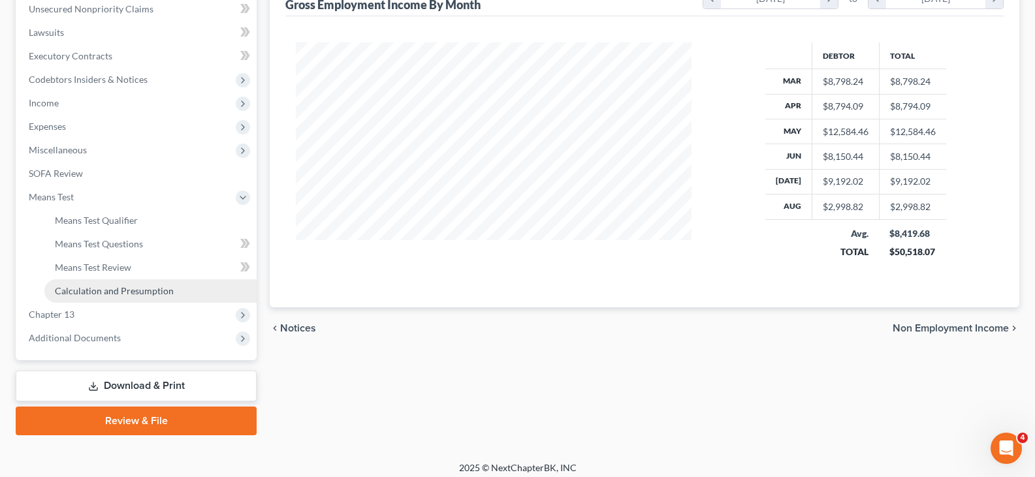
click at [125, 287] on span "Calculation and Presumption" at bounding box center [114, 290] width 119 height 11
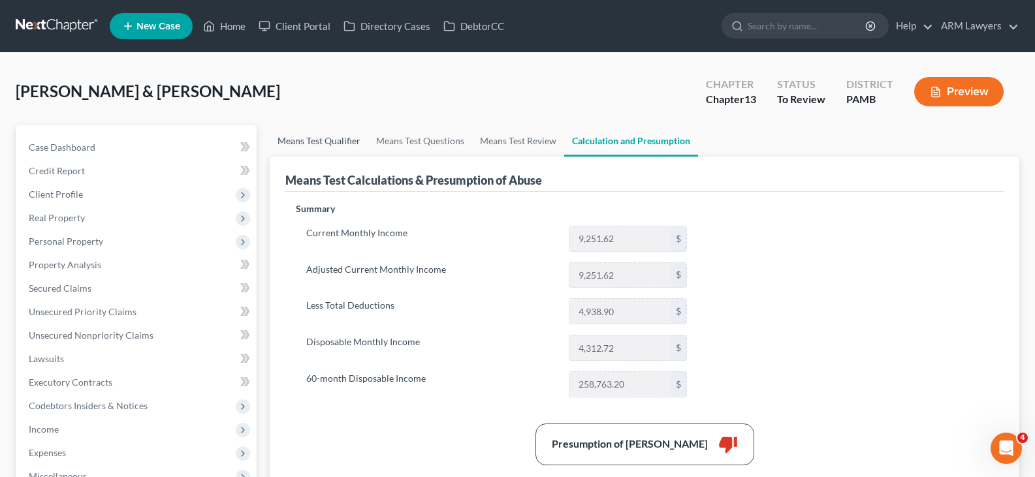
click at [284, 138] on link "Means Test Qualifier" at bounding box center [319, 140] width 99 height 31
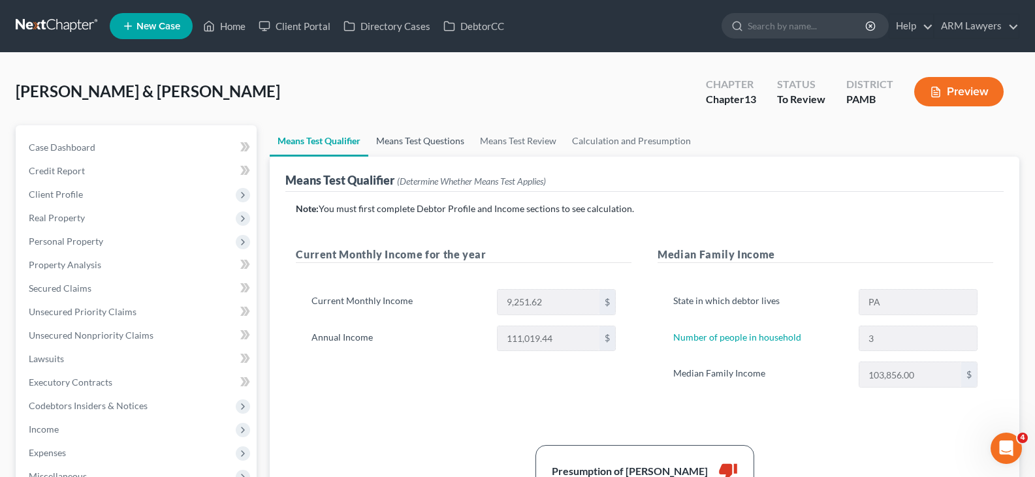
click at [415, 142] on link "Means Test Questions" at bounding box center [420, 140] width 104 height 31
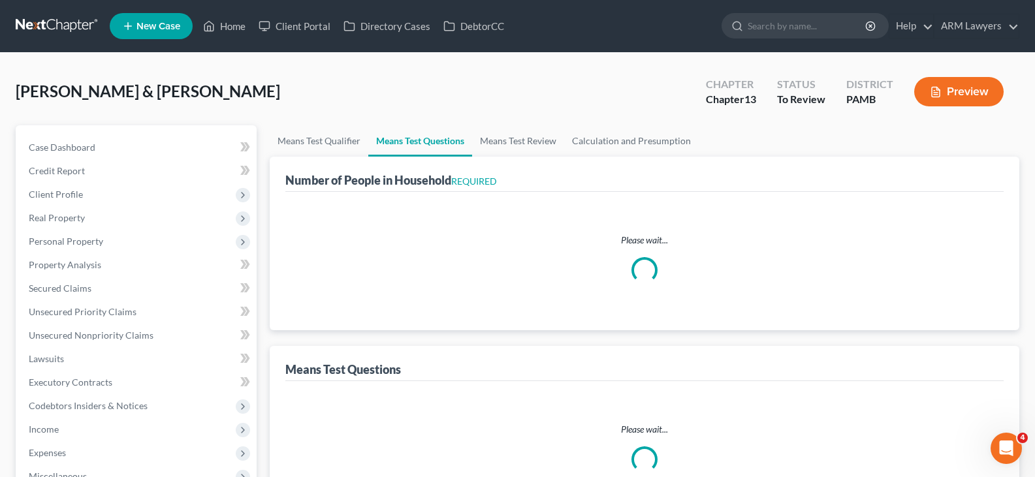
select select "0"
select select "60"
select select "0"
select select "60"
select select "0"
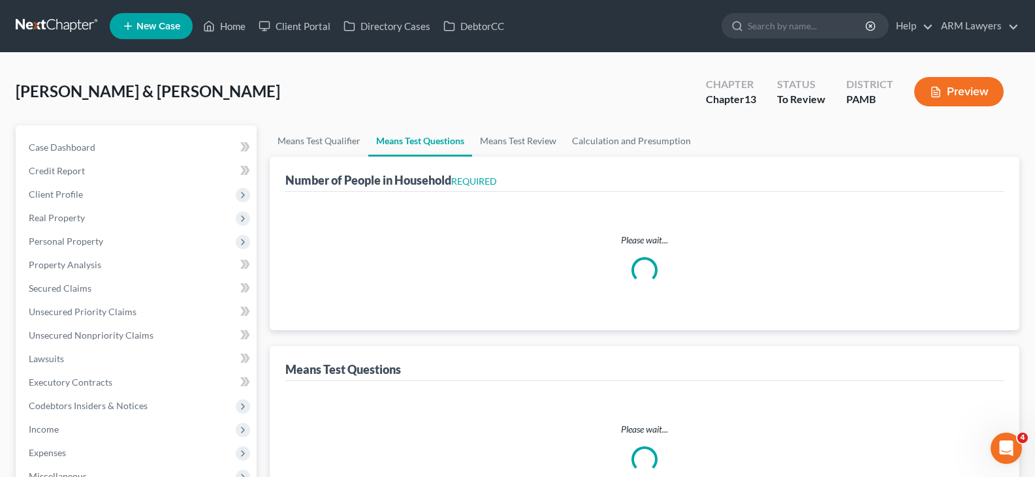
select select "60"
select select "3"
select select "1"
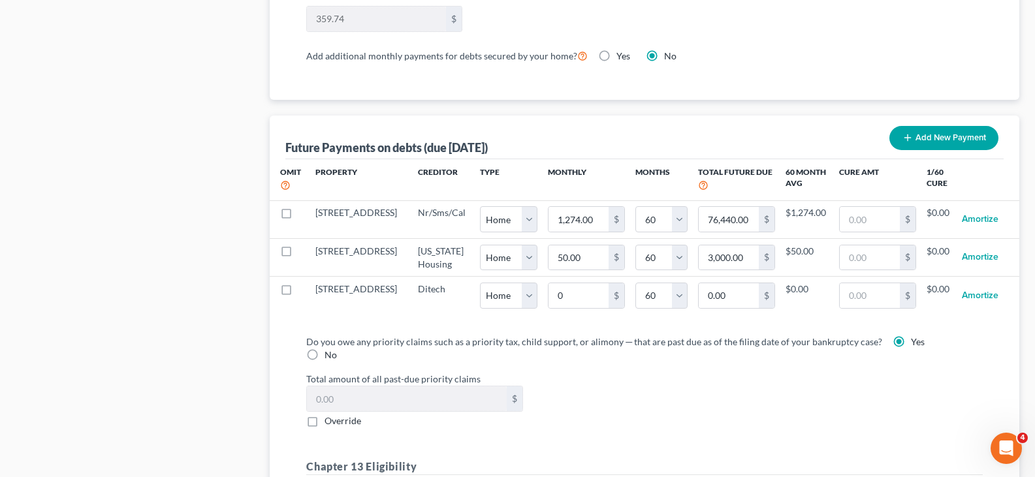
scroll to position [1241, 0]
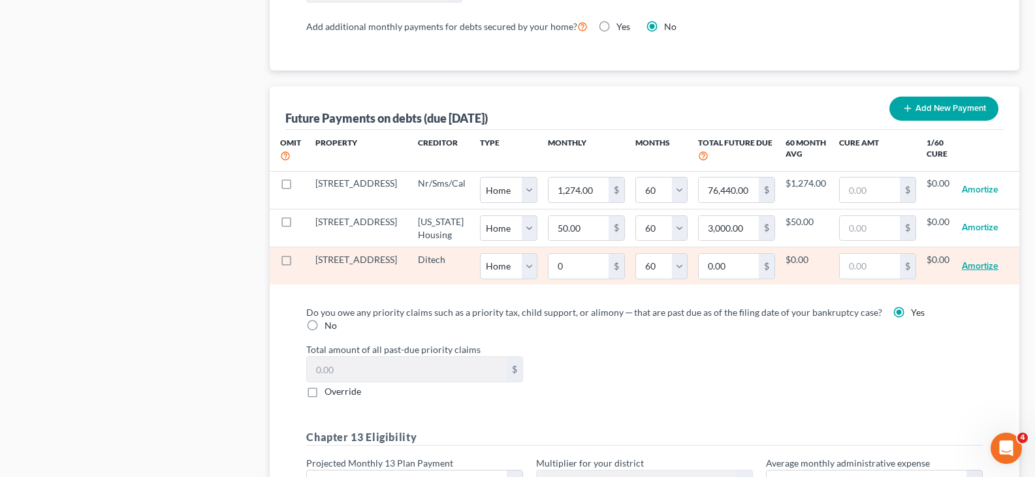
click at [988, 280] on button "Amortize" at bounding box center [980, 266] width 37 height 26
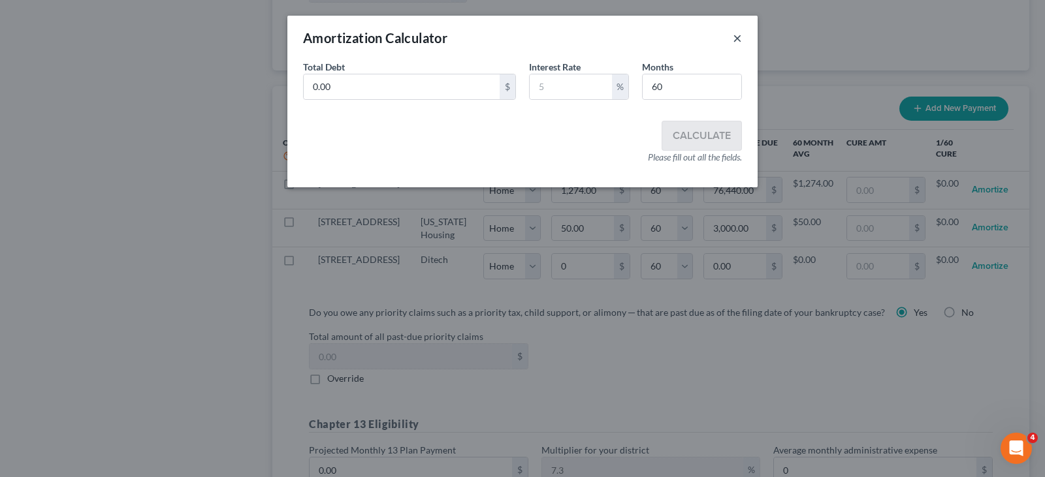
click at [736, 34] on button "×" at bounding box center [737, 38] width 9 height 16
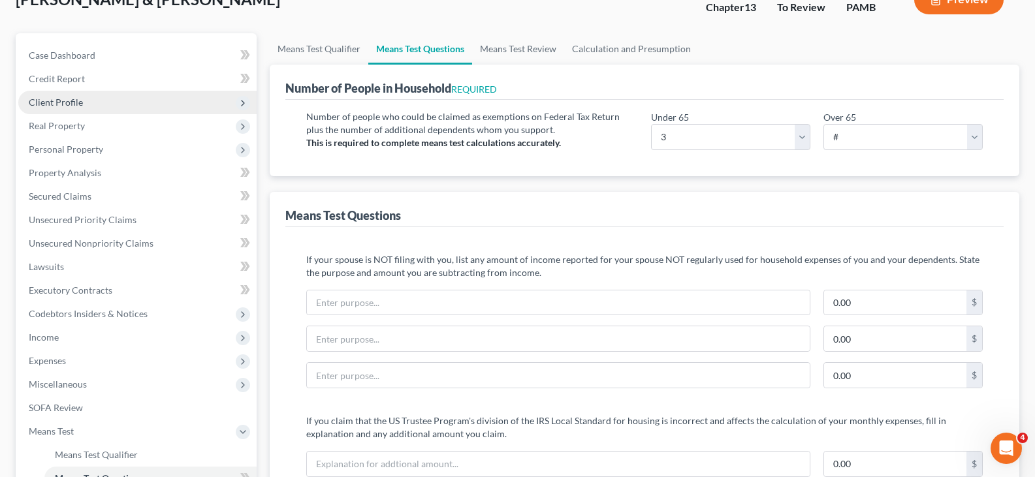
scroll to position [0, 0]
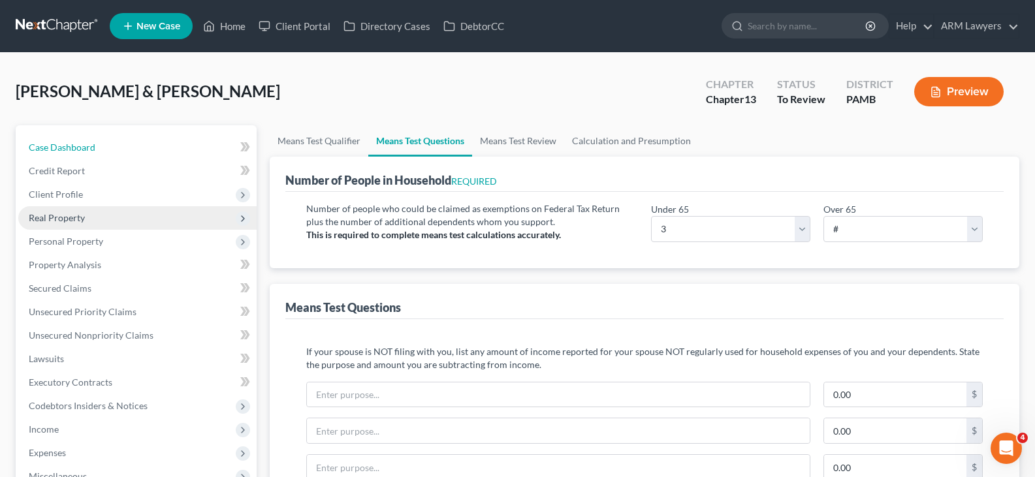
drag, startPoint x: 99, startPoint y: 144, endPoint x: 129, endPoint y: 206, distance: 68.4
click at [99, 144] on link "Case Dashboard" at bounding box center [137, 148] width 238 height 24
select select "1"
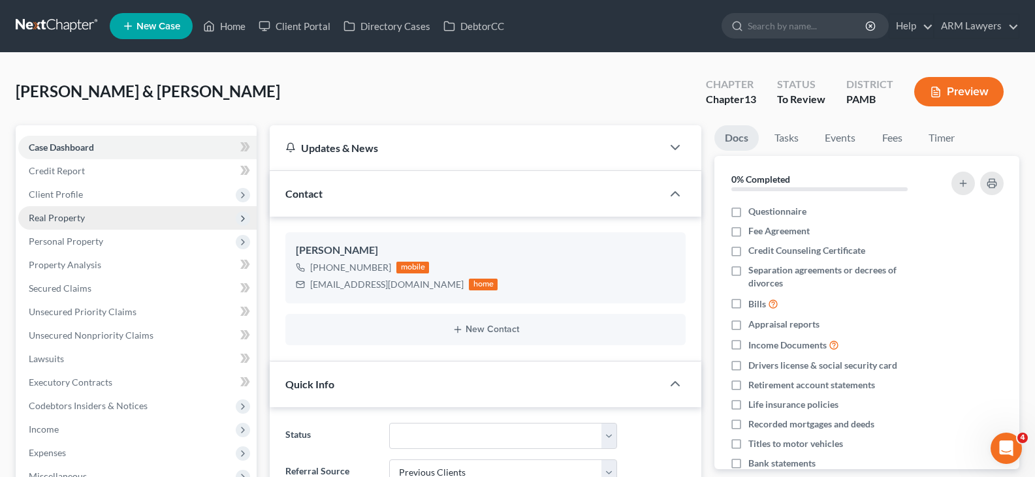
scroll to position [46, 0]
drag, startPoint x: 69, startPoint y: 21, endPoint x: 80, endPoint y: 23, distance: 11.3
click at [69, 21] on link at bounding box center [58, 26] width 84 height 24
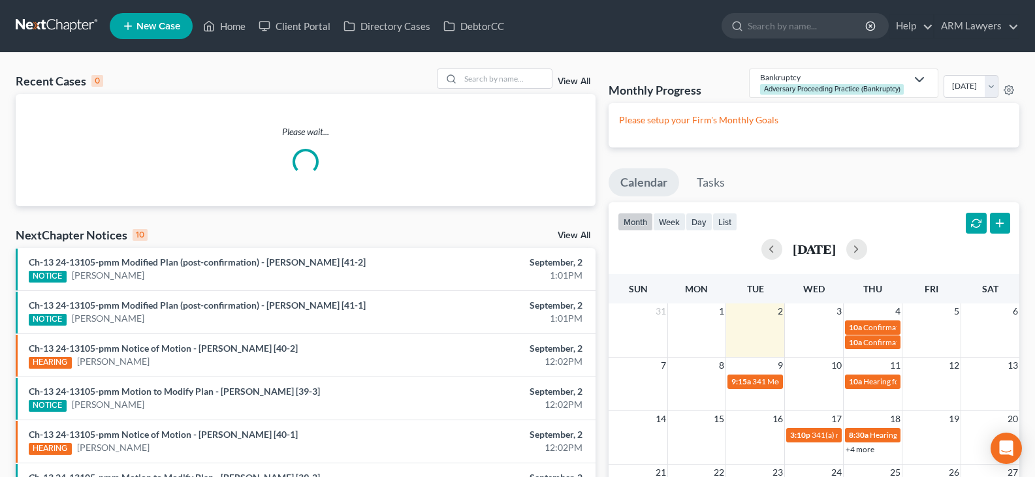
click at [578, 83] on link "View All" at bounding box center [574, 81] width 33 height 9
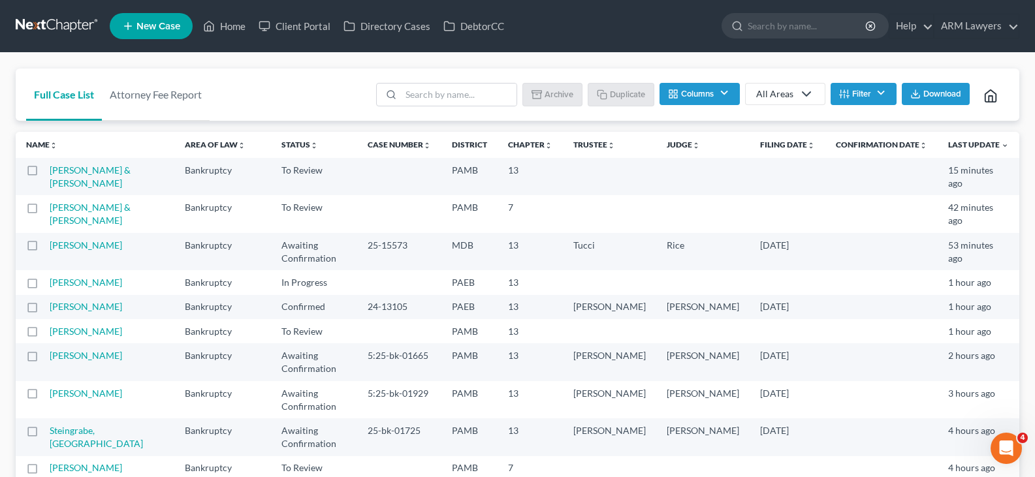
click at [880, 97] on button "Filter" at bounding box center [864, 94] width 66 height 22
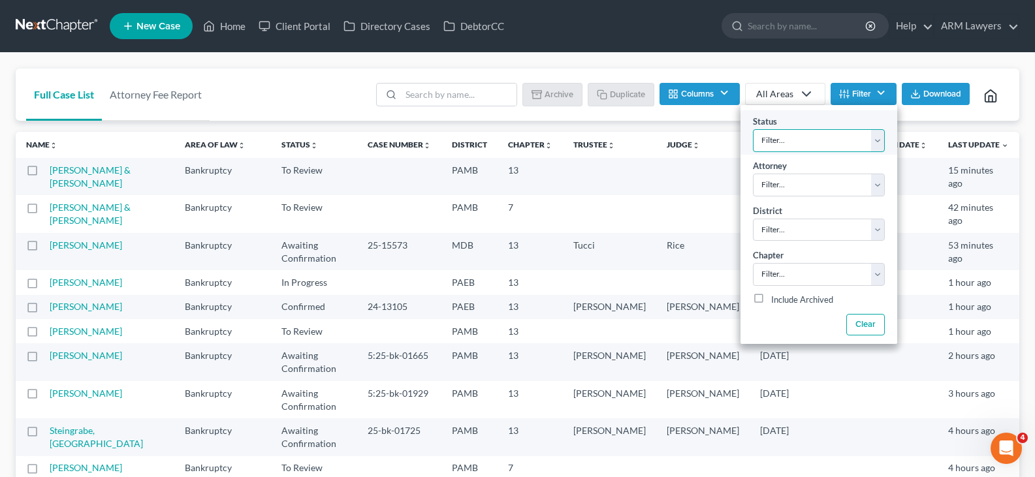
click at [842, 145] on select "Filter..." at bounding box center [819, 140] width 132 height 23
click at [753, 129] on select "Filter... Answer Due Awaiting Confirmation Awaiting Discharge Confirmed Could N…" at bounding box center [819, 140] width 132 height 23
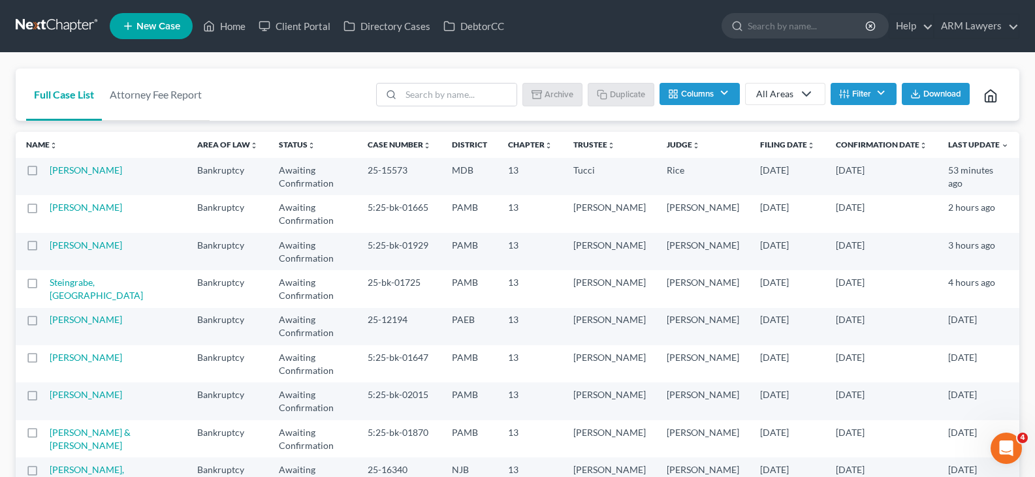
click at [799, 91] on icon at bounding box center [807, 94] width 16 height 16
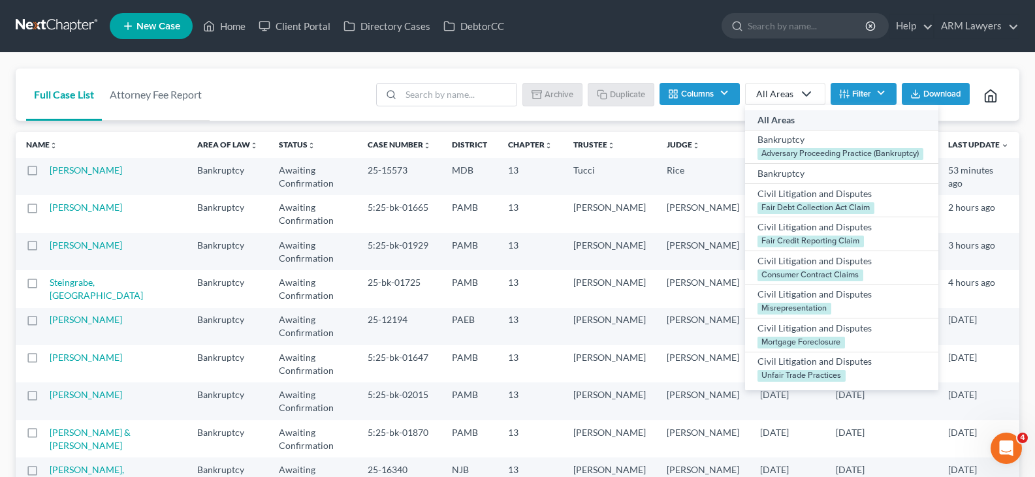
click at [807, 91] on icon at bounding box center [807, 94] width 16 height 16
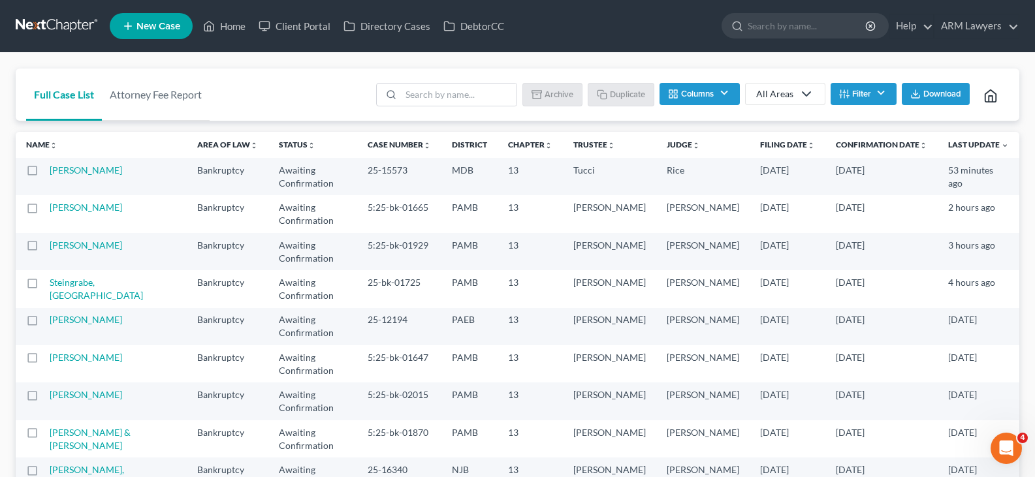
click at [867, 93] on button "Filter" at bounding box center [864, 94] width 66 height 22
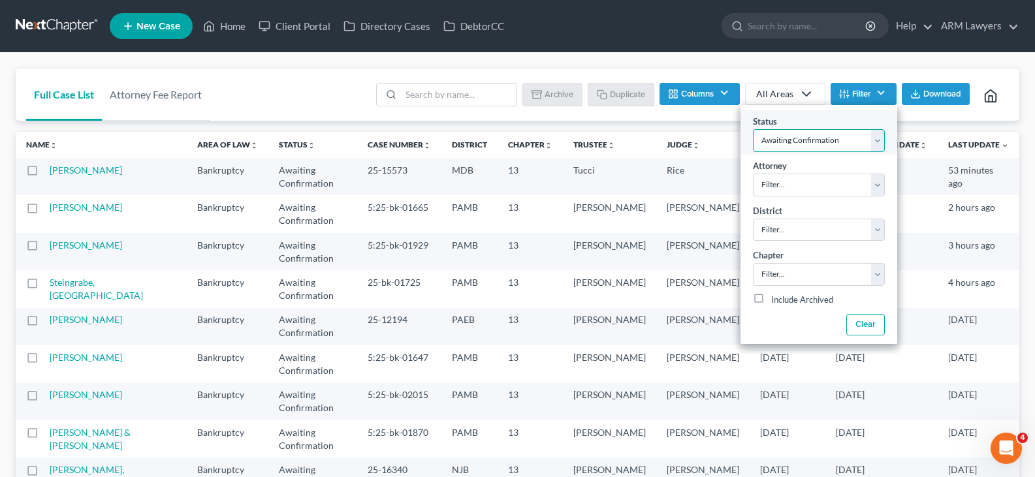
click at [833, 140] on select "Filter... Answer Due Awaiting Confirmation Awaiting Discharge Confirmed Could N…" at bounding box center [819, 140] width 132 height 23
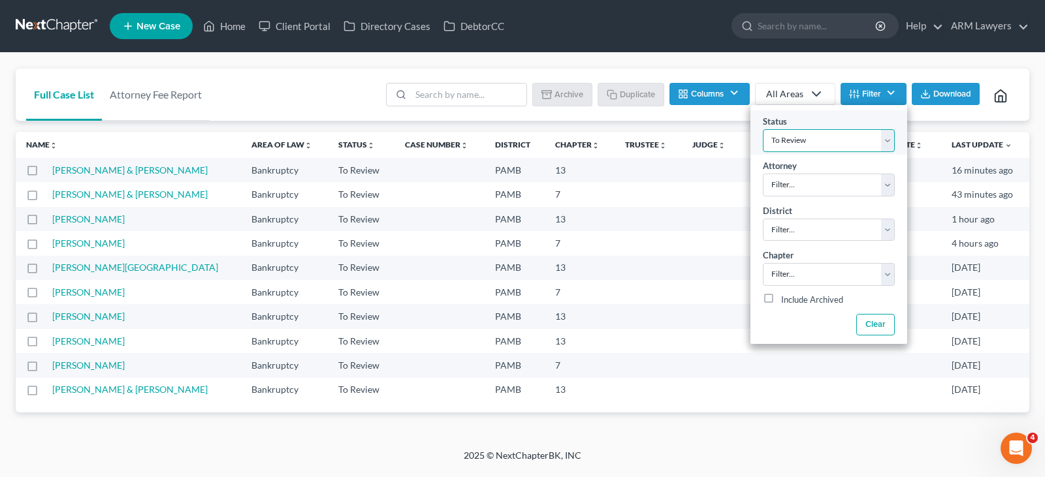
click at [814, 136] on select "Filter... Answer Due Awaiting Confirmation Awaiting Discharge Confirmed Could N…" at bounding box center [829, 140] width 132 height 23
select select "13"
click at [814, 137] on select "Filter... Answer Due Awaiting Confirmation Awaiting Discharge Confirmed Could N…" at bounding box center [829, 140] width 132 height 23
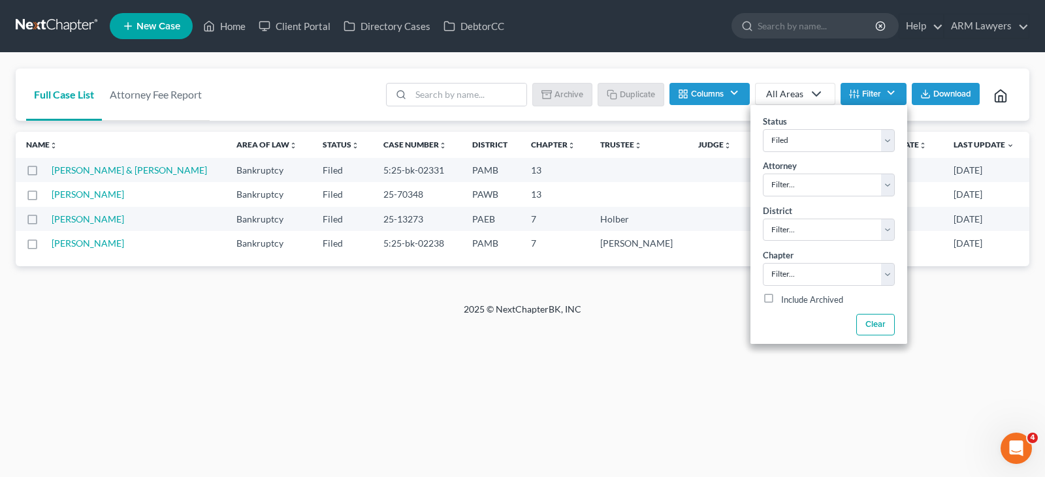
click at [87, 329] on div "Home New Case Client Portal Directory Cases DebtorCC ARM Lawyers patrick@armlaw…" at bounding box center [522, 238] width 1045 height 477
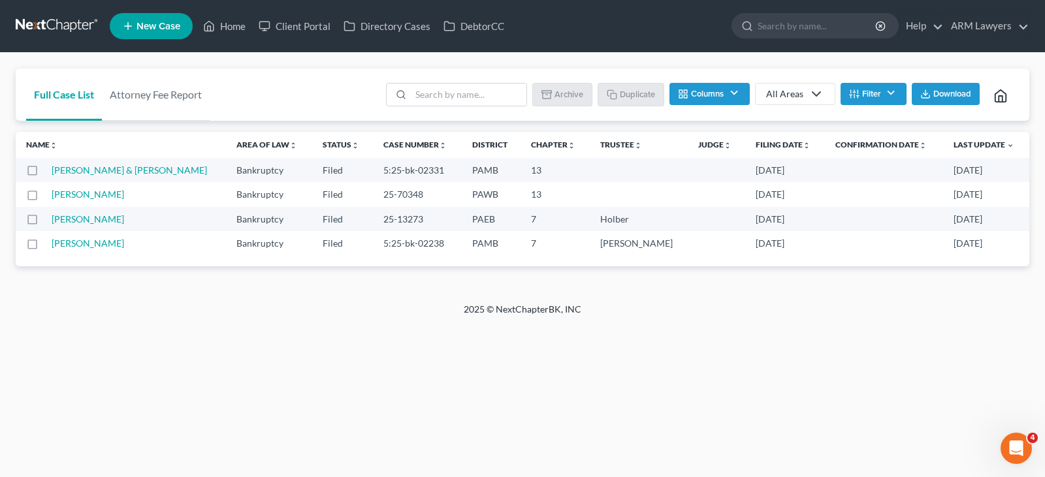
click at [816, 84] on link "All Areas" at bounding box center [795, 94] width 80 height 22
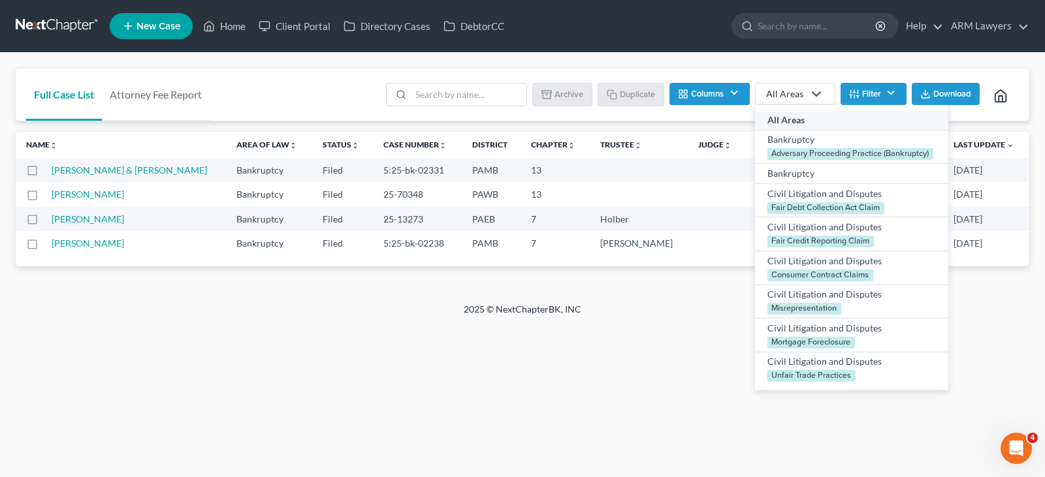
click at [867, 91] on button "Filter" at bounding box center [874, 94] width 66 height 22
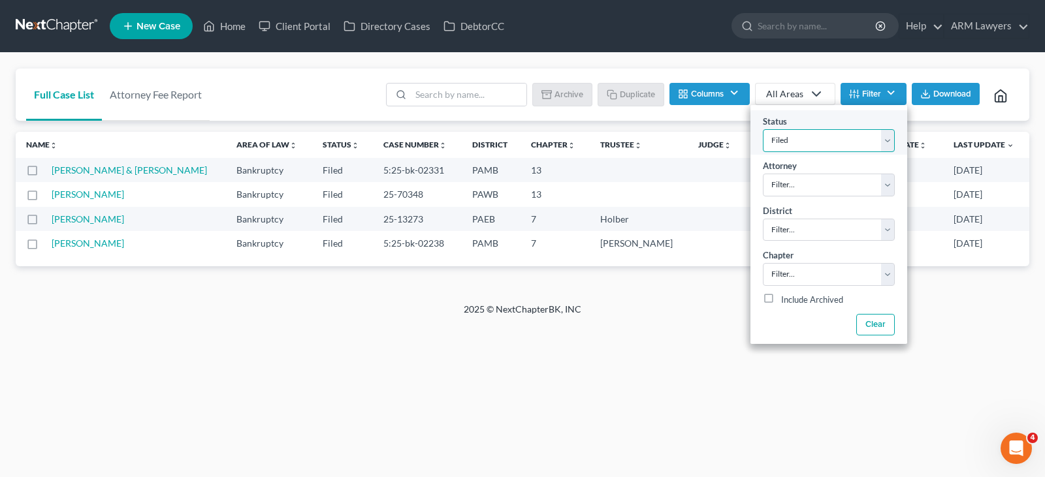
click at [854, 140] on select "Filter... Answer Due Awaiting Confirmation Awaiting Discharge Confirmed Could N…" at bounding box center [829, 140] width 132 height 23
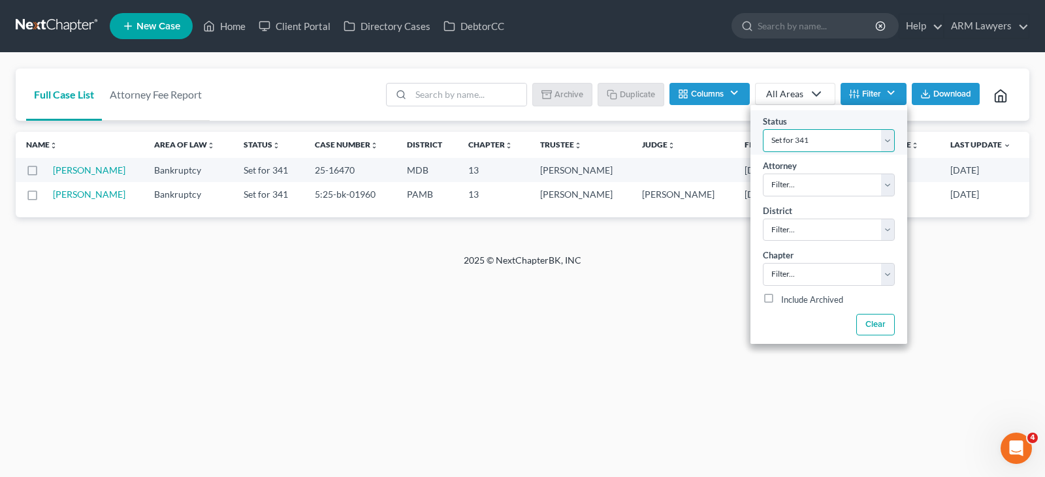
click at [854, 140] on select "Filter... Answer Due Awaiting Confirmation Awaiting Discharge Confirmed Could N…" at bounding box center [829, 140] width 132 height 23
click at [854, 141] on select "Filter... Answer Due Awaiting Confirmation Awaiting Discharge Confirmed Could N…" at bounding box center [829, 140] width 132 height 23
select select "1"
click at [854, 141] on select "Filter... Answer Due Awaiting Confirmation Awaiting Discharge Confirmed Could N…" at bounding box center [829, 140] width 132 height 23
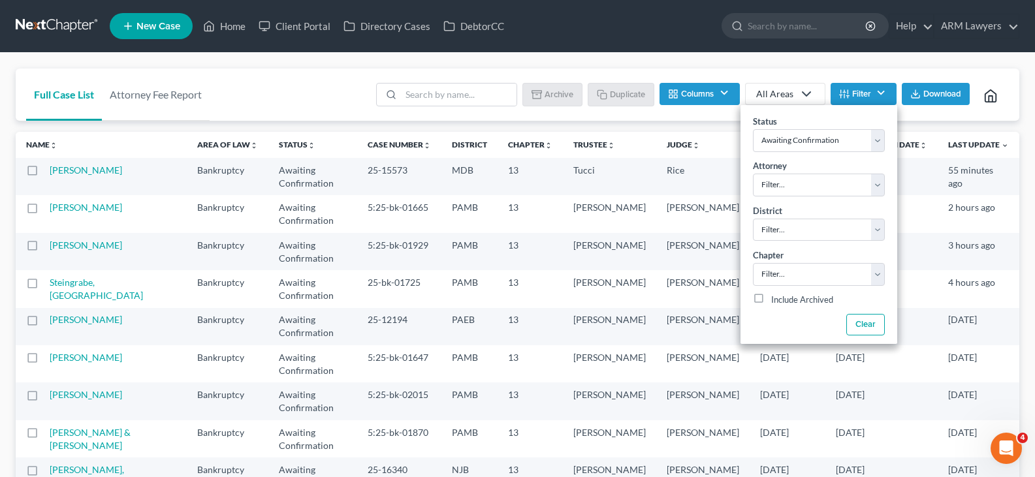
click at [698, 59] on div "Full Case List Attorney Fee Report Batch Download Archive Un-archive Duplicate …" at bounding box center [517, 391] width 1035 height 677
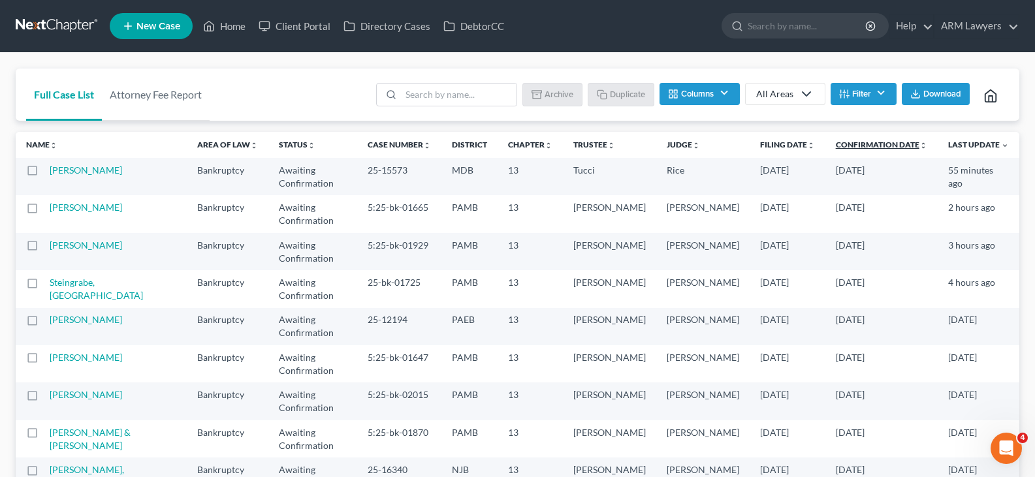
click at [869, 146] on link "Confirmation Date unfold_more expand_more expand_less" at bounding box center [881, 145] width 91 height 10
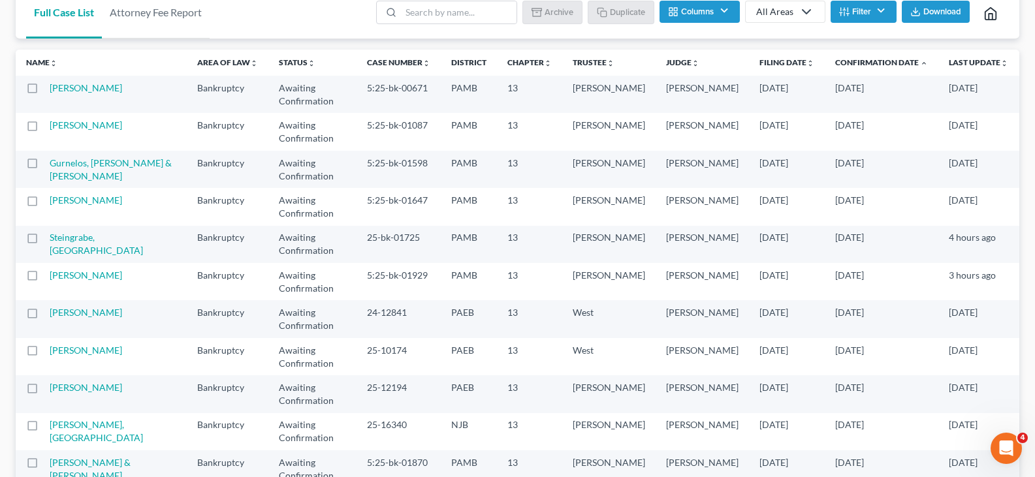
scroll to position [93, 0]
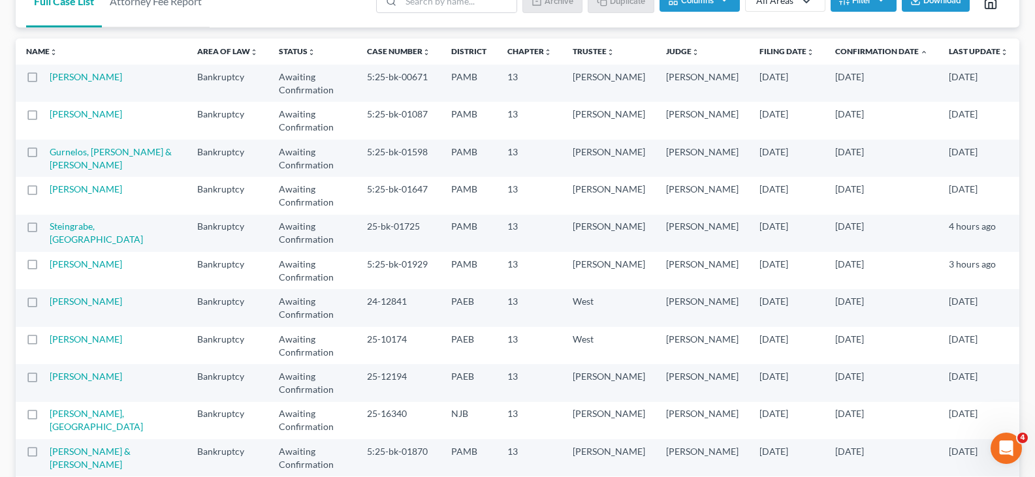
click at [131, 438] on div "Full Case List Attorney Fee Report Batch Download Archive Un-archive Duplicate …" at bounding box center [517, 298] width 1035 height 677
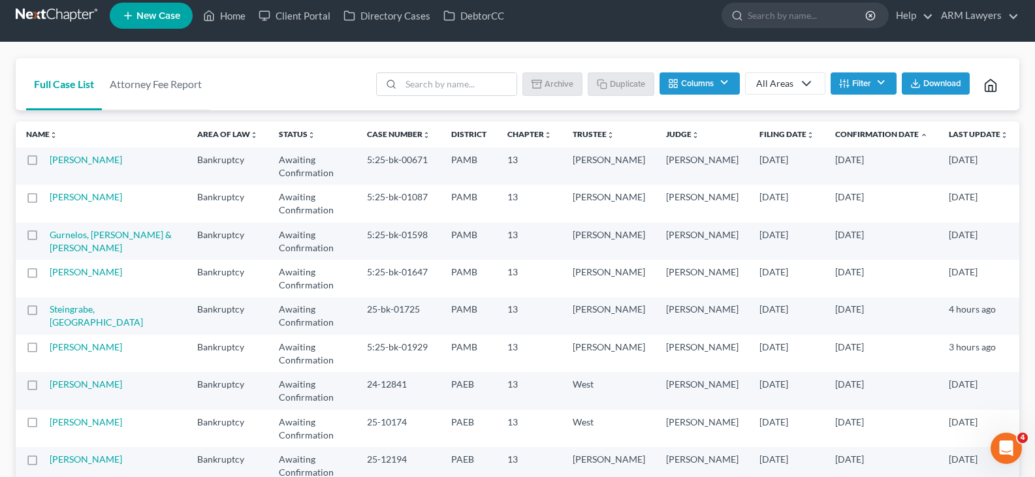
scroll to position [0, 0]
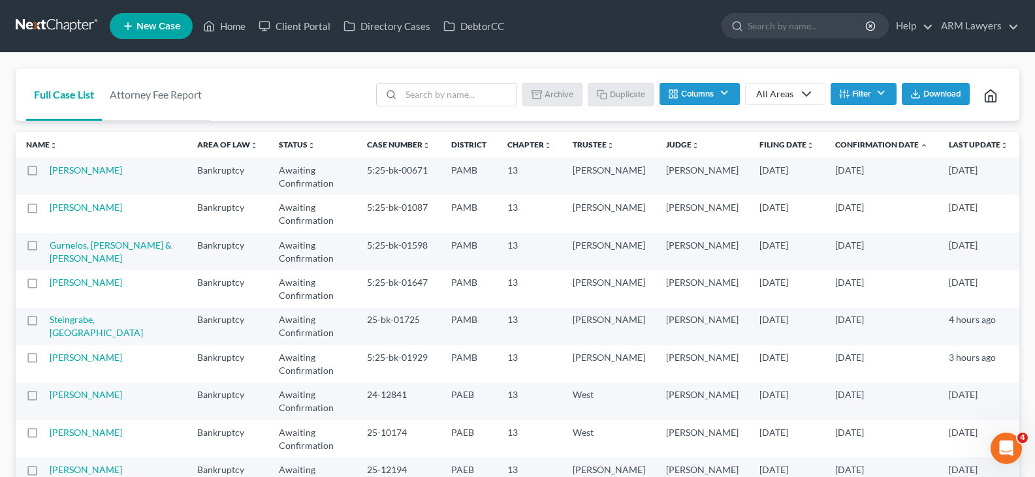
click at [813, 88] on link "All Areas" at bounding box center [785, 94] width 80 height 22
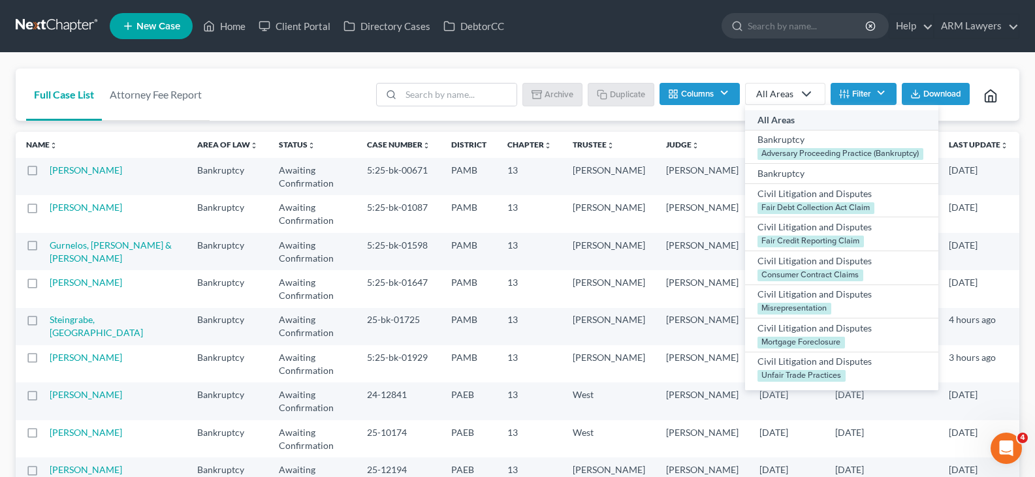
click at [850, 89] on button "Filter" at bounding box center [864, 94] width 66 height 22
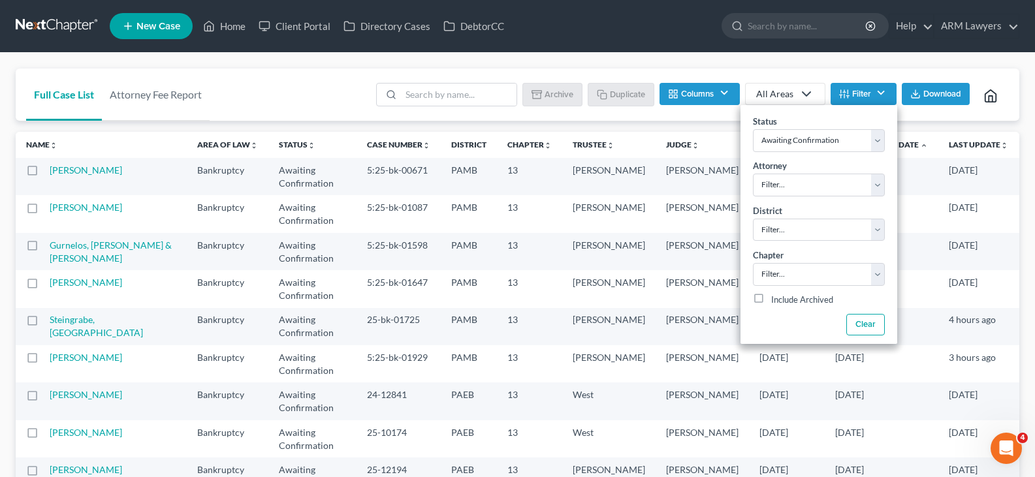
click at [850, 91] on button "Filter" at bounding box center [864, 94] width 66 height 22
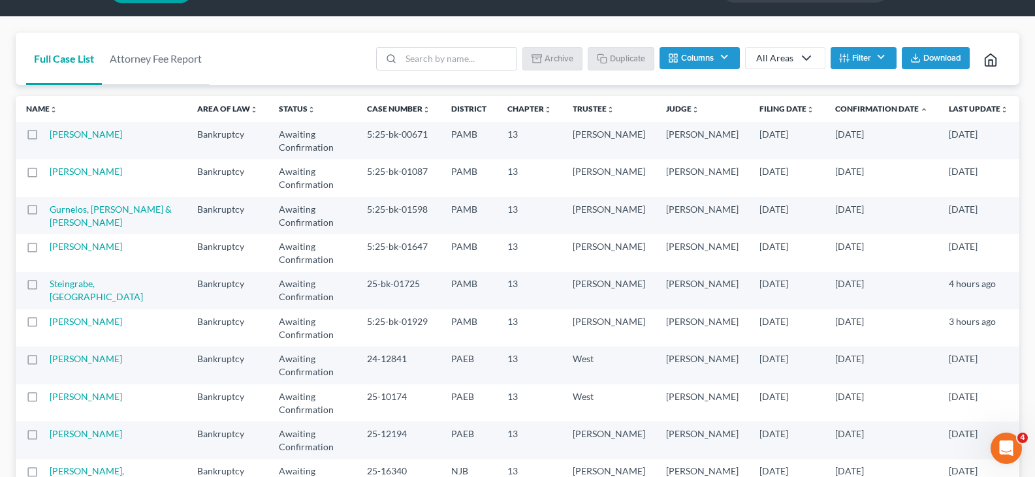
scroll to position [65, 0]
